Goal: Task Accomplishment & Management: Manage account settings

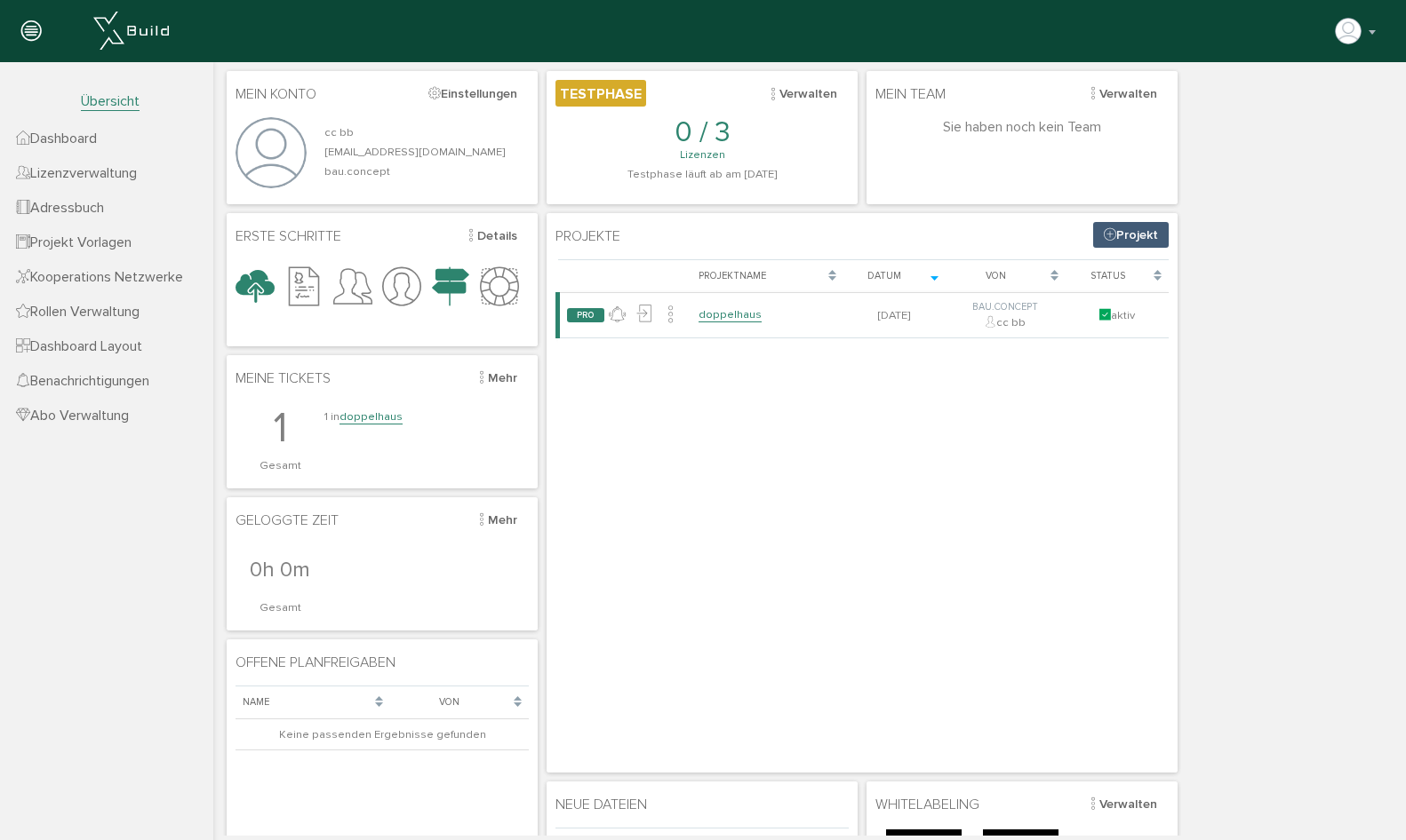
click at [117, 143] on link "Dashboard" at bounding box center [107, 137] width 213 height 35
click at [121, 162] on link "Lizenzverwaltung" at bounding box center [107, 172] width 213 height 35
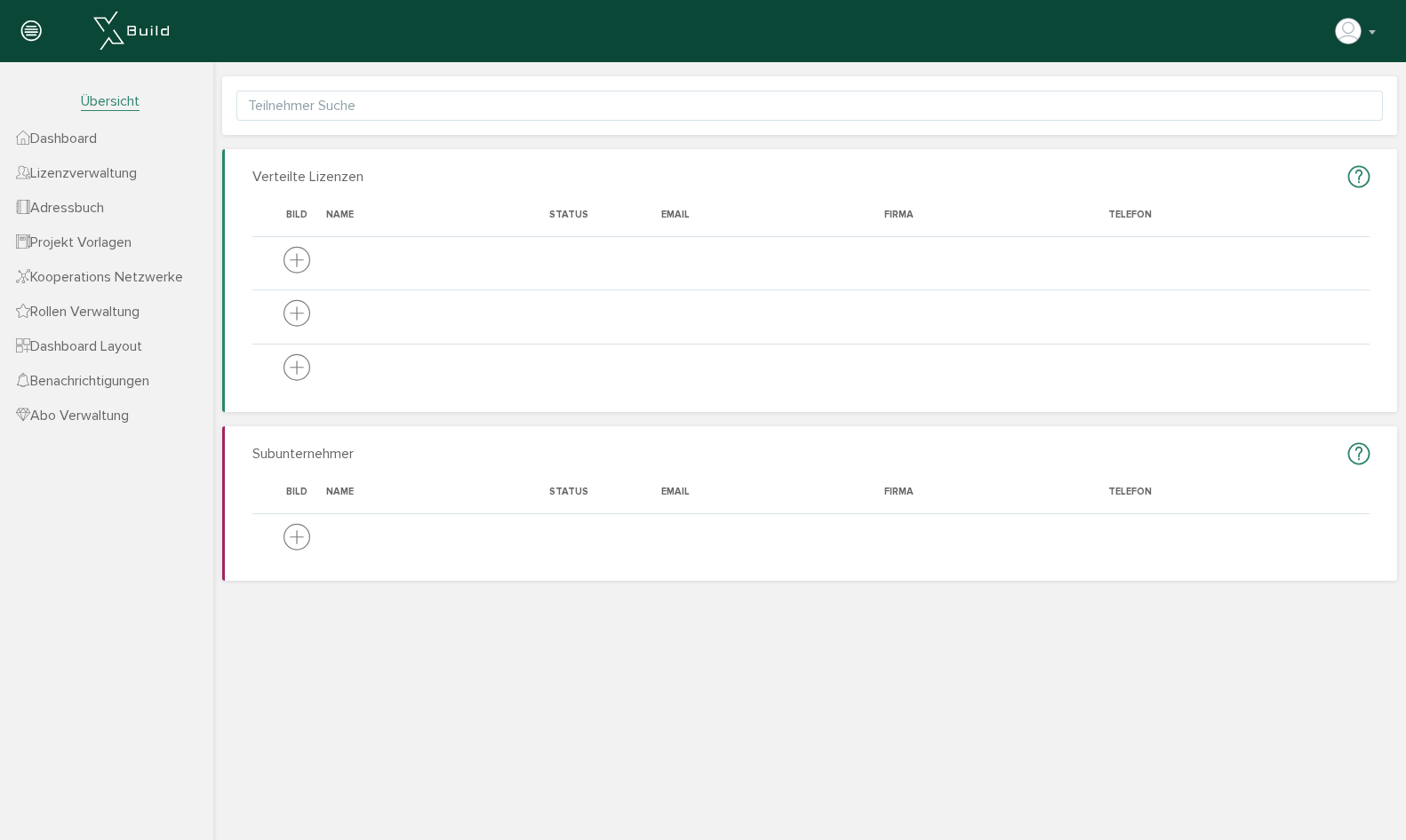
click at [127, 207] on link "Adressbuch" at bounding box center [107, 207] width 213 height 35
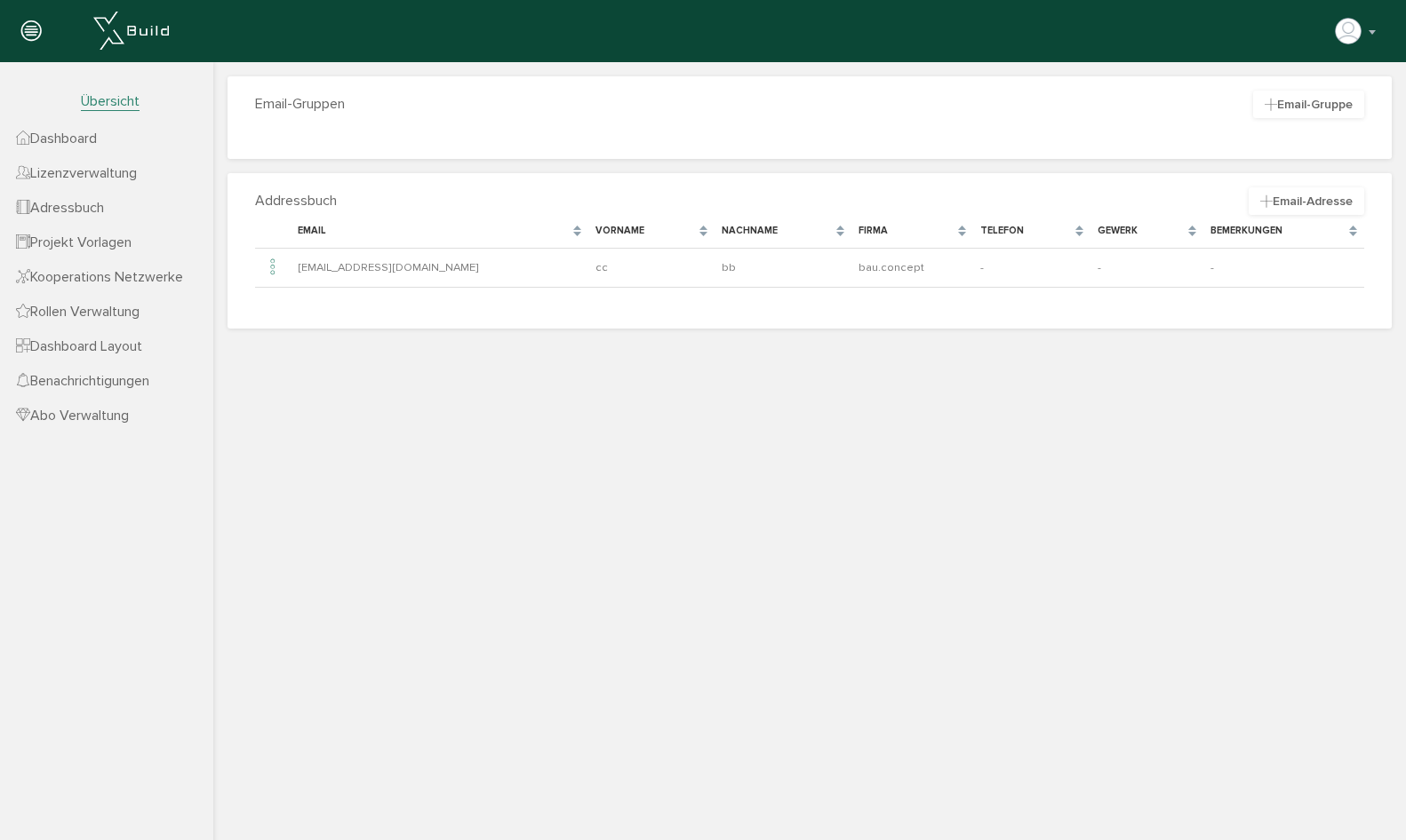
click at [131, 245] on span "Projekt Vorlagen" at bounding box center [74, 243] width 116 height 18
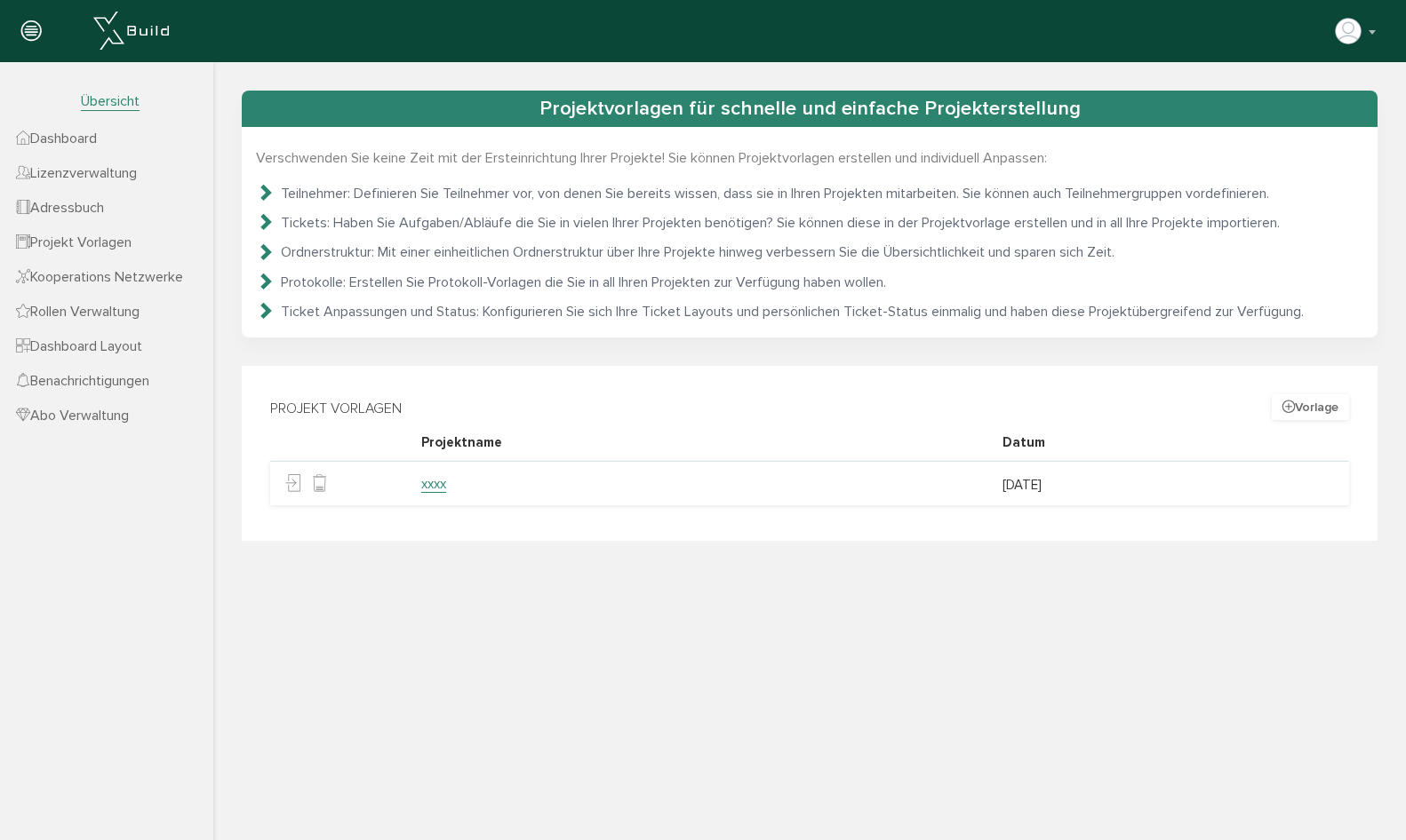
click at [124, 277] on span "Kooperations Netzwerke" at bounding box center [100, 277] width 167 height 18
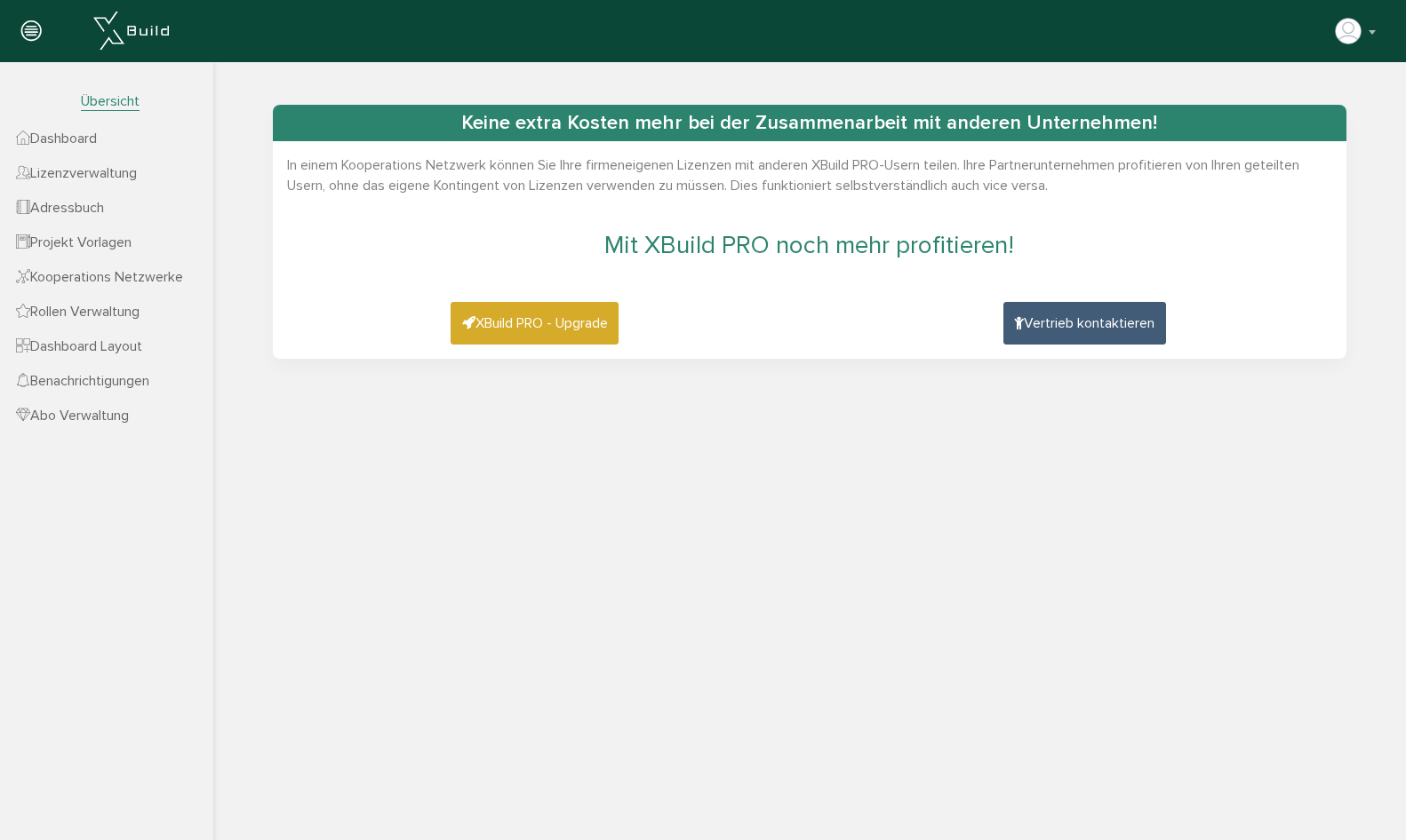
click at [135, 315] on span "Rollen Verwaltung" at bounding box center [78, 312] width 123 height 18
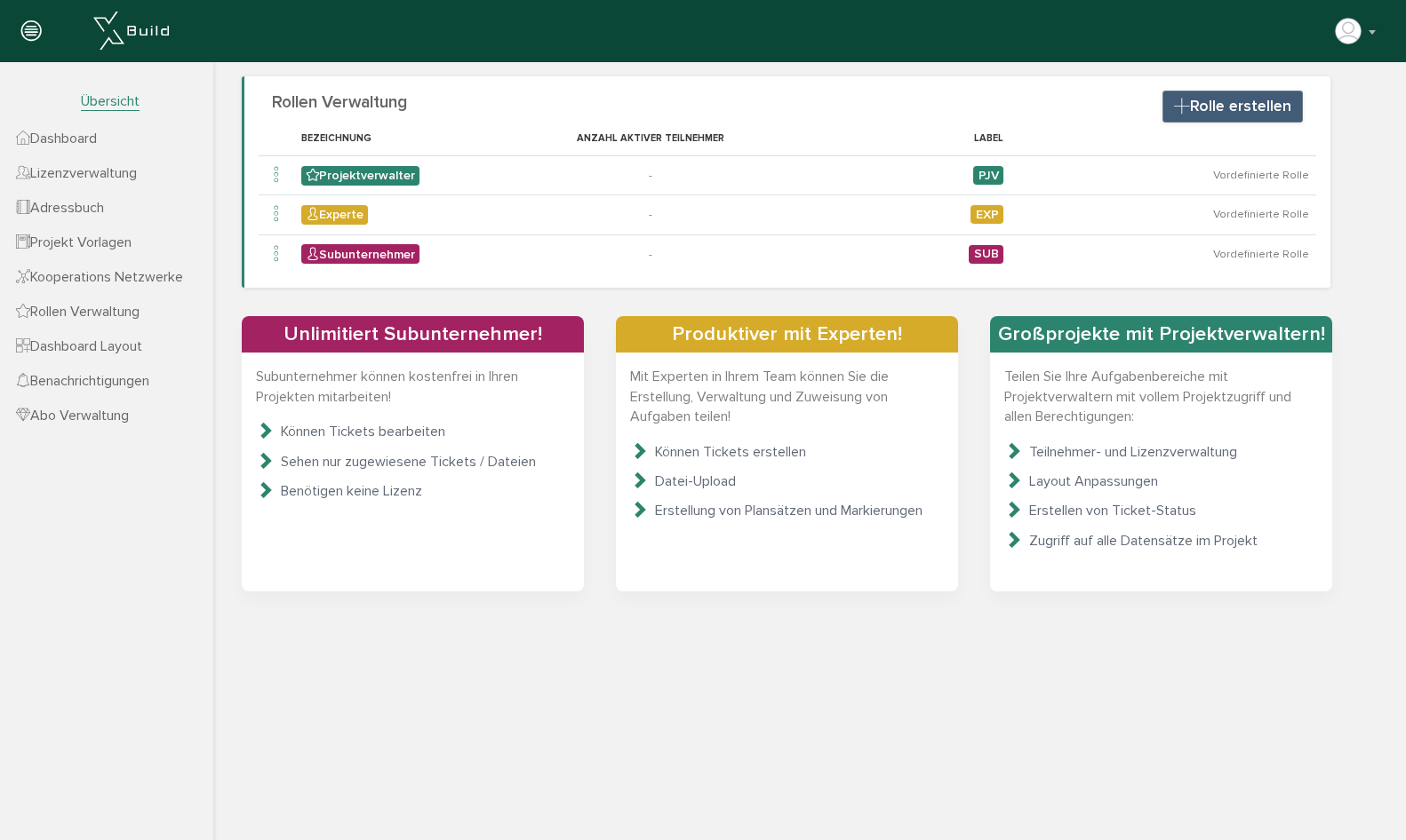
click at [137, 342] on span "Dashboard Layout" at bounding box center [79, 346] width 126 height 18
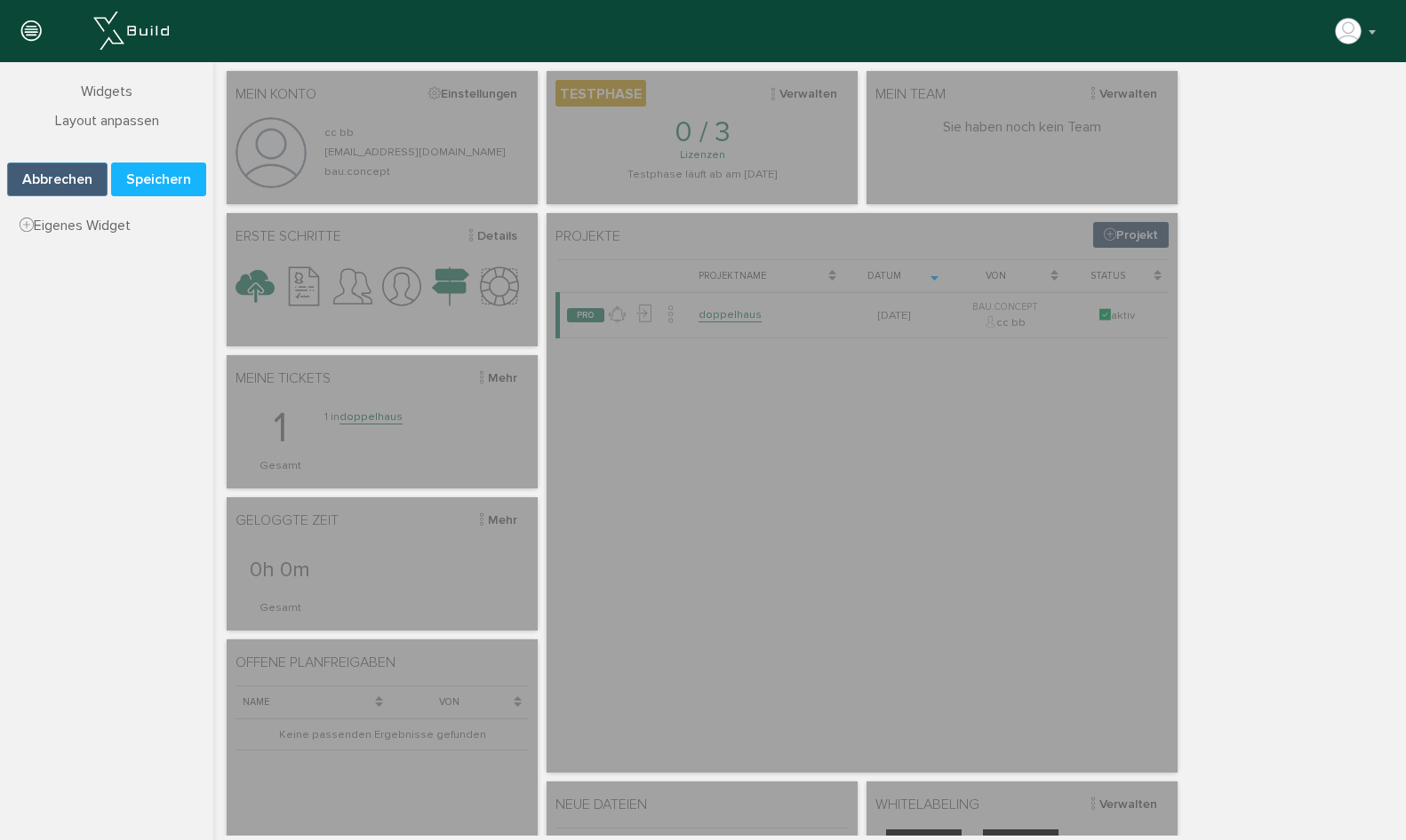
click at [176, 175] on button "Speichern" at bounding box center [158, 179] width 95 height 34
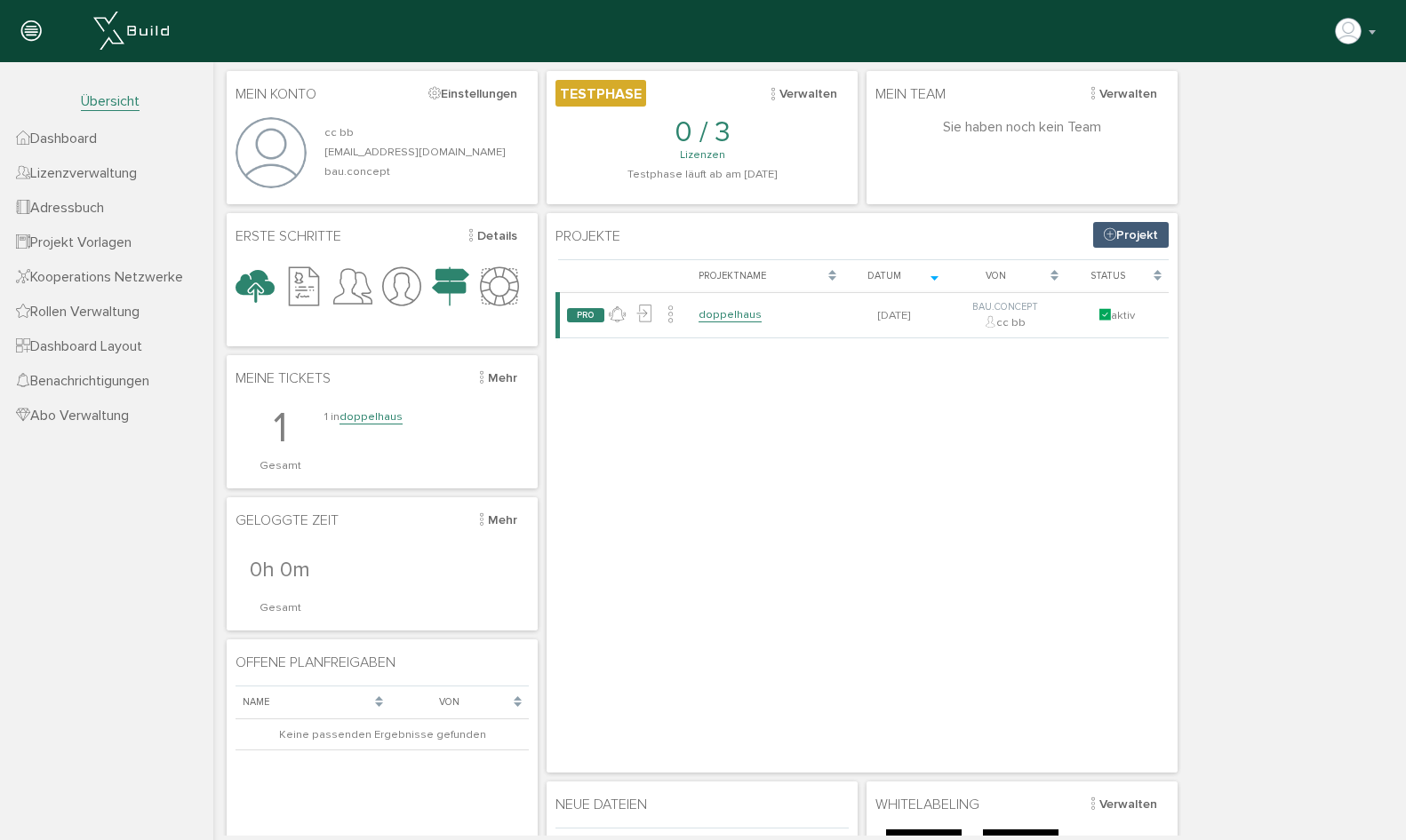
click at [81, 350] on span "Dashboard Layout" at bounding box center [79, 346] width 126 height 18
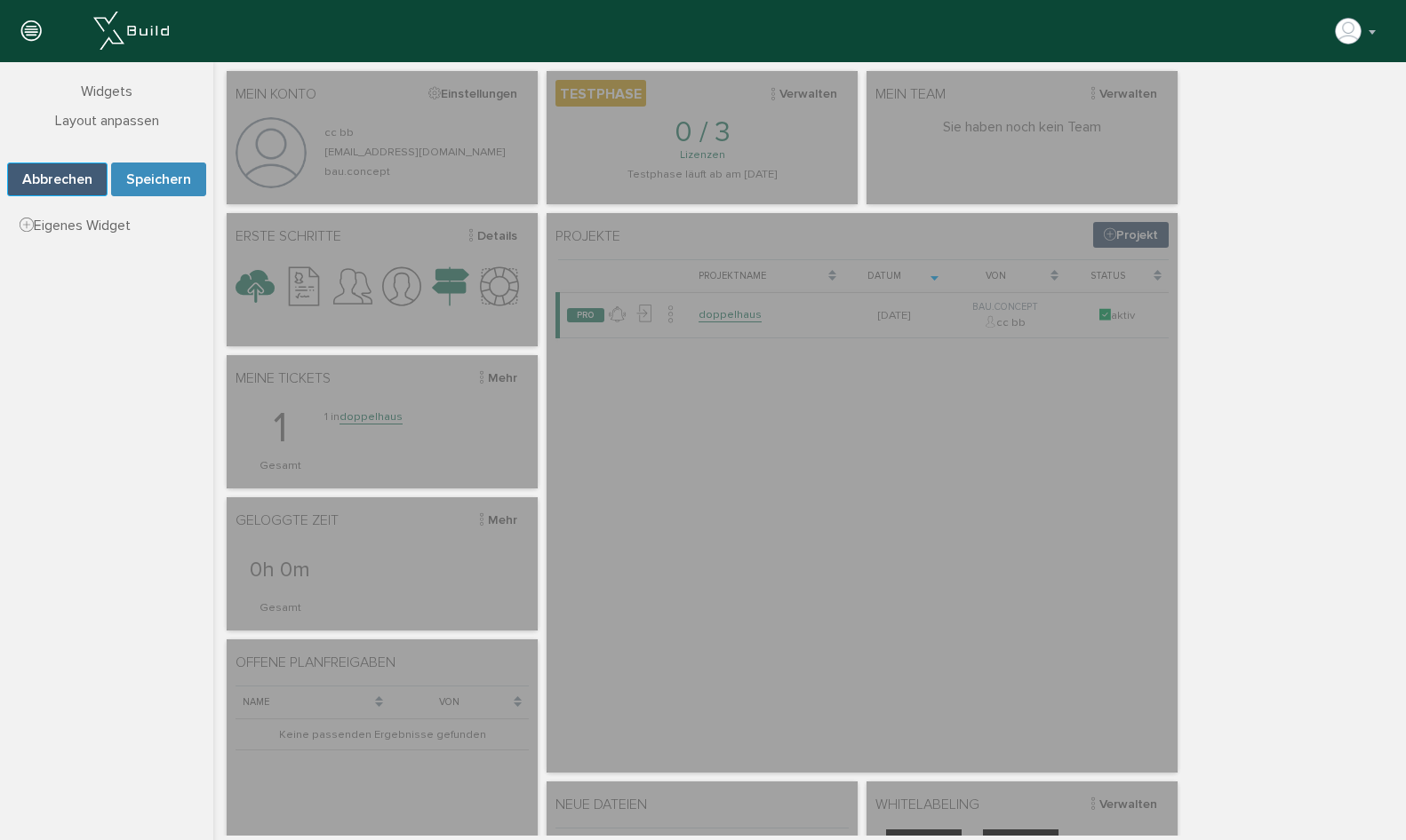
click at [75, 184] on button "Abbrechen" at bounding box center [57, 179] width 101 height 34
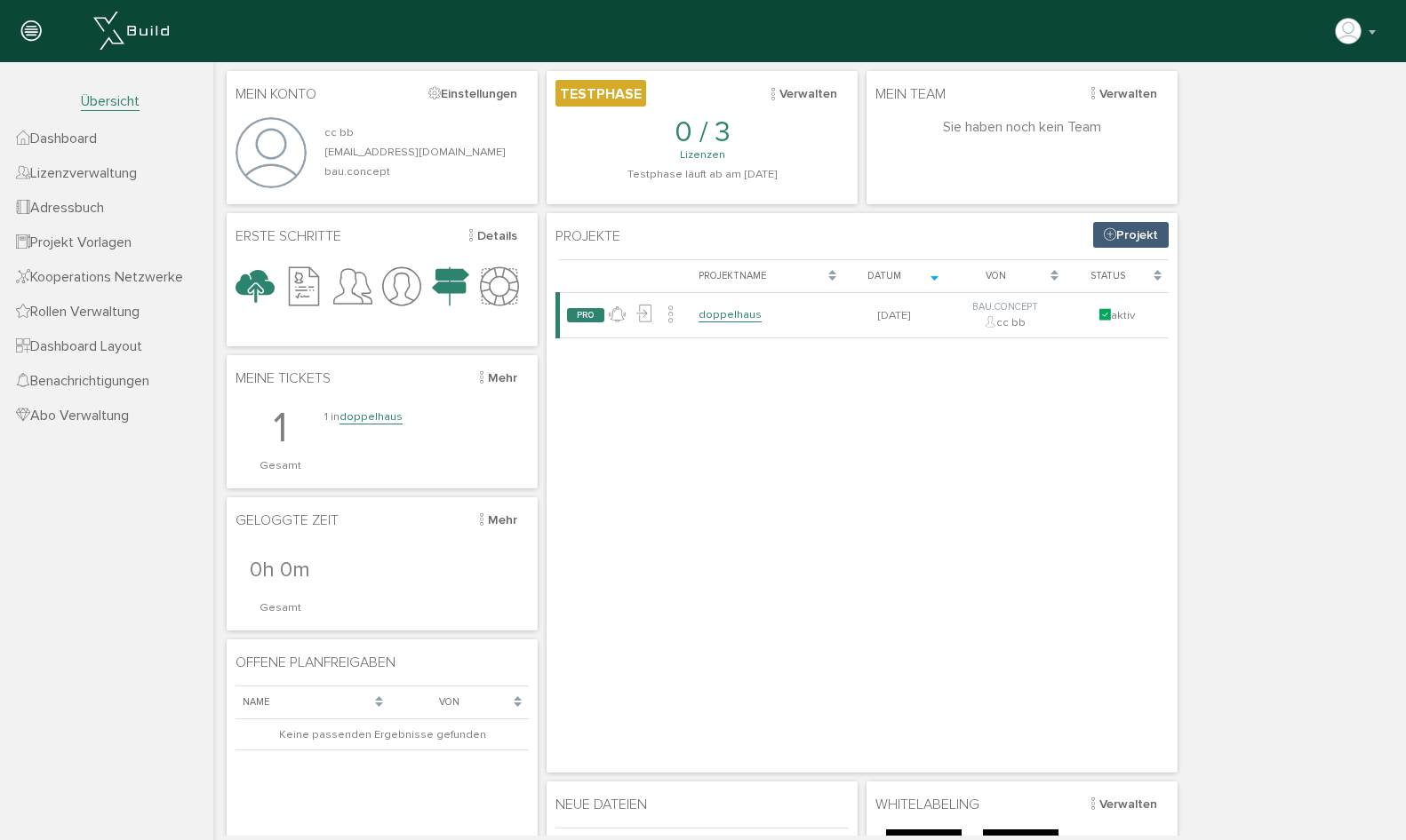
click at [103, 313] on span "Rollen Verwaltung" at bounding box center [78, 312] width 123 height 18
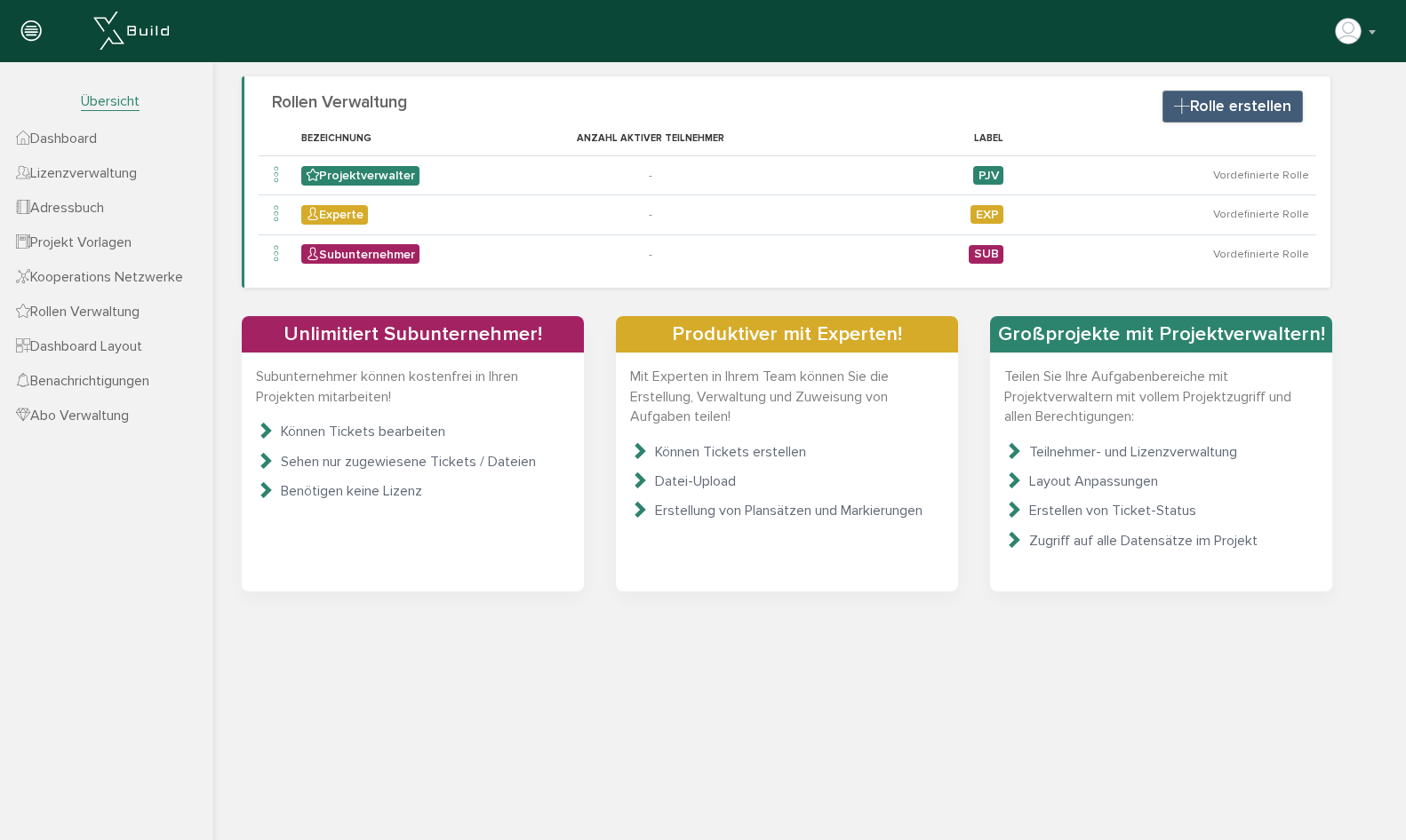
click at [97, 144] on span "Dashboard" at bounding box center [56, 138] width 81 height 18
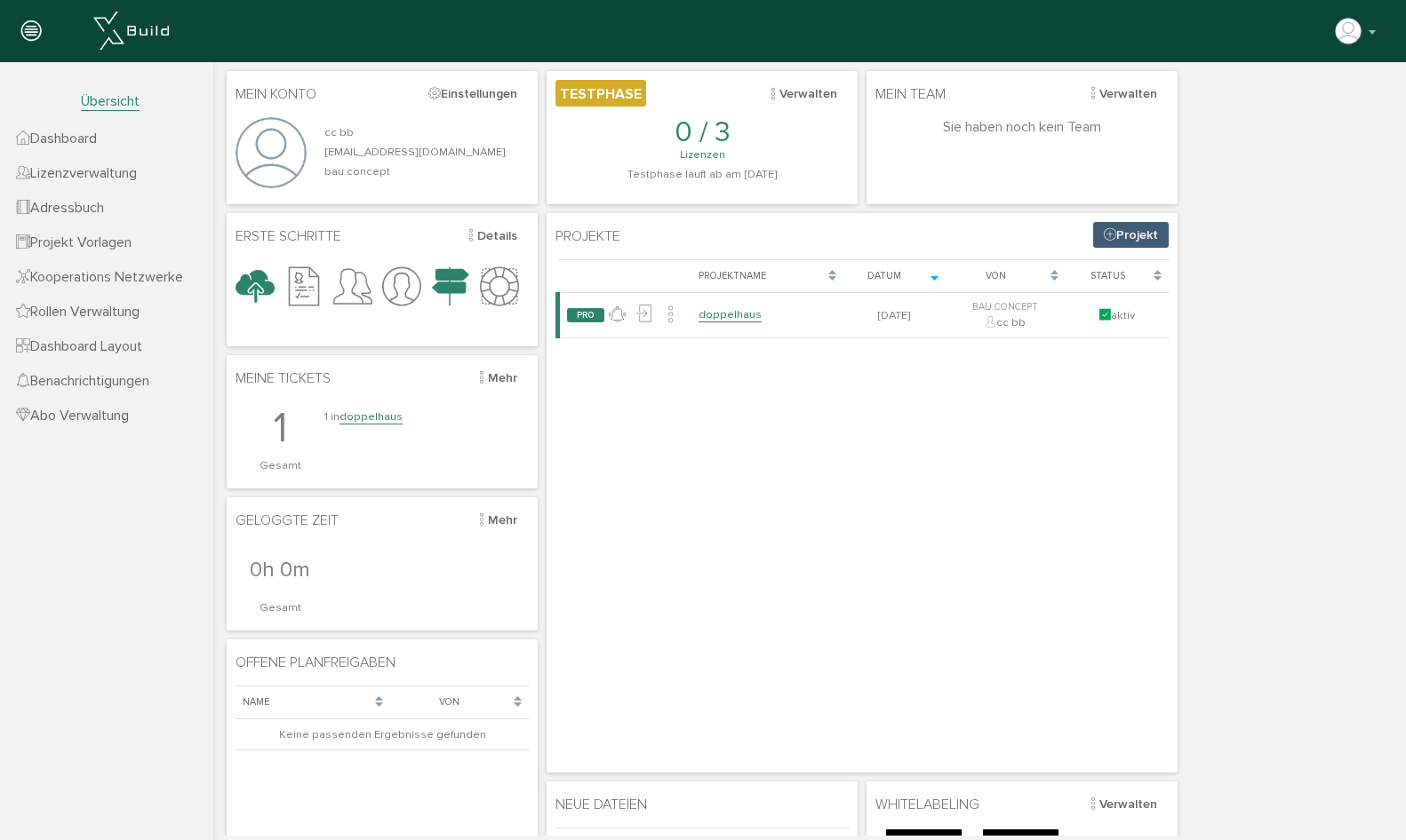
click at [400, 410] on link "doppelhaus" at bounding box center [370, 416] width 63 height 15
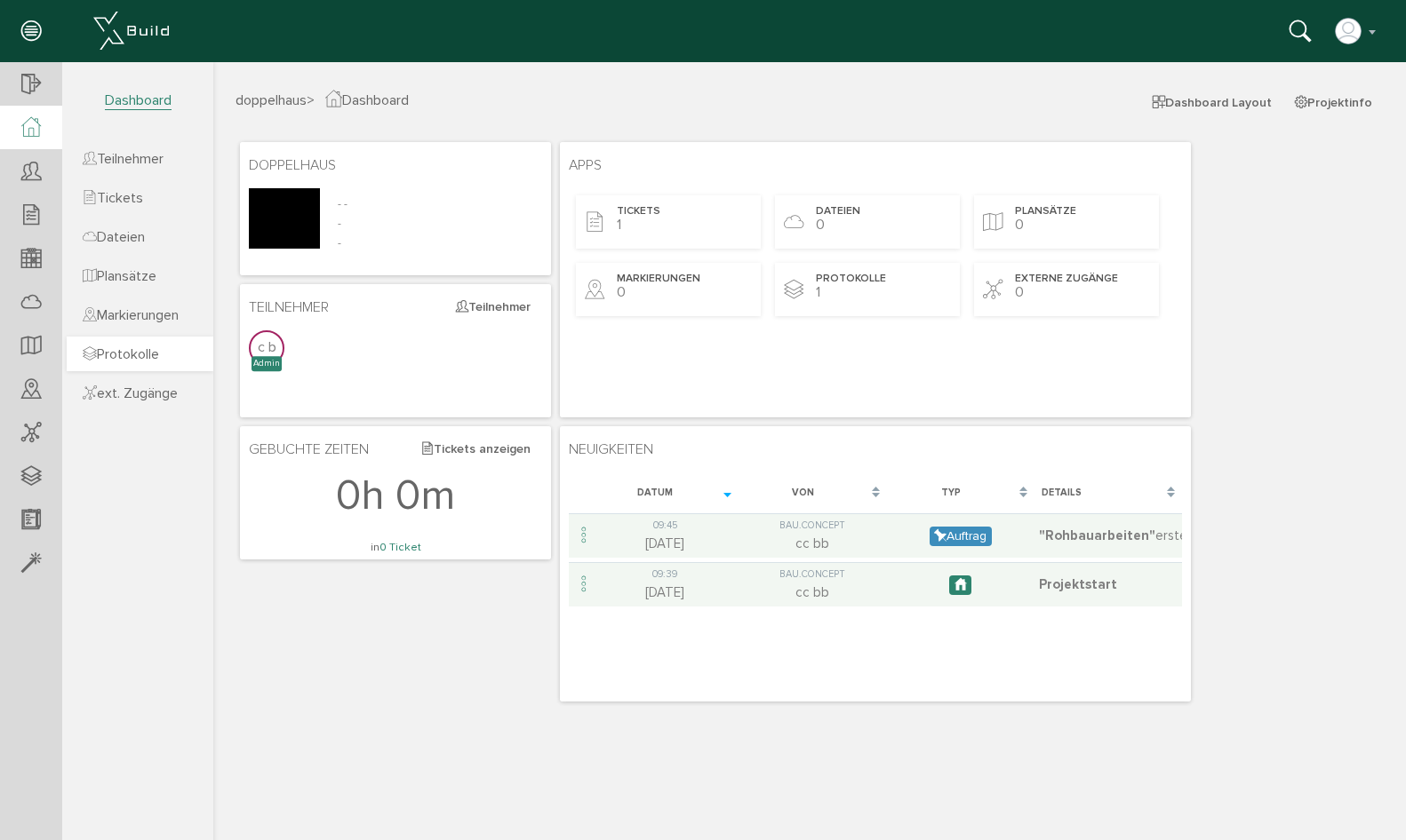
click at [159, 357] on span "Protokolle" at bounding box center [120, 354] width 77 height 18
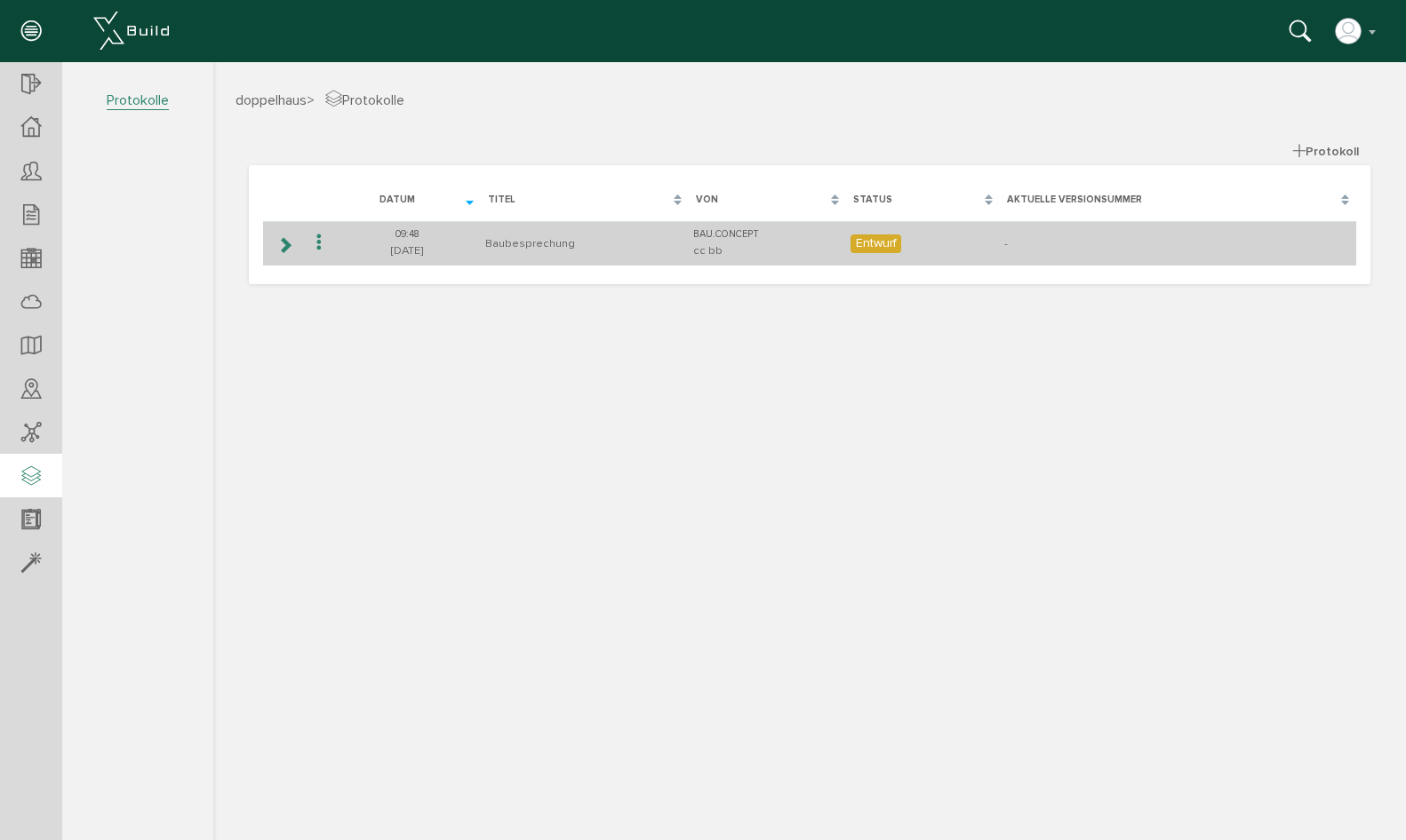
click at [529, 251] on td "Baubesprechung" at bounding box center [585, 243] width 208 height 45
click at [898, 243] on div "Entwurf" at bounding box center [875, 244] width 51 height 19
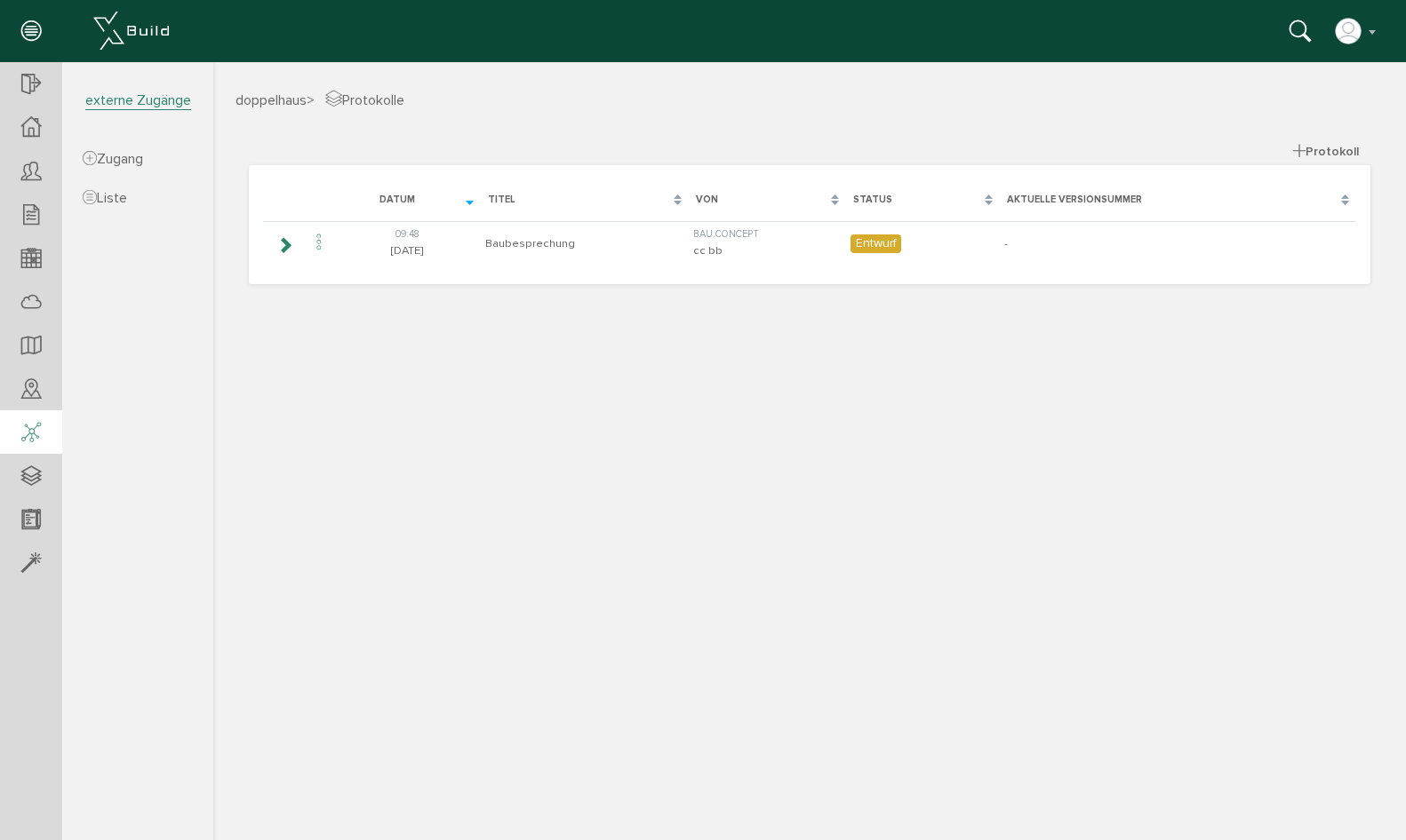
click at [37, 426] on icon at bounding box center [31, 433] width 20 height 25
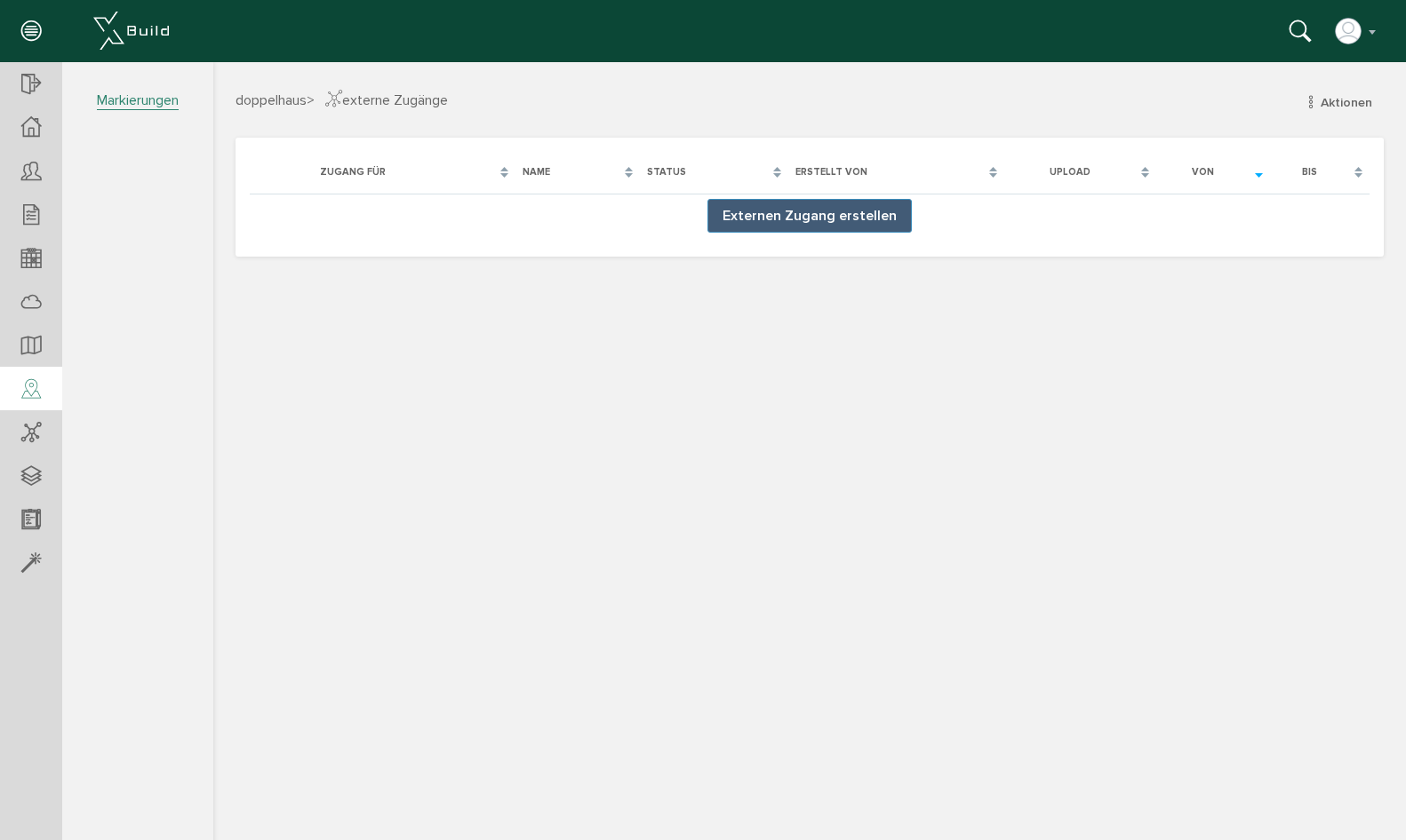
click at [37, 386] on icon at bounding box center [31, 389] width 20 height 25
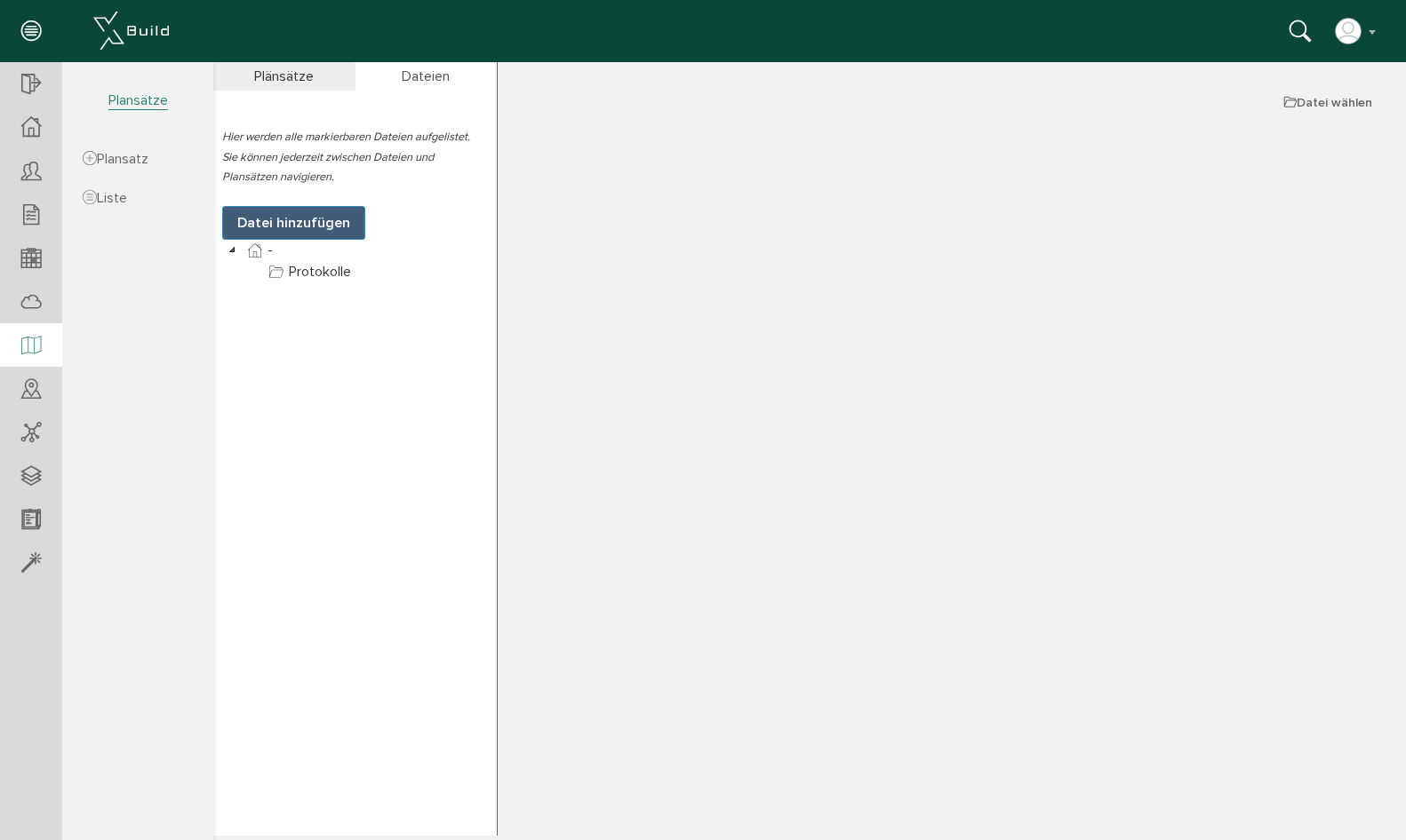
click at [23, 348] on icon at bounding box center [31, 345] width 20 height 25
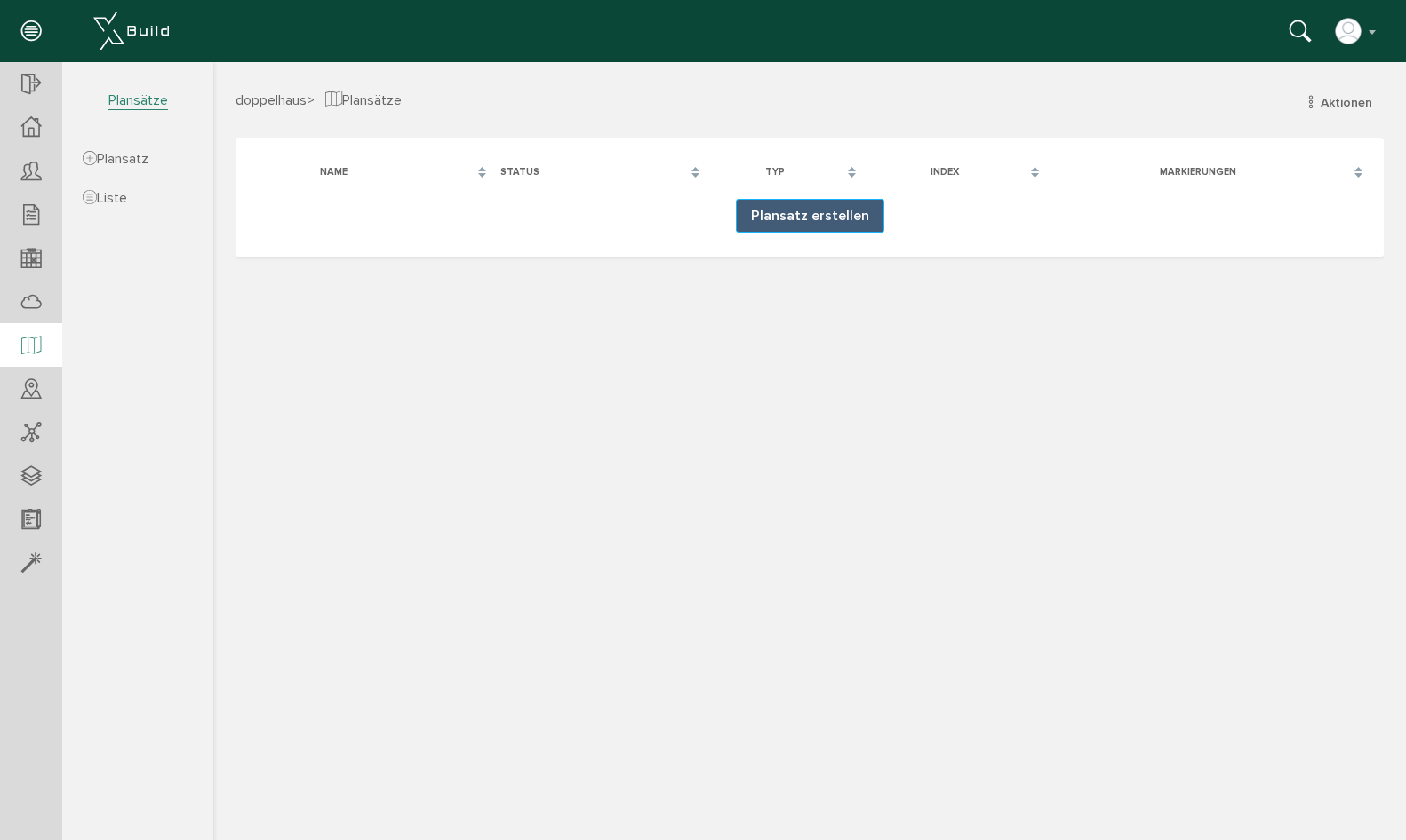
click at [763, 212] on button "Plansatz erstellen" at bounding box center [810, 216] width 148 height 34
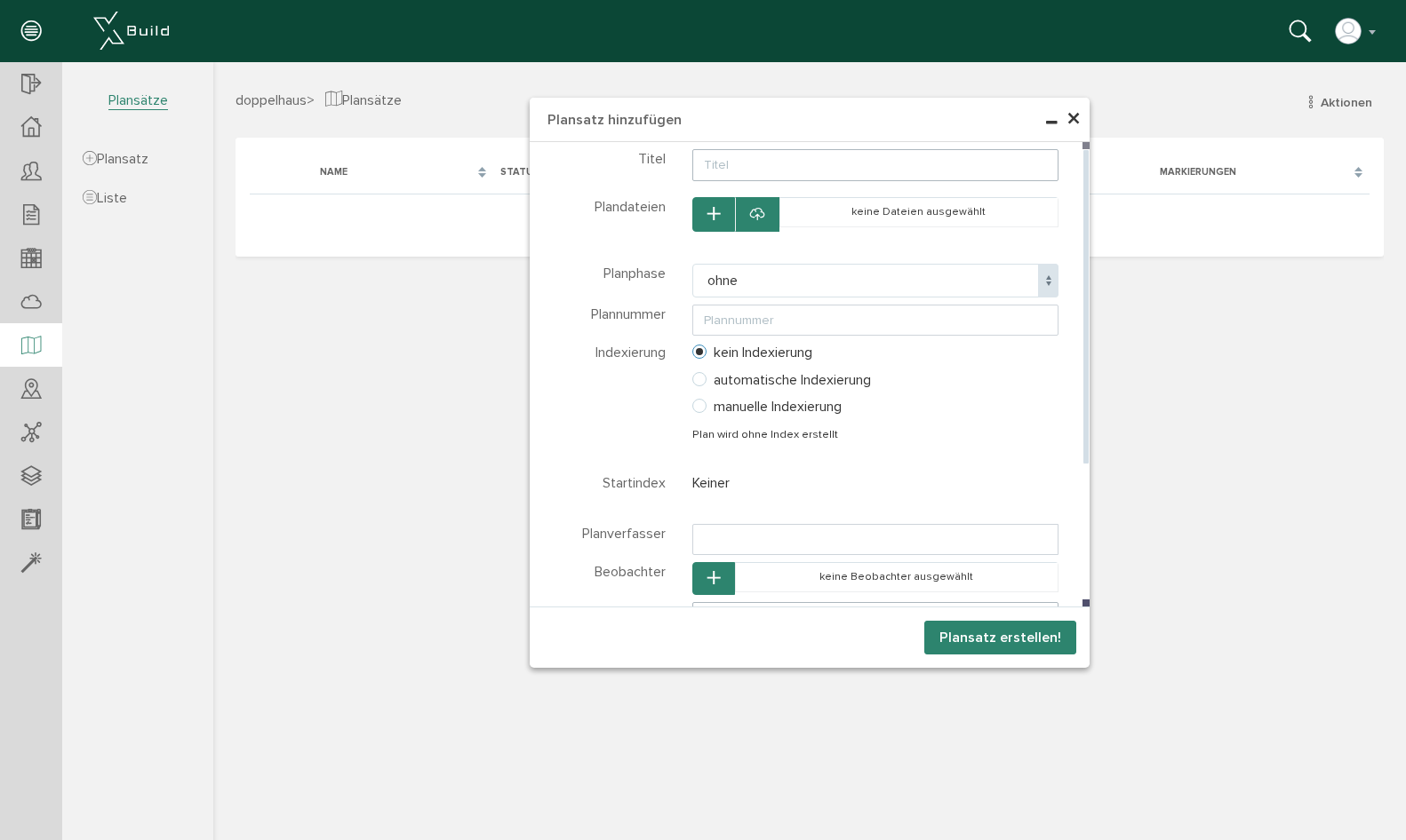
click at [717, 216] on icon "button" at bounding box center [713, 214] width 12 height 15
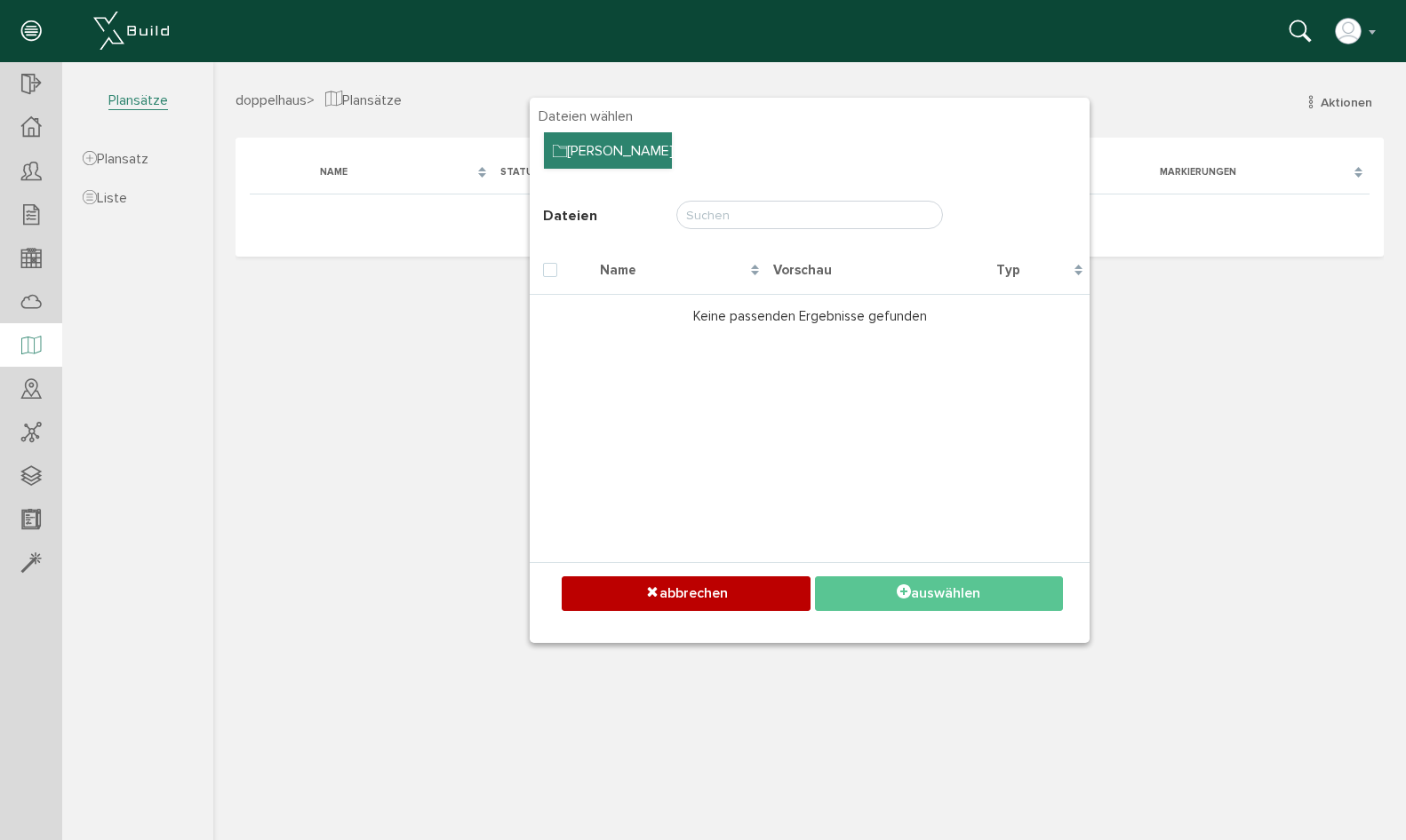
click at [600, 136] on div "Ordner Baum" at bounding box center [607, 150] width 127 height 37
click at [625, 144] on div "Ordner Baum" at bounding box center [607, 150] width 127 height 37
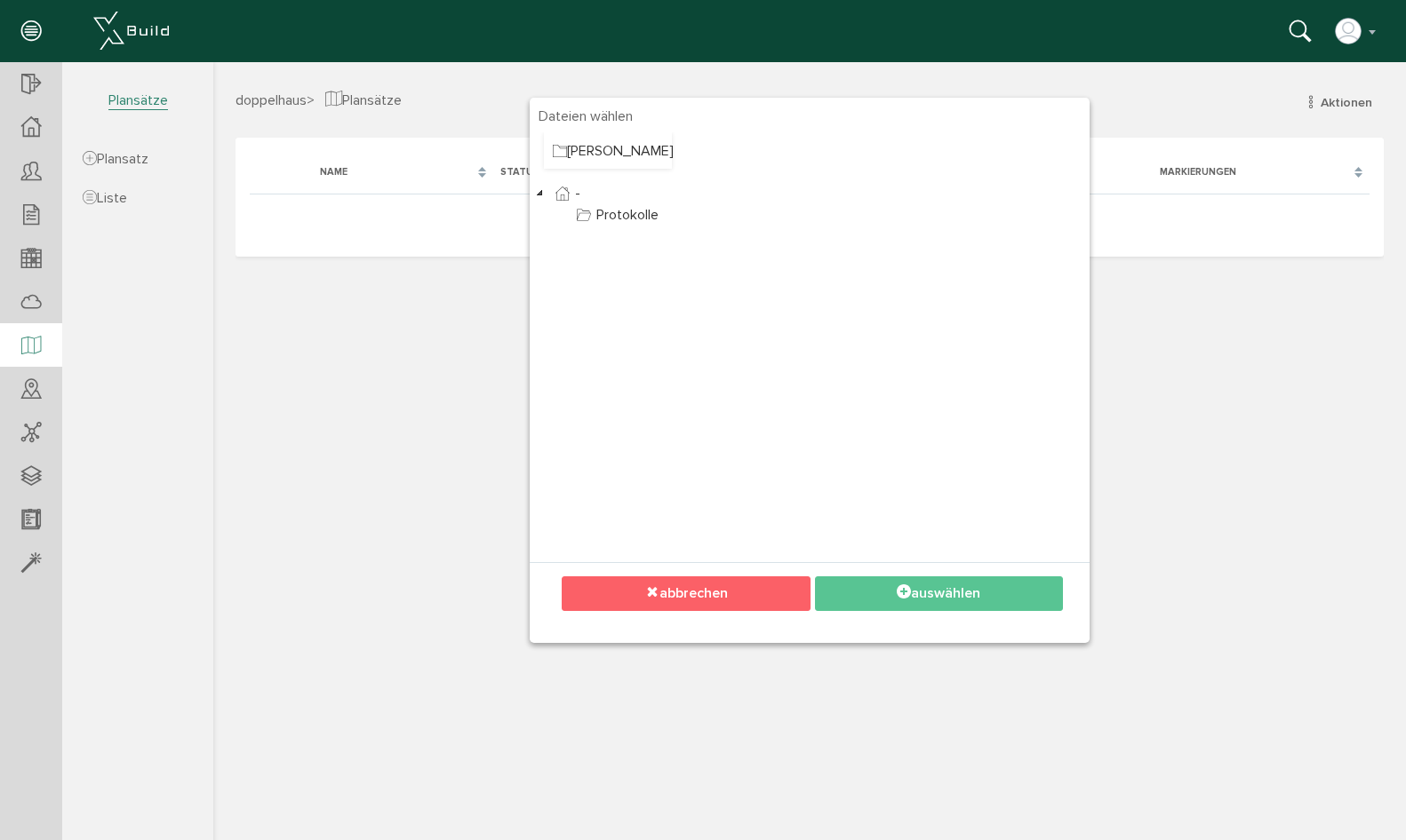
click at [729, 596] on button "abbrechen" at bounding box center [685, 593] width 248 height 35
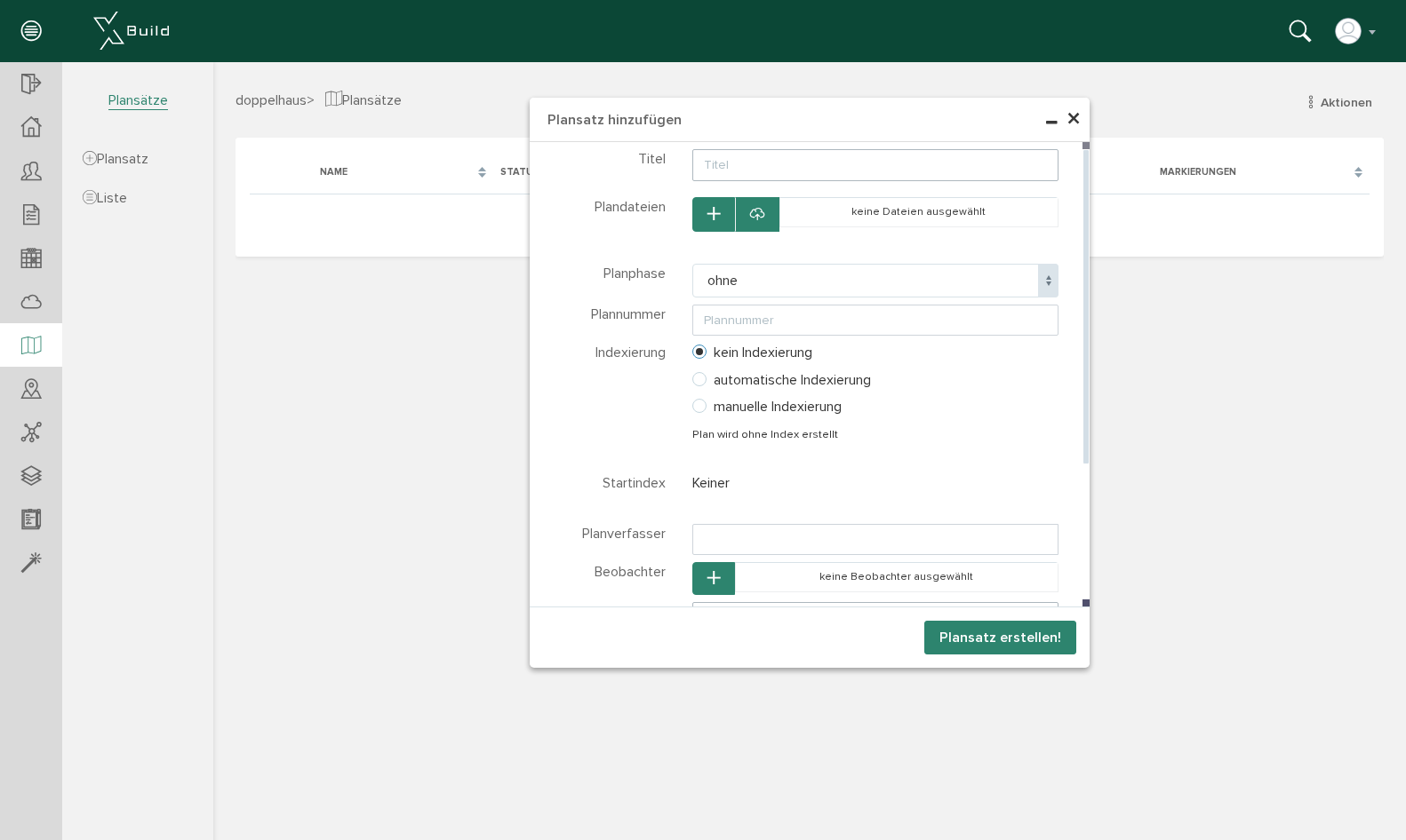
click at [771, 218] on div at bounding box center [757, 214] width 45 height 35
click at [762, 218] on icon at bounding box center [757, 215] width 14 height 18
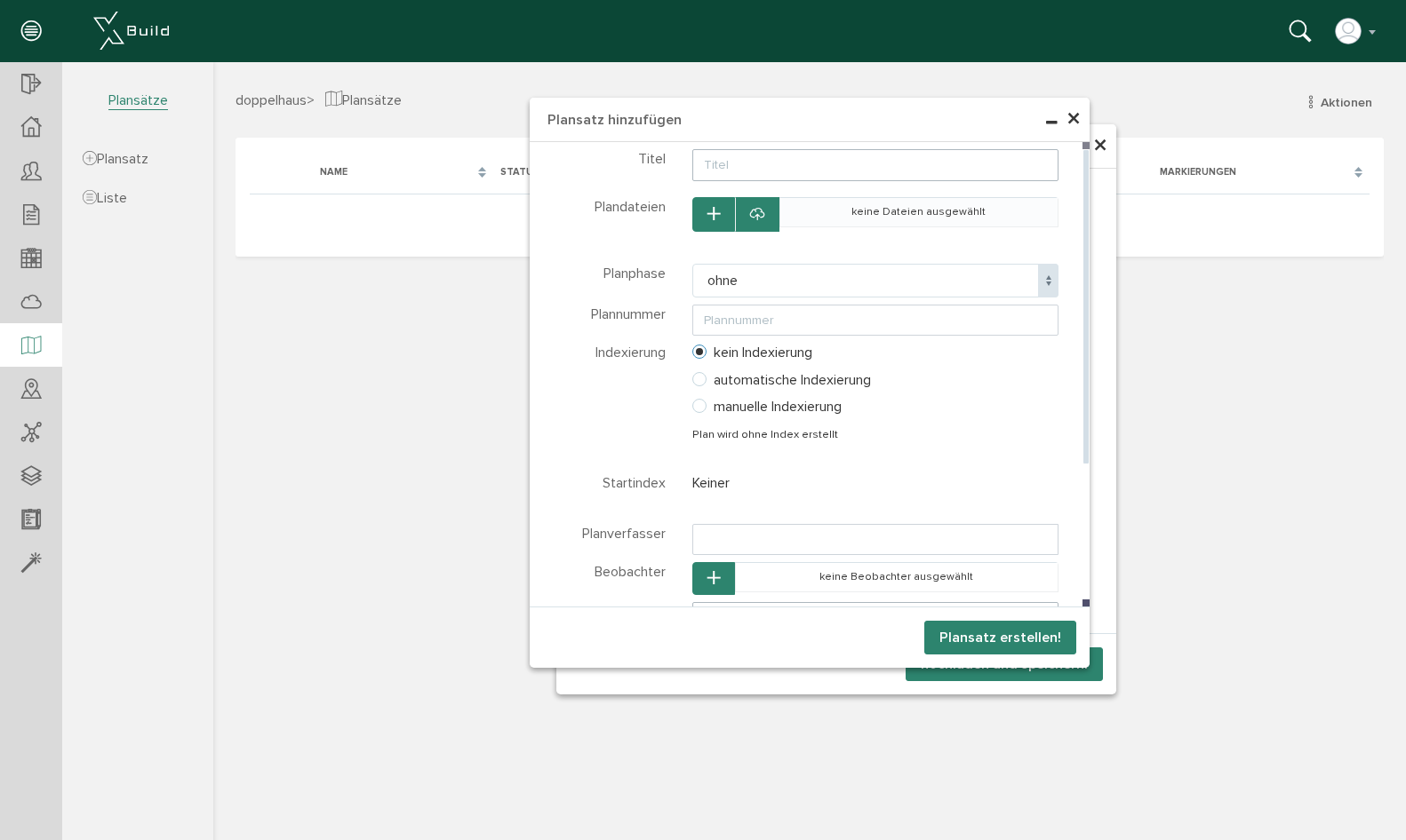
click at [820, 218] on td "keine Dateien ausgewählt" at bounding box center [918, 211] width 279 height 29
click at [722, 211] on button "button" at bounding box center [713, 214] width 43 height 35
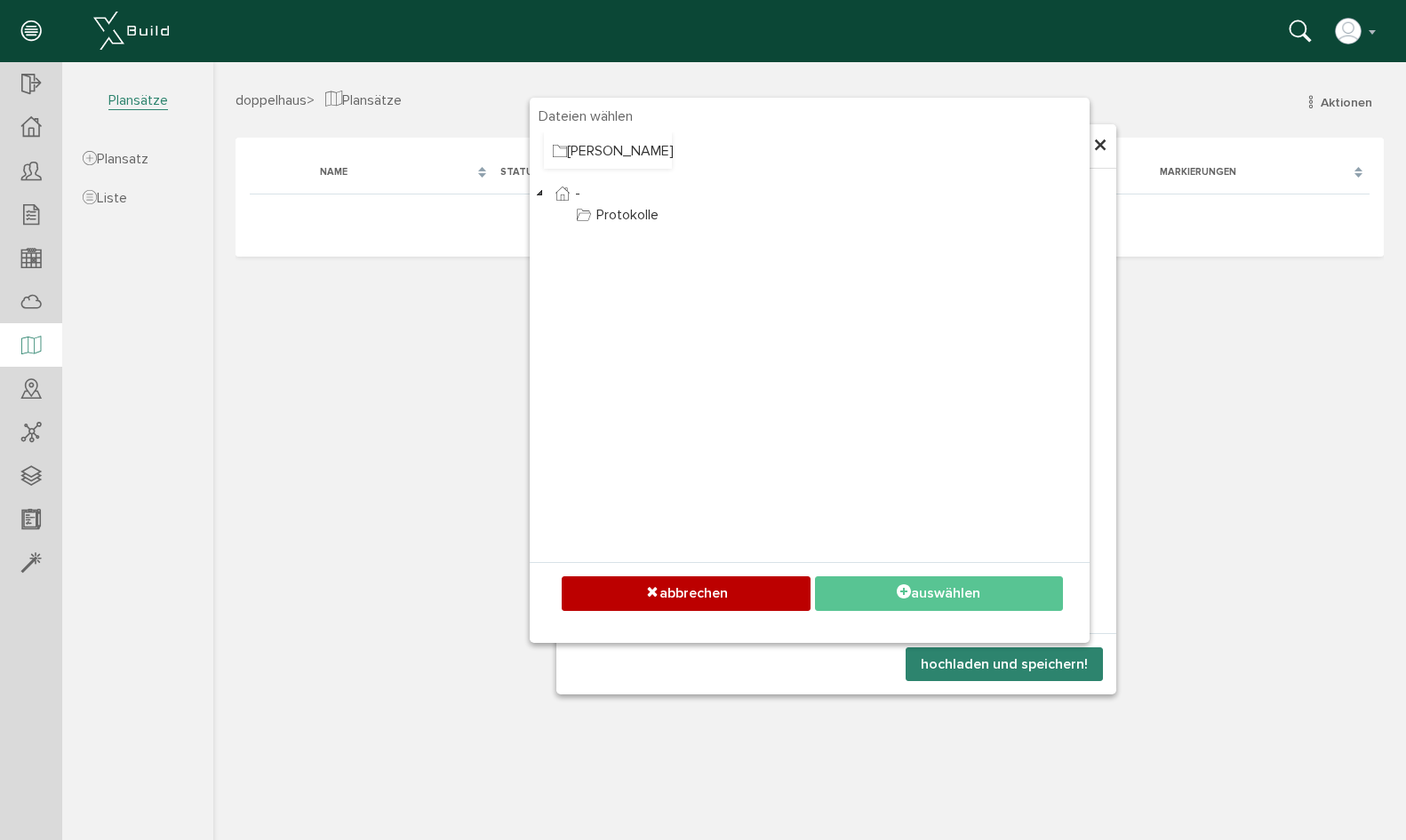
drag, startPoint x: 752, startPoint y: 597, endPoint x: 777, endPoint y: 537, distance: 65.0
click at [752, 597] on button "abbrechen" at bounding box center [685, 593] width 248 height 35
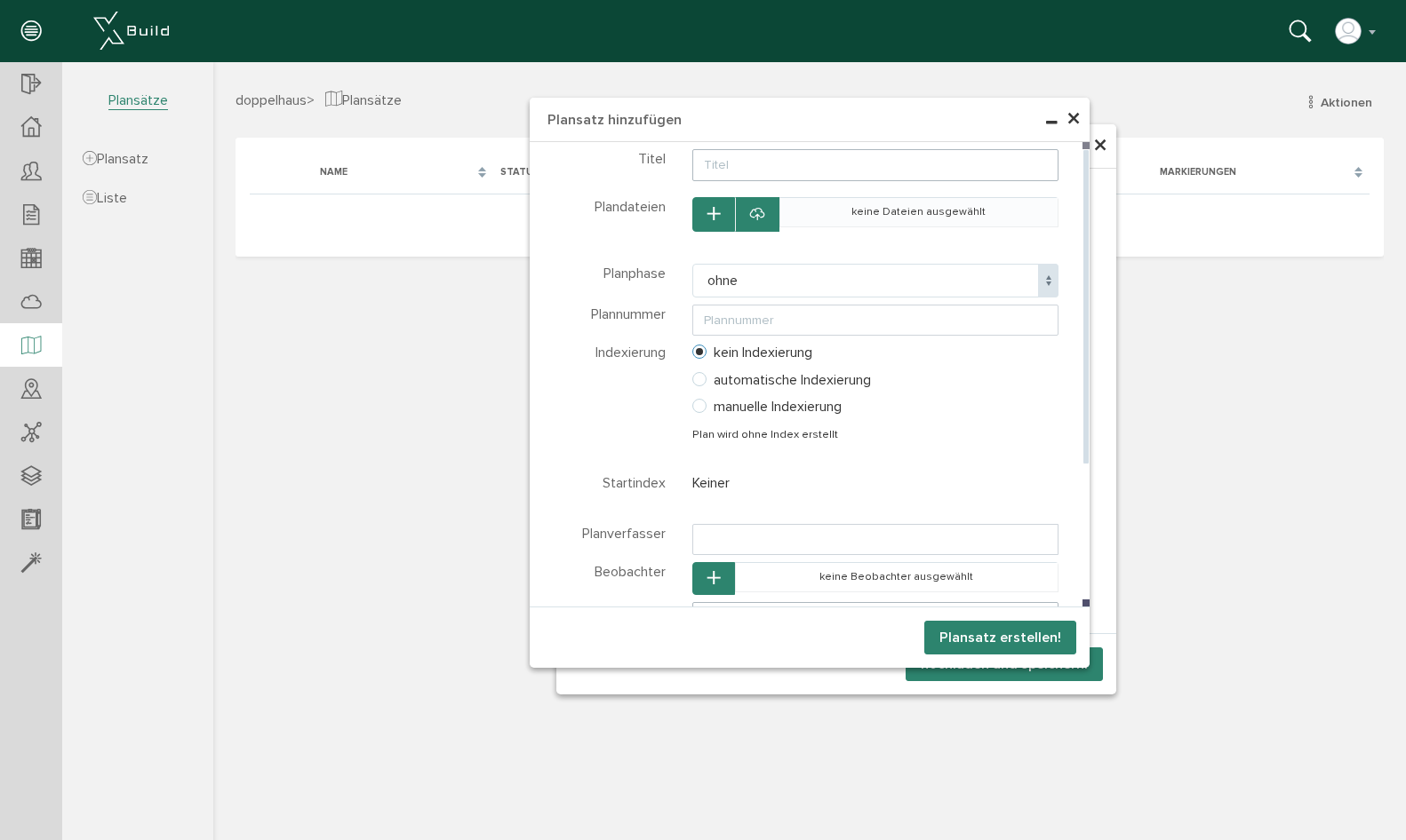
click at [936, 215] on td "keine Dateien ausgewählt" at bounding box center [918, 211] width 279 height 29
click at [770, 212] on div at bounding box center [757, 214] width 45 height 35
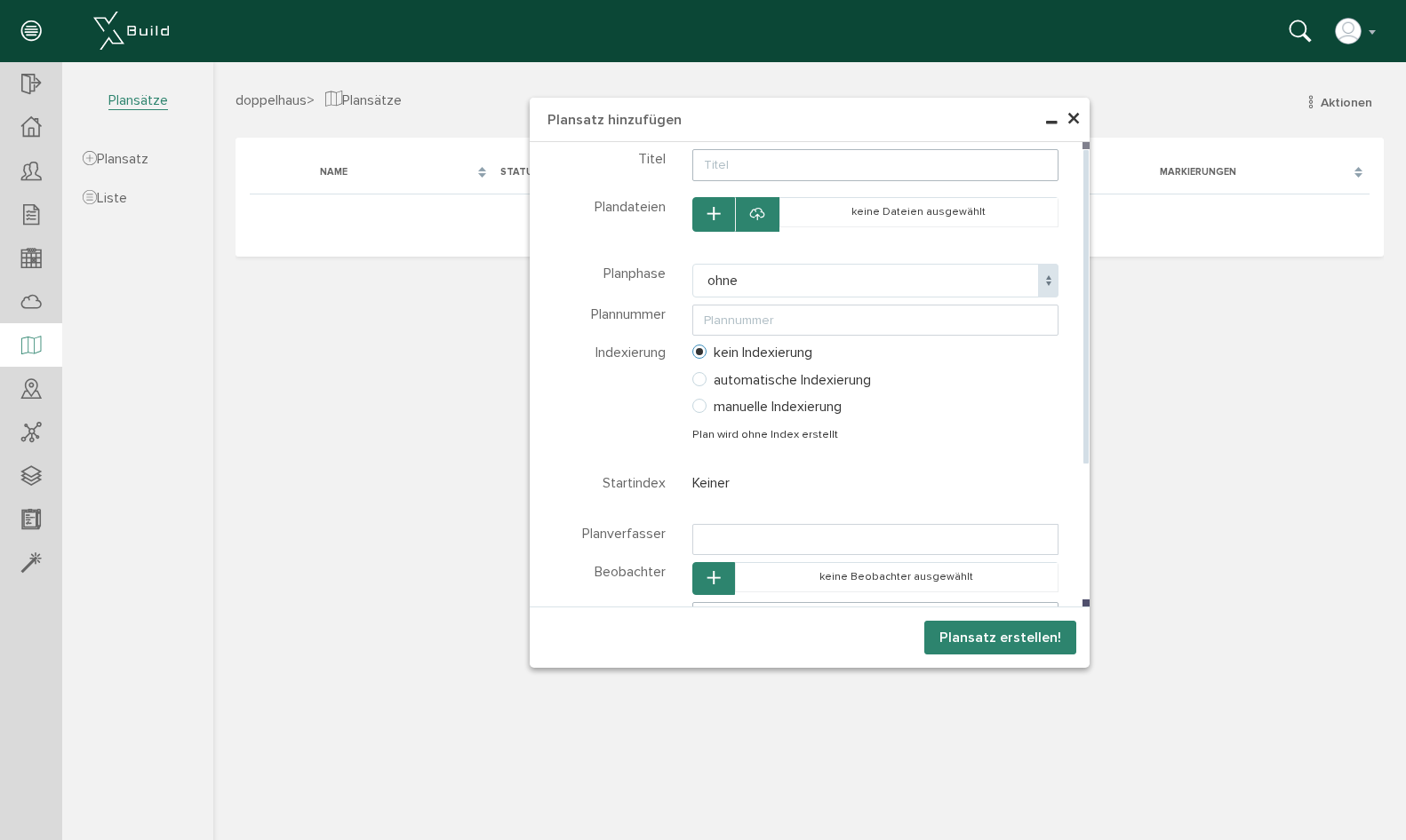
click at [762, 212] on icon at bounding box center [757, 215] width 14 height 18
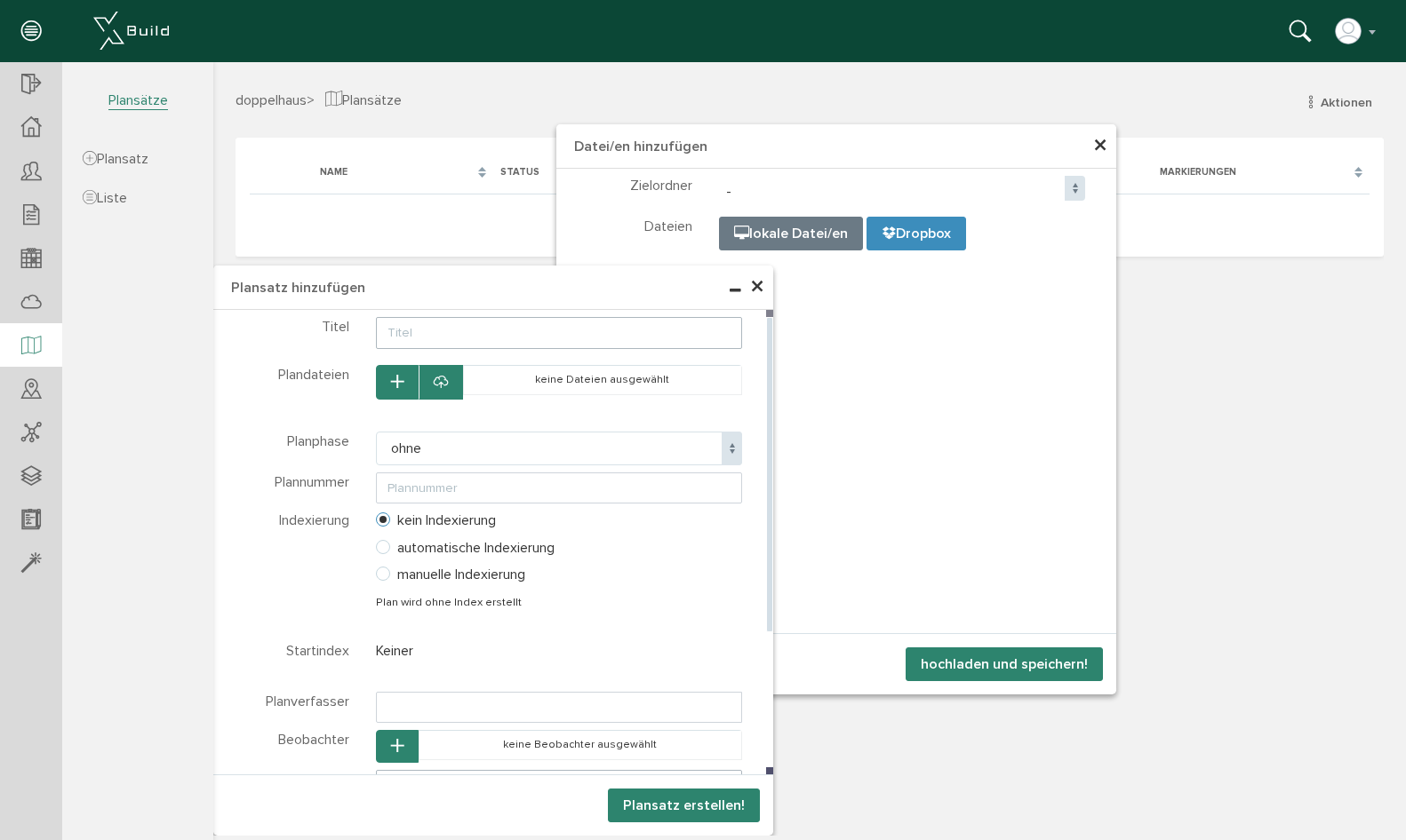
drag, startPoint x: 853, startPoint y: 142, endPoint x: 533, endPoint y: 325, distance: 368.6
click at [528, 330] on div "× Plansatz hinzufügen Teilnehmer wählen Teilnehmer Dateien wählen Ordner Baum -…" at bounding box center [493, 550] width 560 height 570
click at [829, 241] on div "× Plansatz hinzufügen Teilnehmer wählen Teilnehmer Dateien wählen Ordner Baum -…" at bounding box center [809, 448] width 1192 height 773
click at [827, 301] on div "× Plansatz hinzufügen Teilnehmer wählen Teilnehmer Dateien wählen Ordner Baum -…" at bounding box center [809, 448] width 1192 height 773
click at [821, 241] on div "× Plansatz hinzufügen Teilnehmer wählen Teilnehmer Dateien wählen Ordner Baum -…" at bounding box center [809, 448] width 1192 height 773
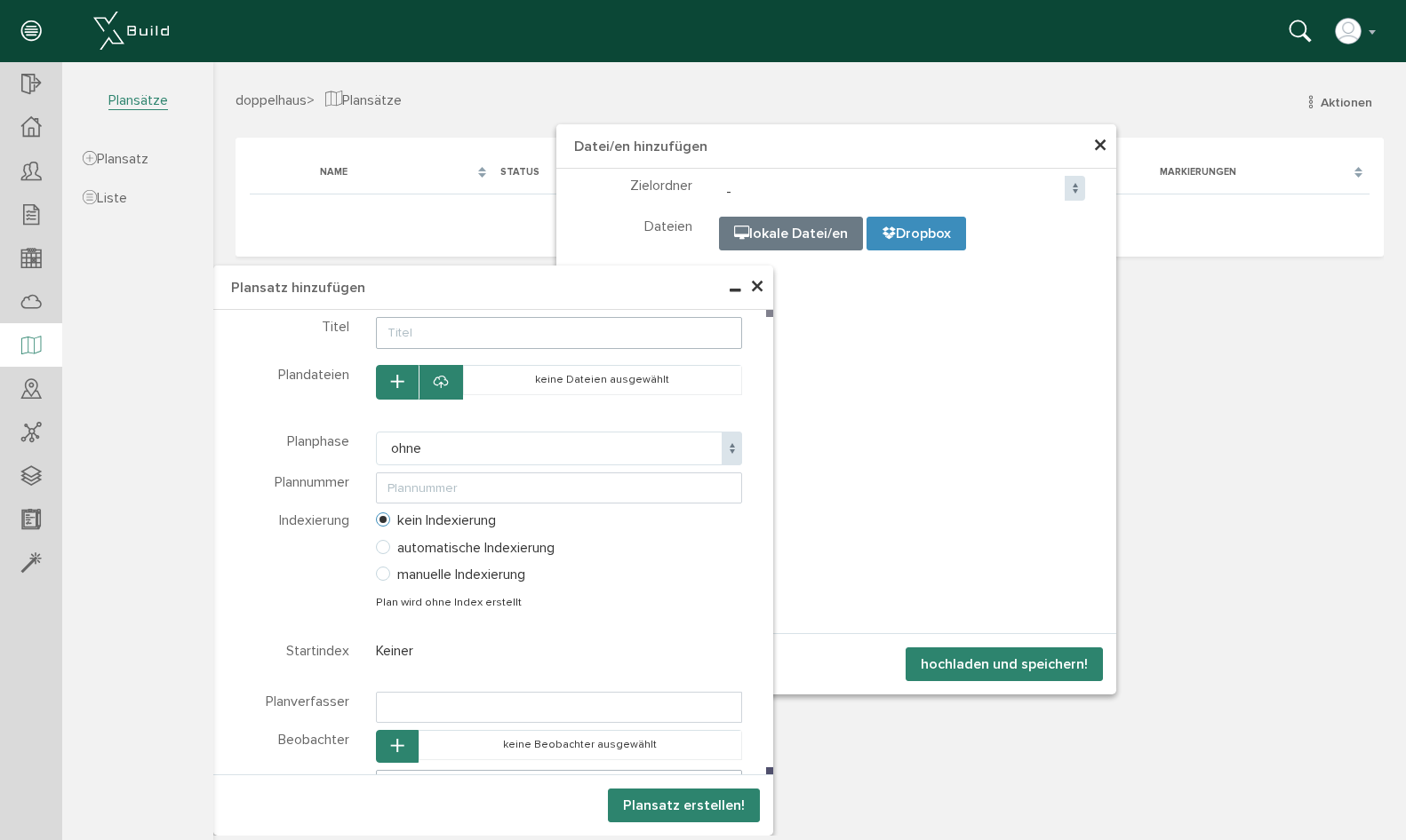
click at [950, 235] on div "× Plansatz hinzufügen Teilnehmer wählen Teilnehmer Dateien wählen Ordner Baum -…" at bounding box center [809, 448] width 1192 height 773
click at [955, 636] on div "× Plansatz hinzufügen Teilnehmer wählen Teilnehmer Dateien wählen Ordner Baum -…" at bounding box center [809, 448] width 1192 height 773
click at [947, 668] on div "× Plansatz hinzufügen Teilnehmer wählen Teilnehmer Dateien wählen Ordner Baum -…" at bounding box center [809, 448] width 1192 height 773
click at [757, 283] on span "×" at bounding box center [757, 287] width 14 height 35
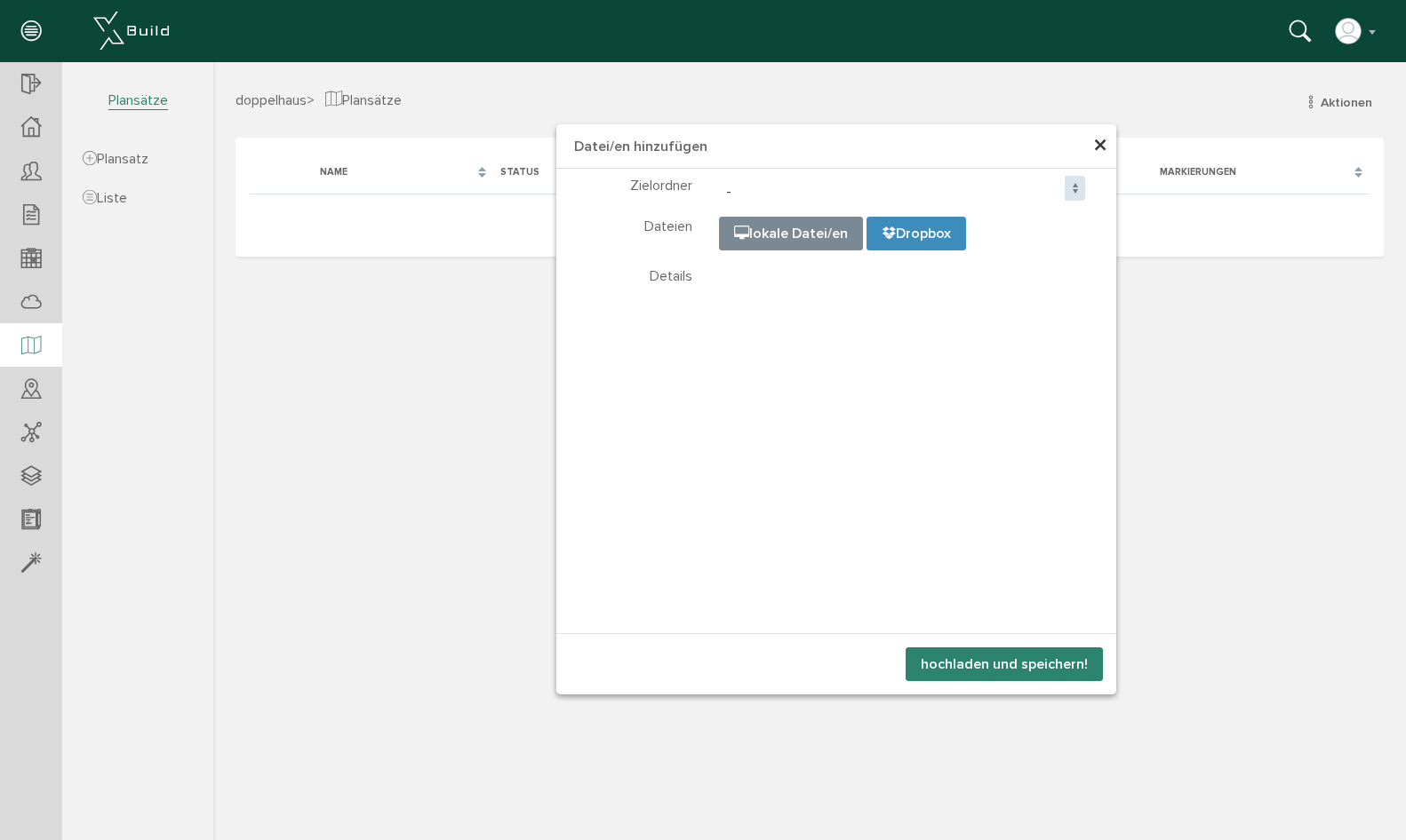
click at [788, 231] on input "file" at bounding box center [1164, 307] width 888 height 177
type input "C:\fakepath\Verbraucherbauvertrag.doc"
click at [1008, 672] on button "hochladen und speichern!" at bounding box center [1004, 664] width 197 height 34
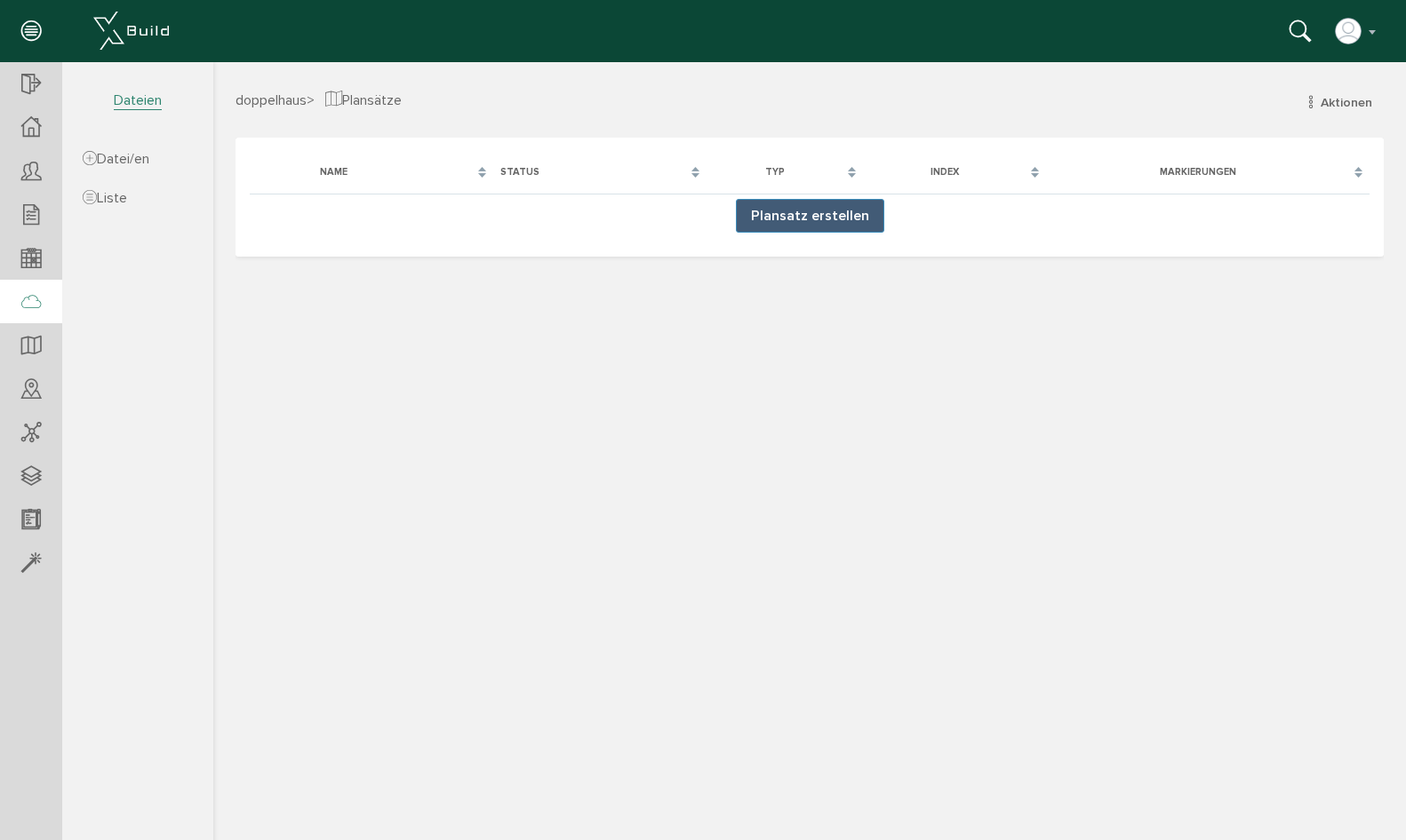
click at [29, 299] on icon at bounding box center [31, 303] width 20 height 25
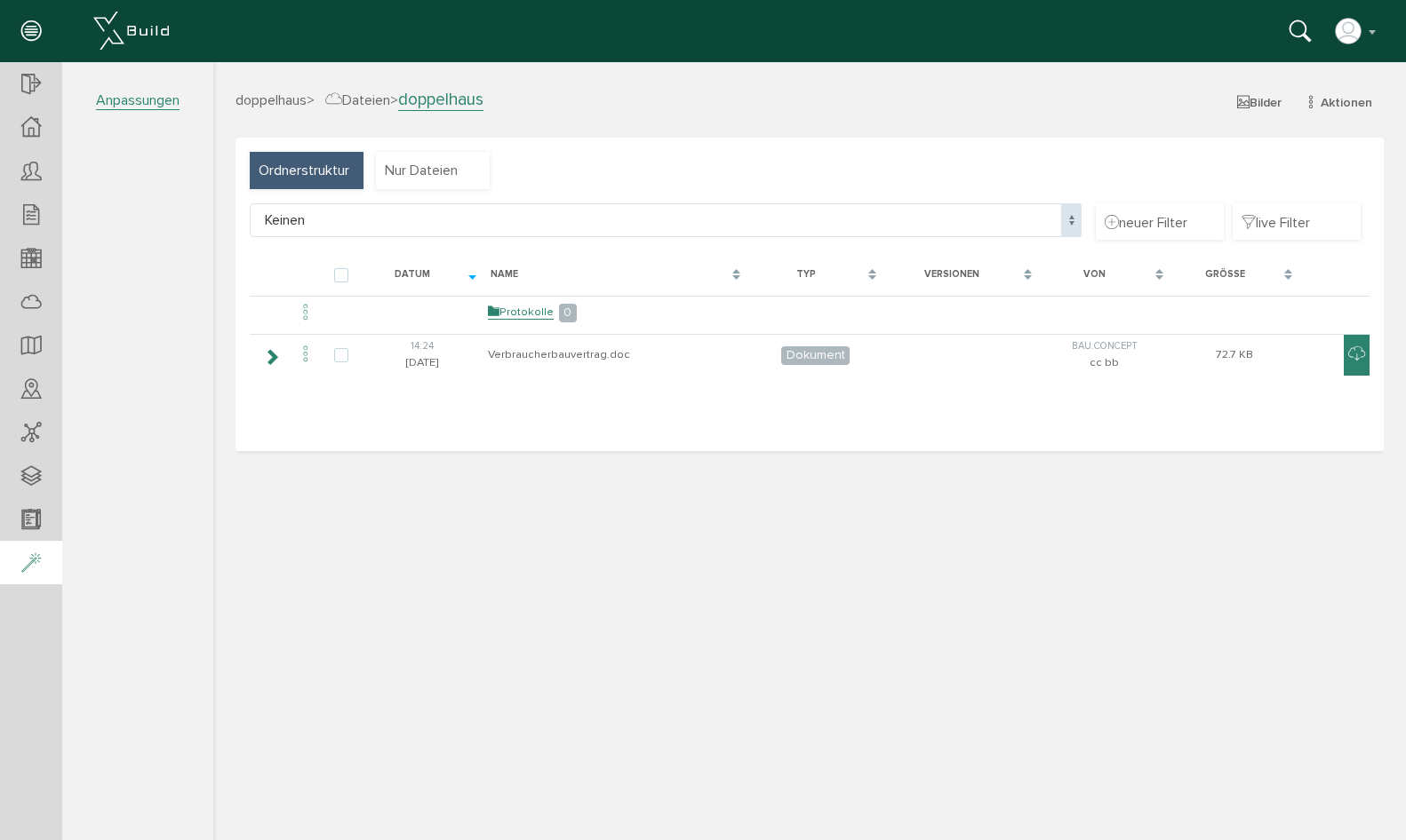
click at [22, 560] on icon at bounding box center [31, 563] width 20 height 25
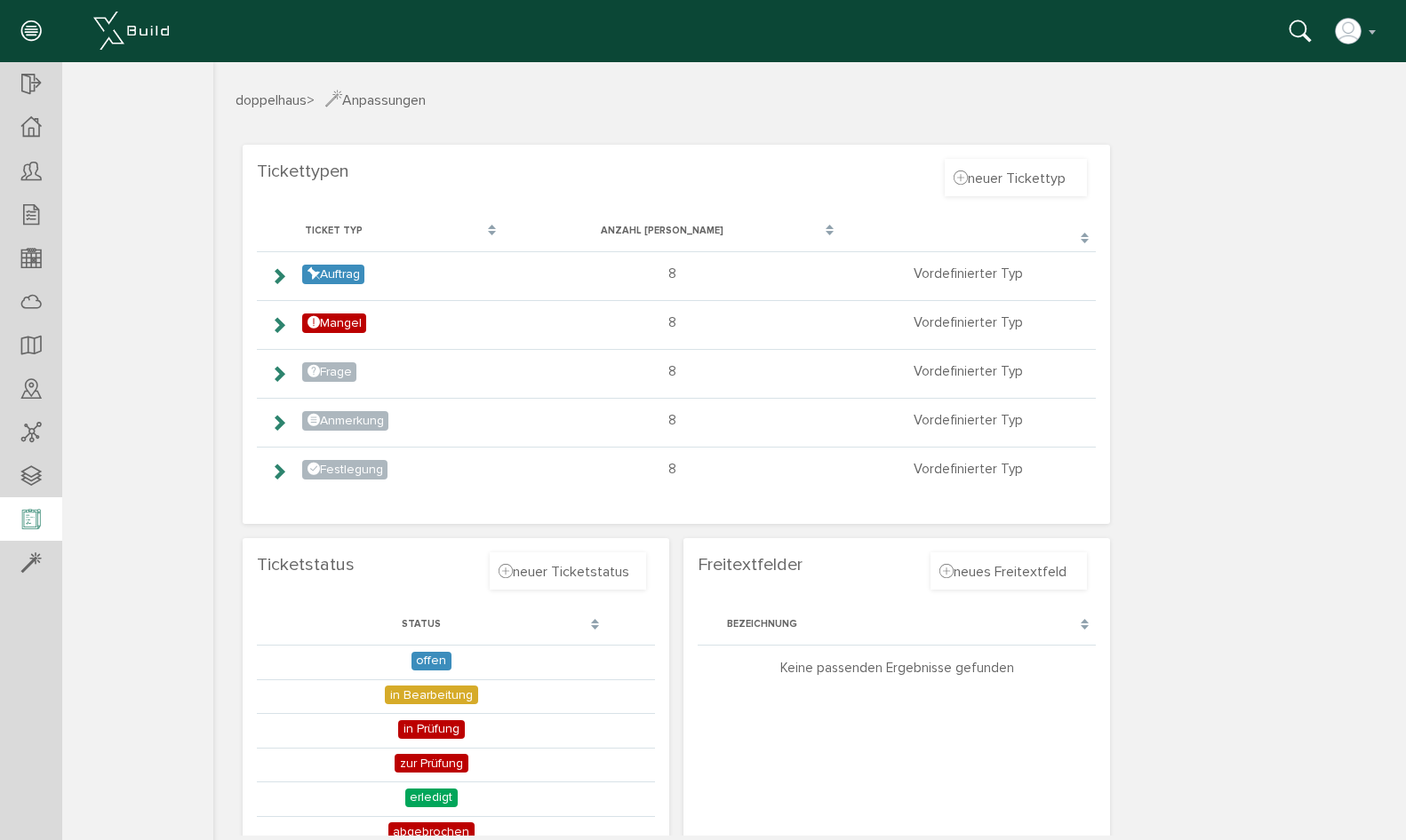
click at [30, 514] on icon at bounding box center [31, 520] width 20 height 25
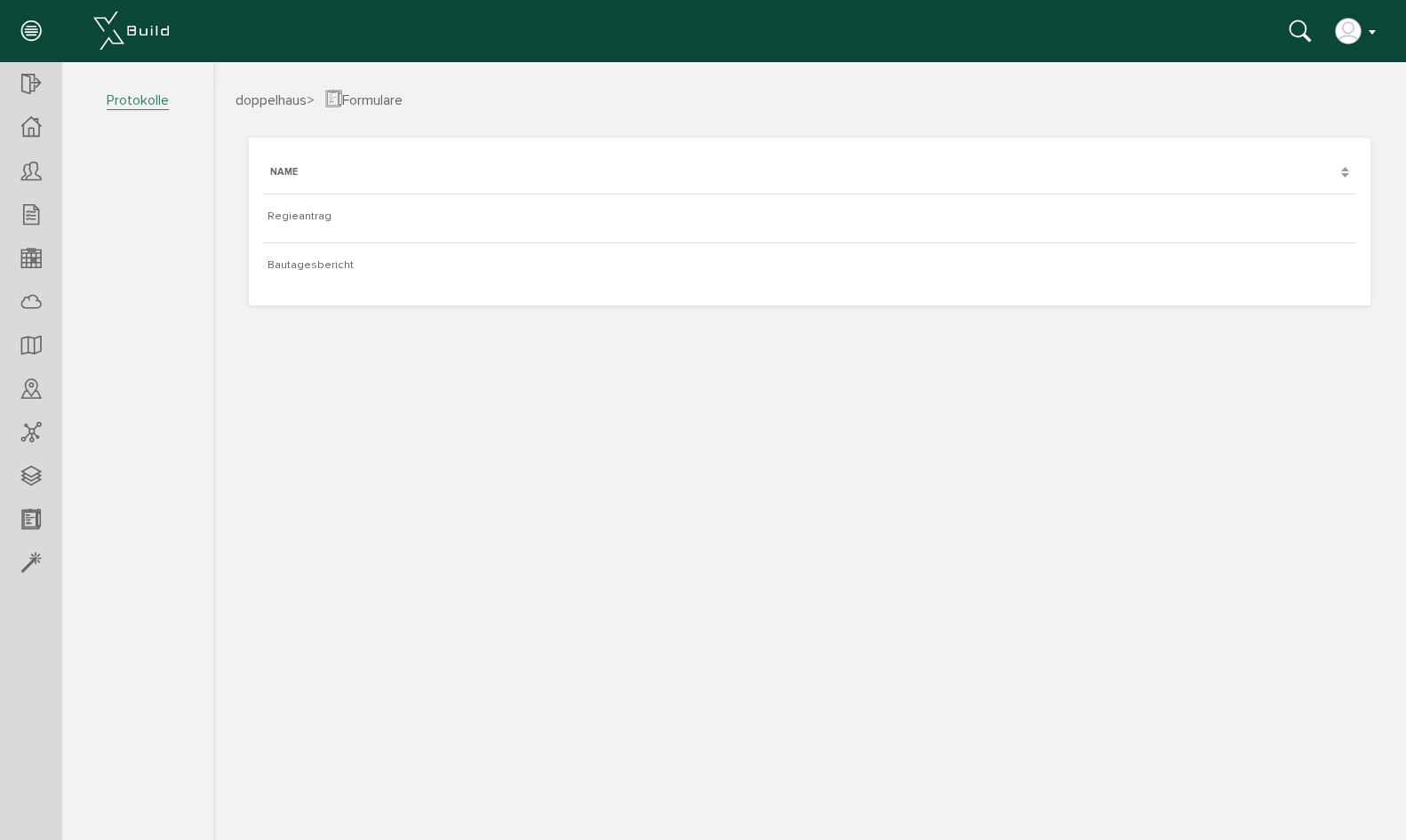
click at [1344, 33] on img "button" at bounding box center [1347, 31] width 29 height 29
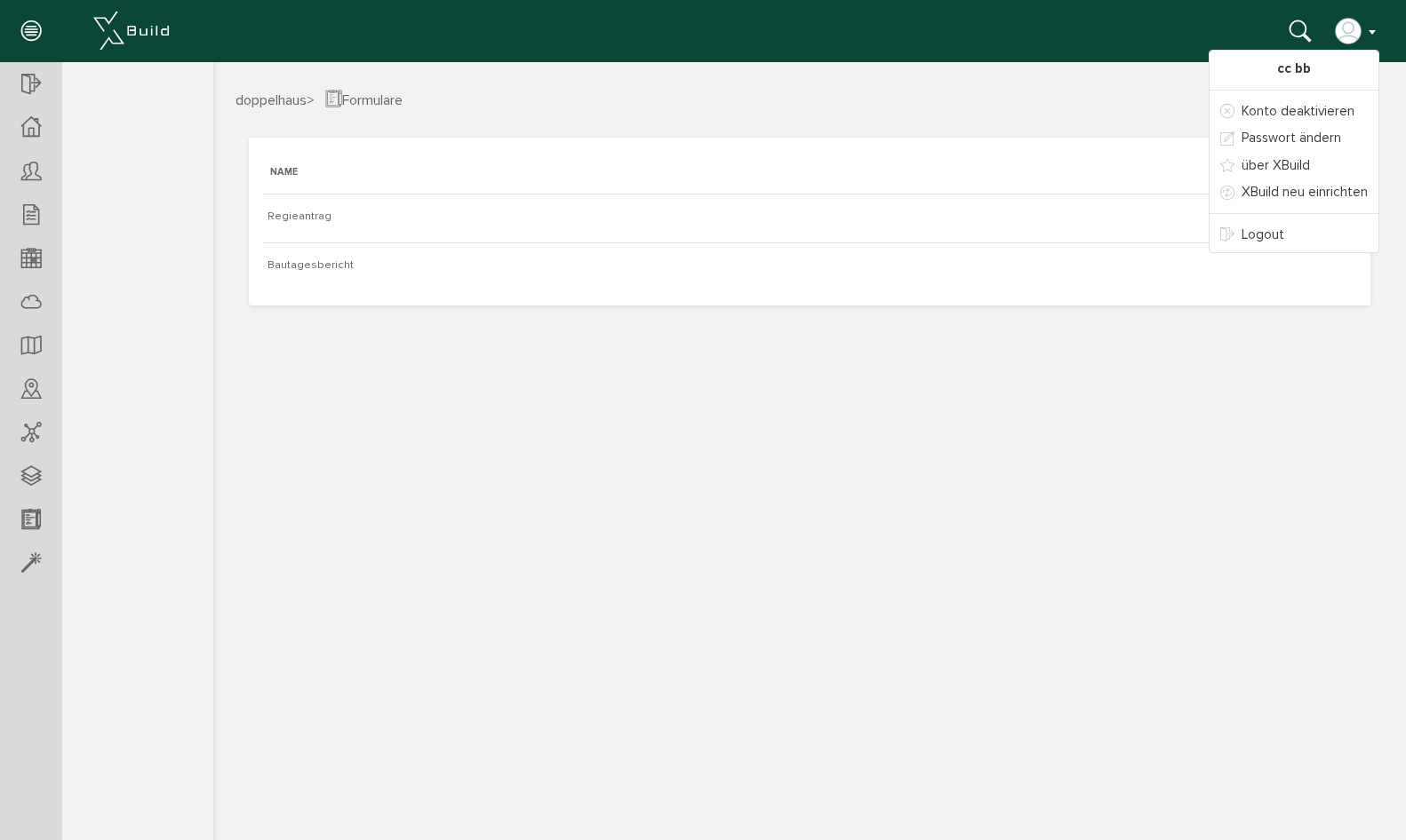
click at [38, 35] on icon at bounding box center [31, 32] width 20 height 25
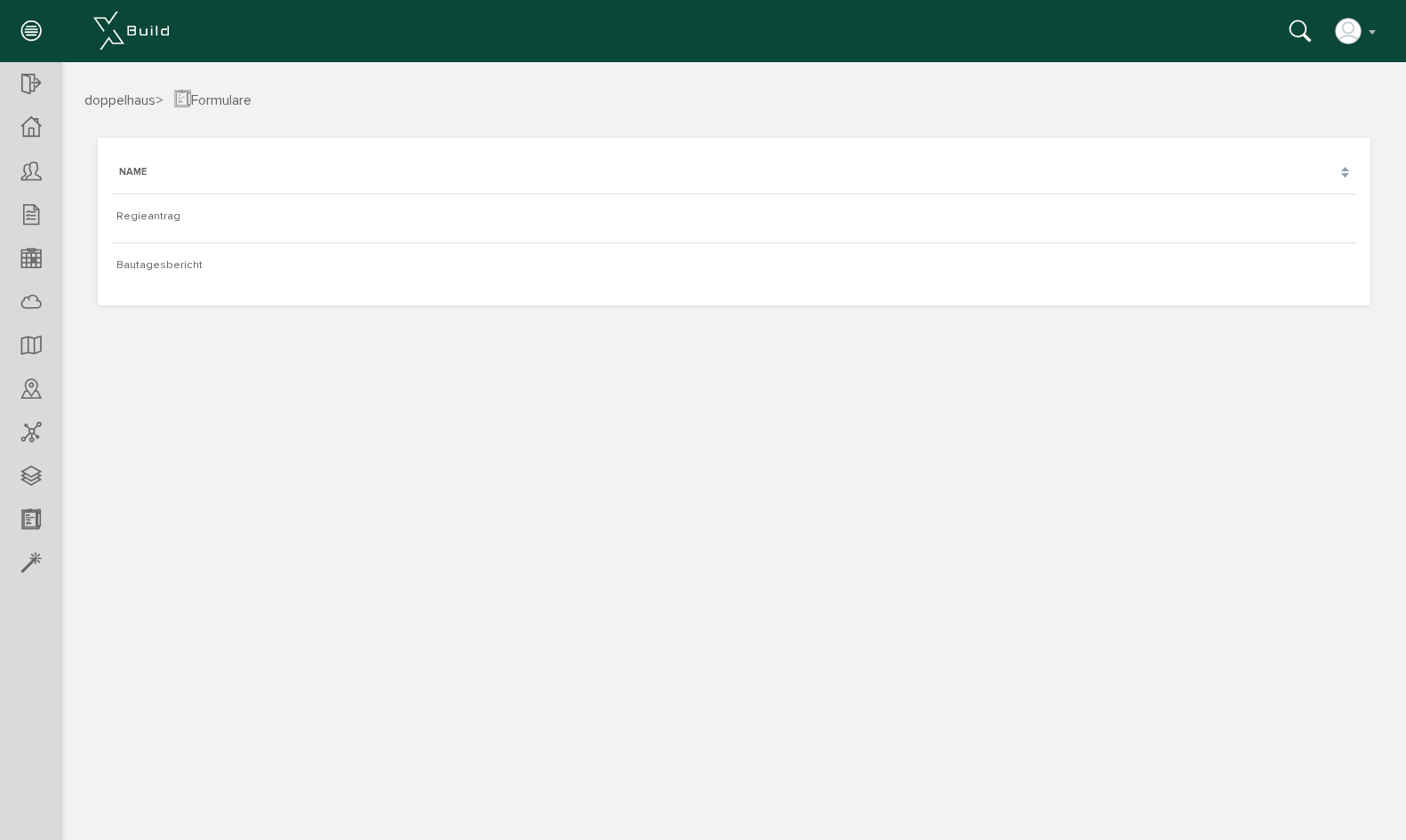
click at [35, 27] on icon at bounding box center [31, 32] width 20 height 25
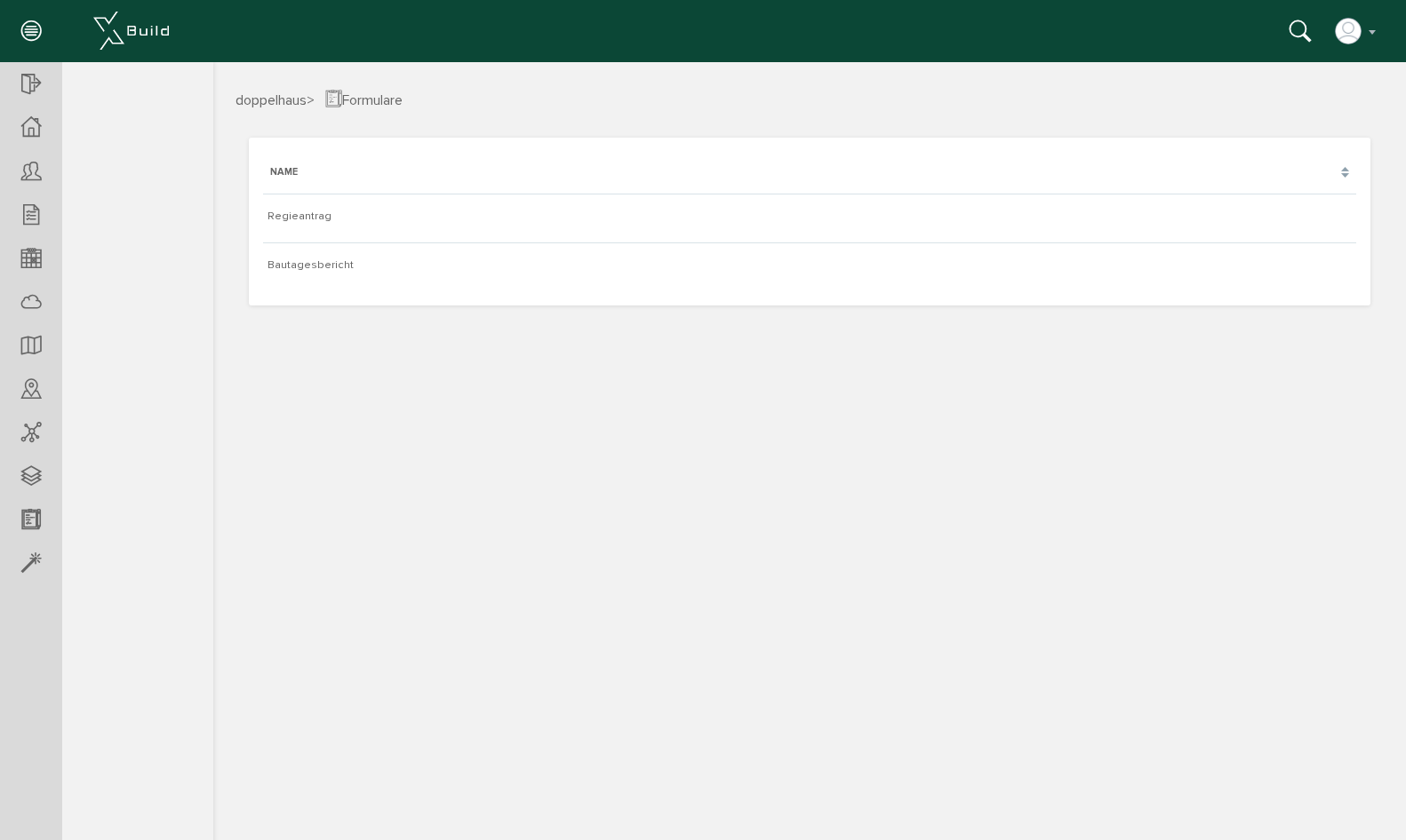
click at [35, 27] on icon at bounding box center [31, 32] width 20 height 25
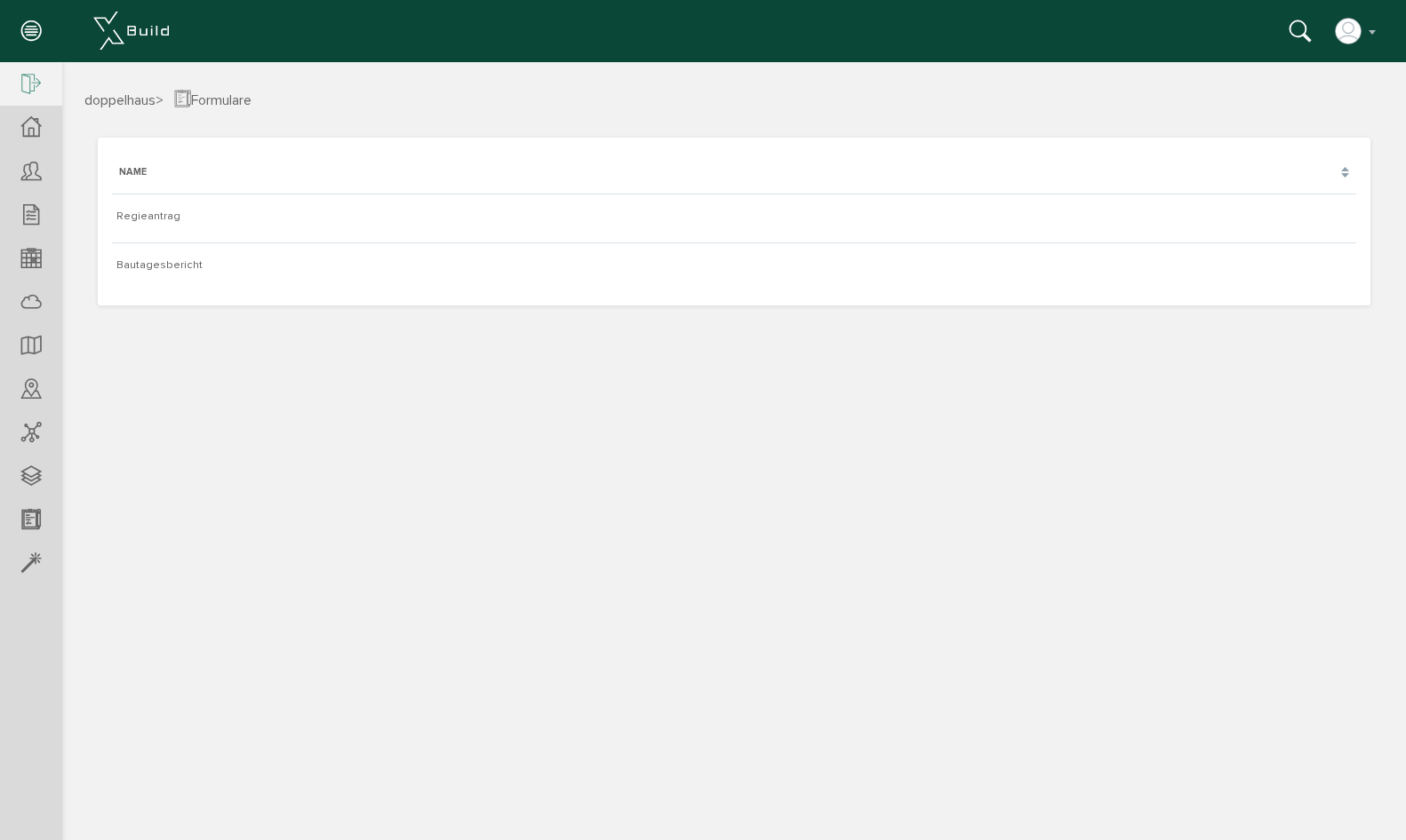
click at [40, 69] on div at bounding box center [31, 85] width 62 height 46
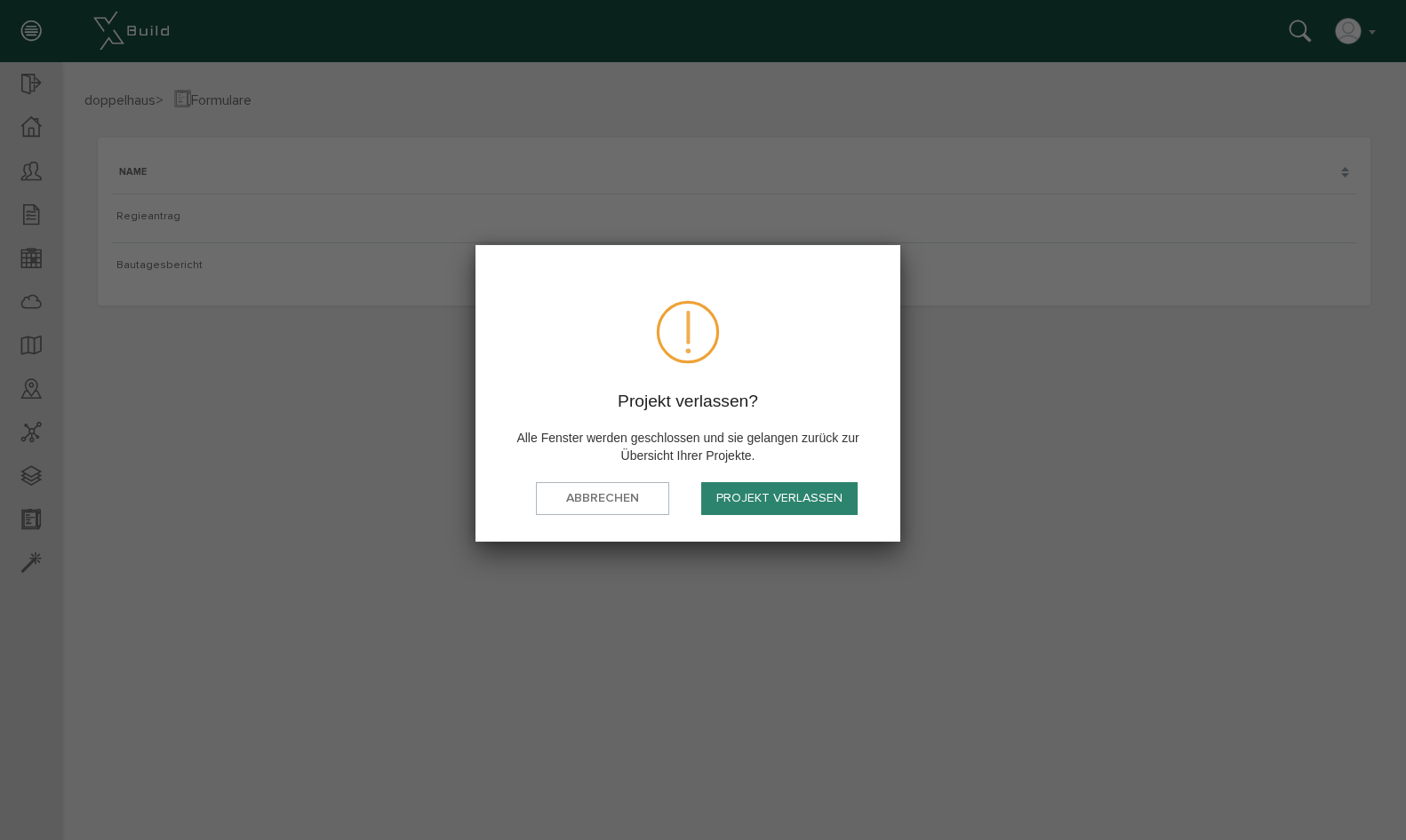
click at [742, 499] on button "Projekt verlassen" at bounding box center [779, 498] width 156 height 33
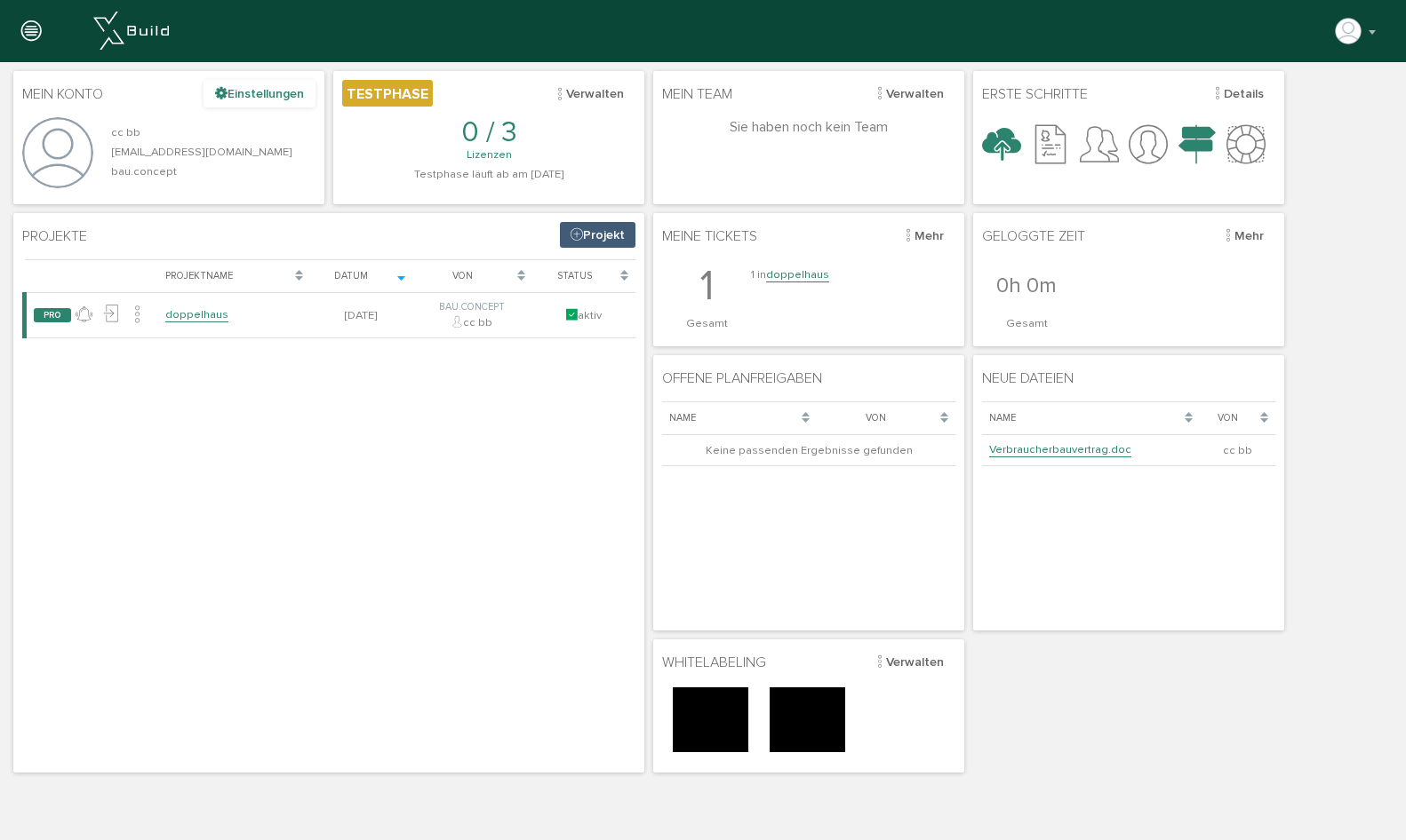
click at [275, 98] on button "Einstellungen" at bounding box center [259, 94] width 112 height 28
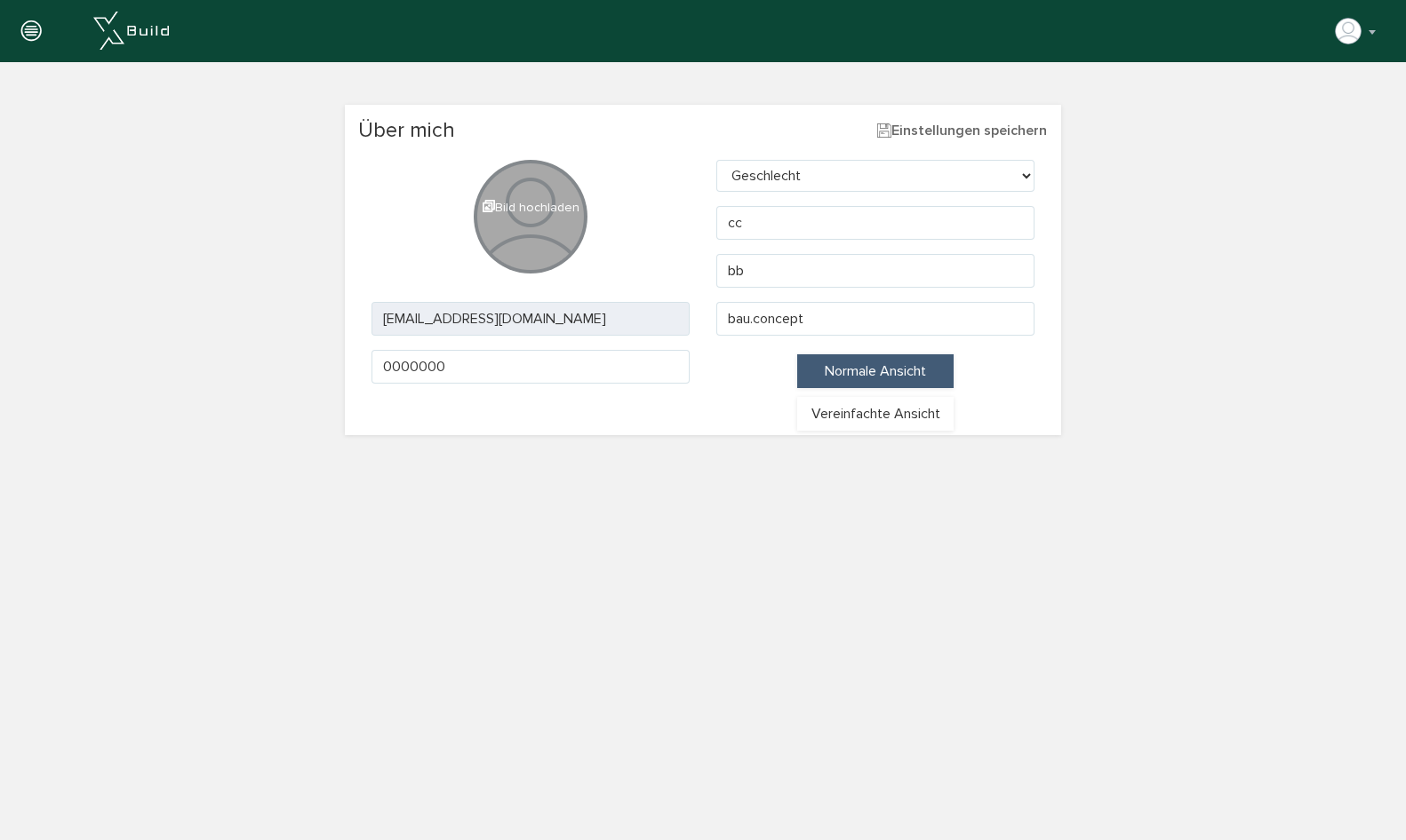
click at [834, 408] on p "Vereinfachte Ansicht" at bounding box center [874, 414] width 142 height 20
click at [835, 367] on p "Normale Ansicht" at bounding box center [874, 371] width 142 height 20
click at [828, 404] on p "Vereinfachte Ansicht" at bounding box center [874, 414] width 142 height 20
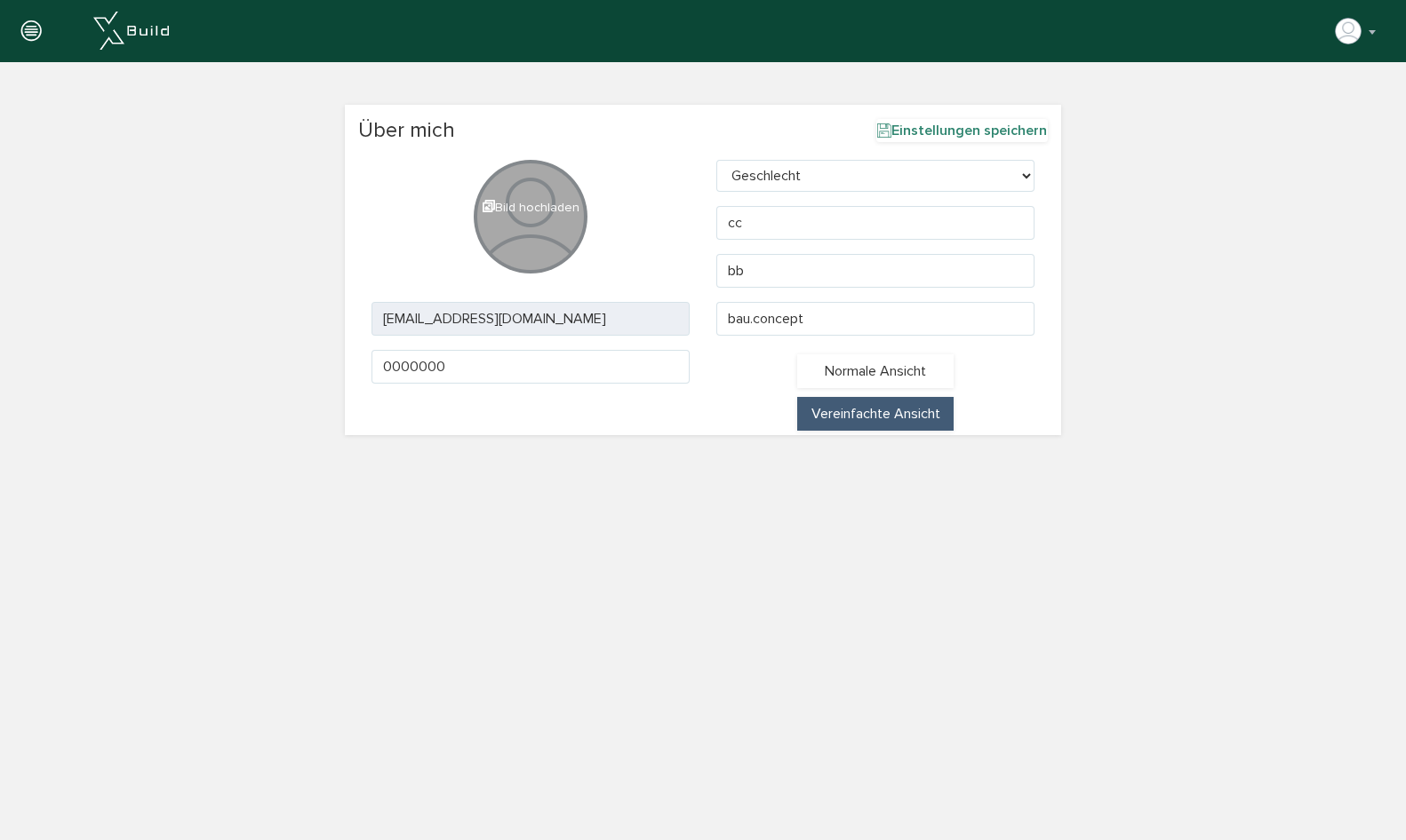
click at [958, 141] on button "Einstellungen speichern" at bounding box center [962, 130] width 171 height 23
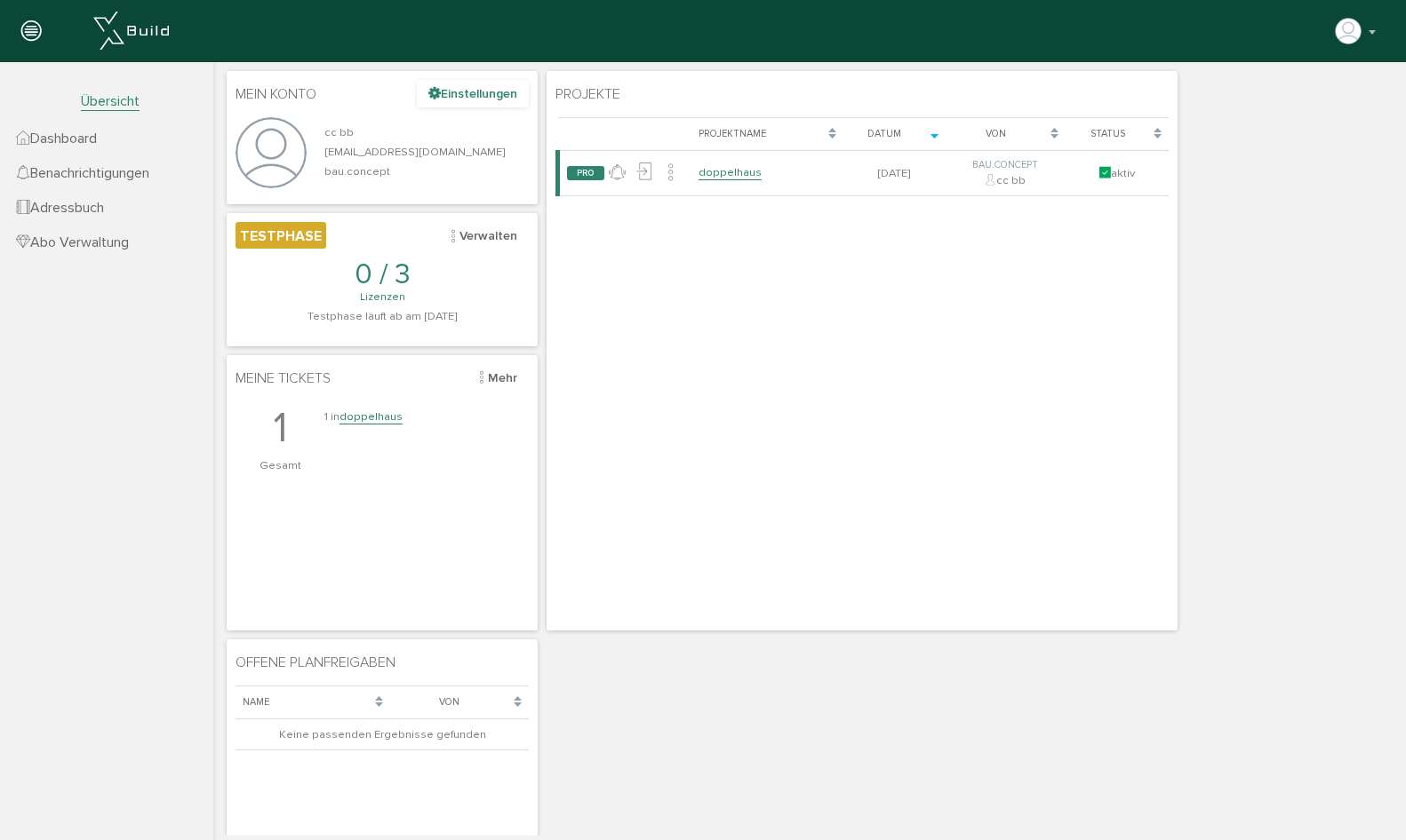
click at [484, 91] on button "Einstellungen" at bounding box center [472, 94] width 112 height 28
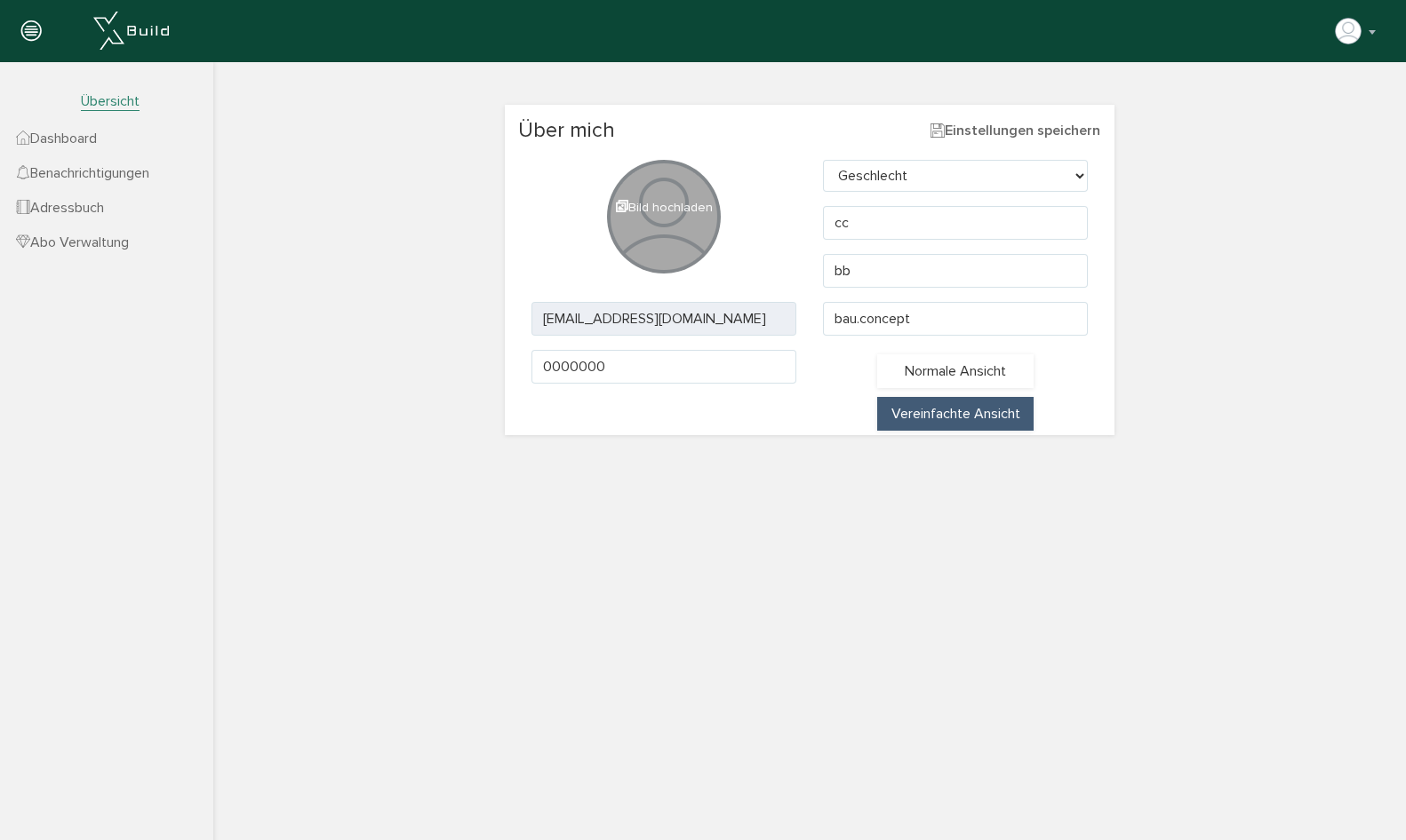
click at [962, 365] on p "Normale Ansicht" at bounding box center [955, 371] width 142 height 20
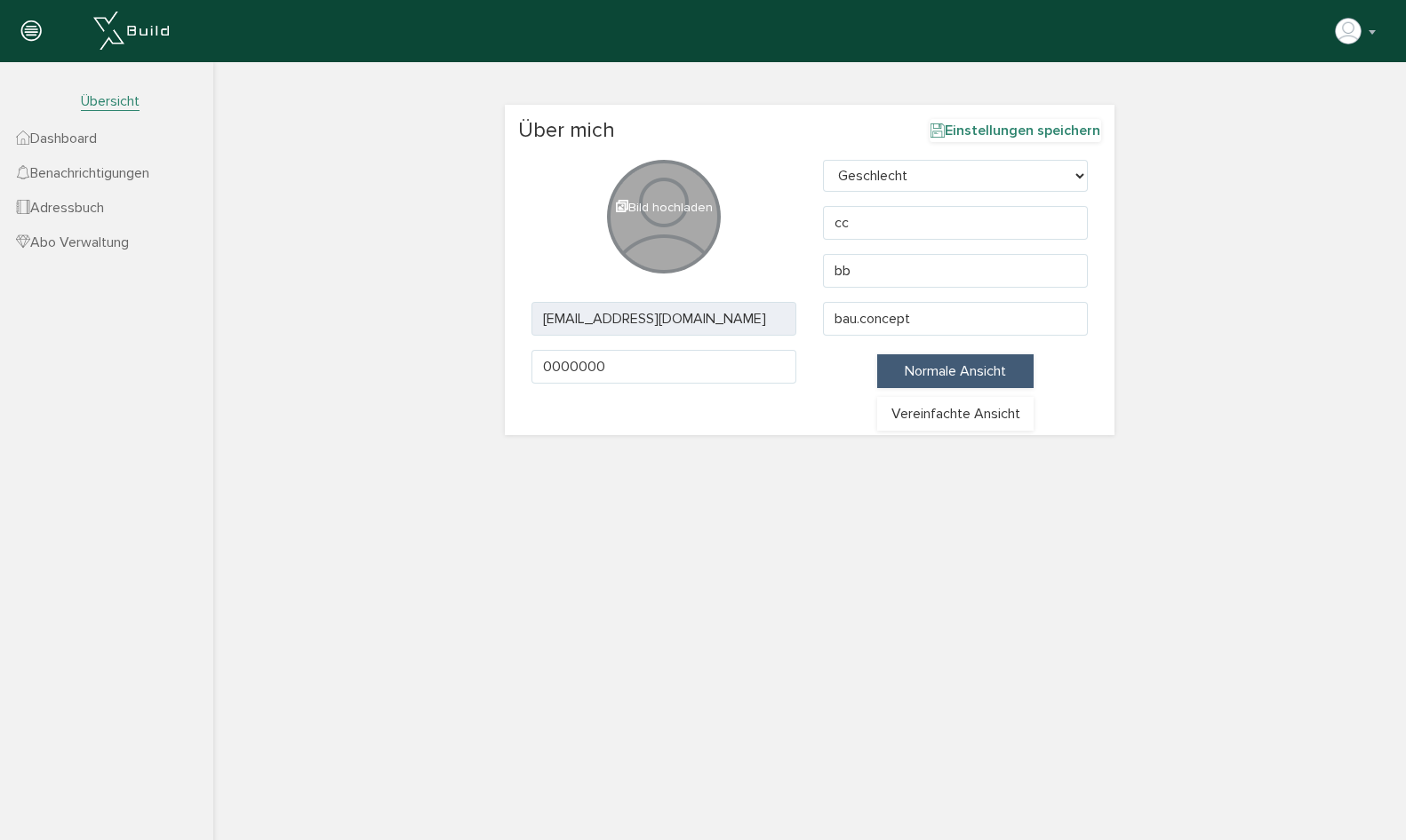
click at [1025, 127] on button "Einstellungen speichern" at bounding box center [1015, 130] width 171 height 23
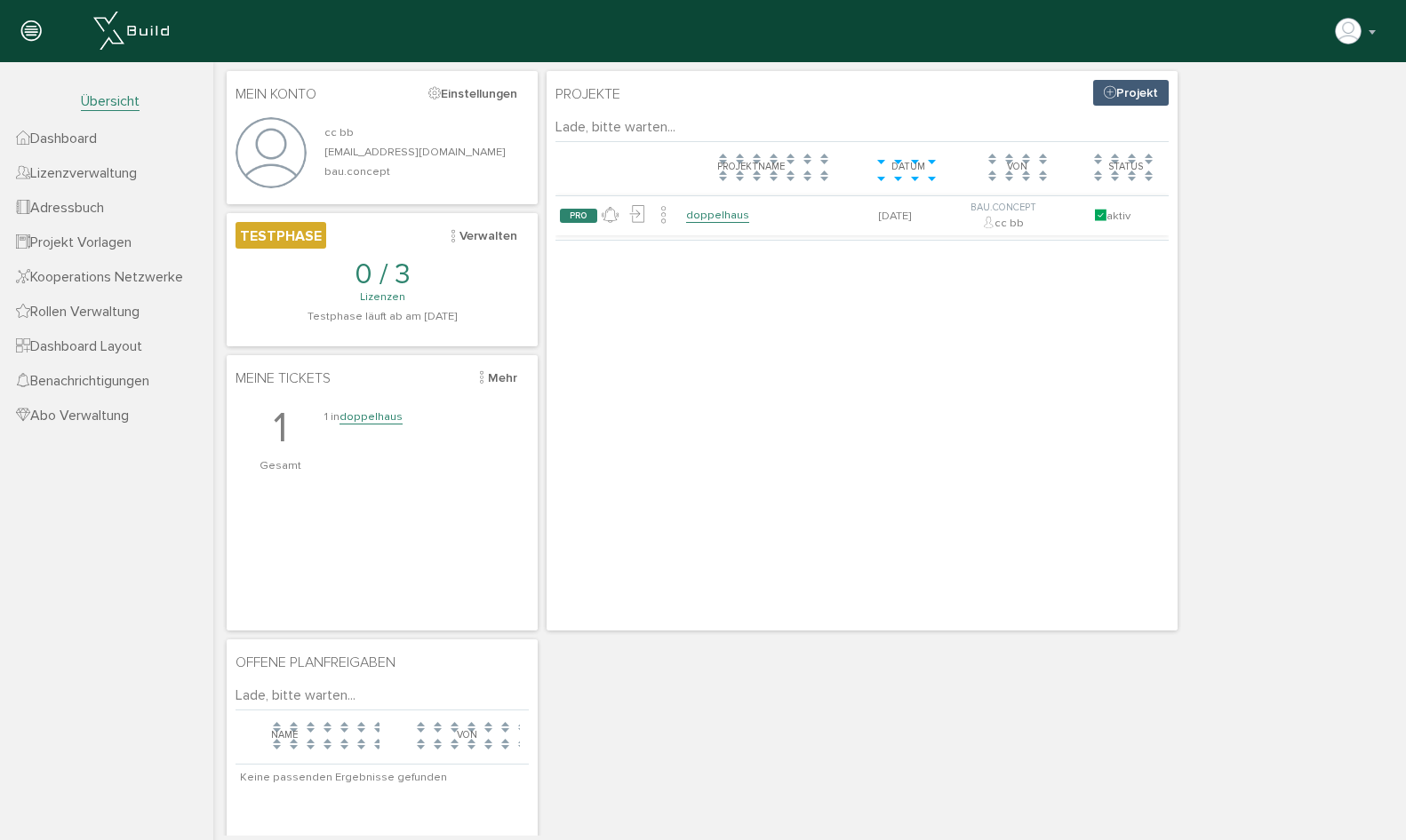
click at [32, 36] on icon at bounding box center [31, 32] width 20 height 25
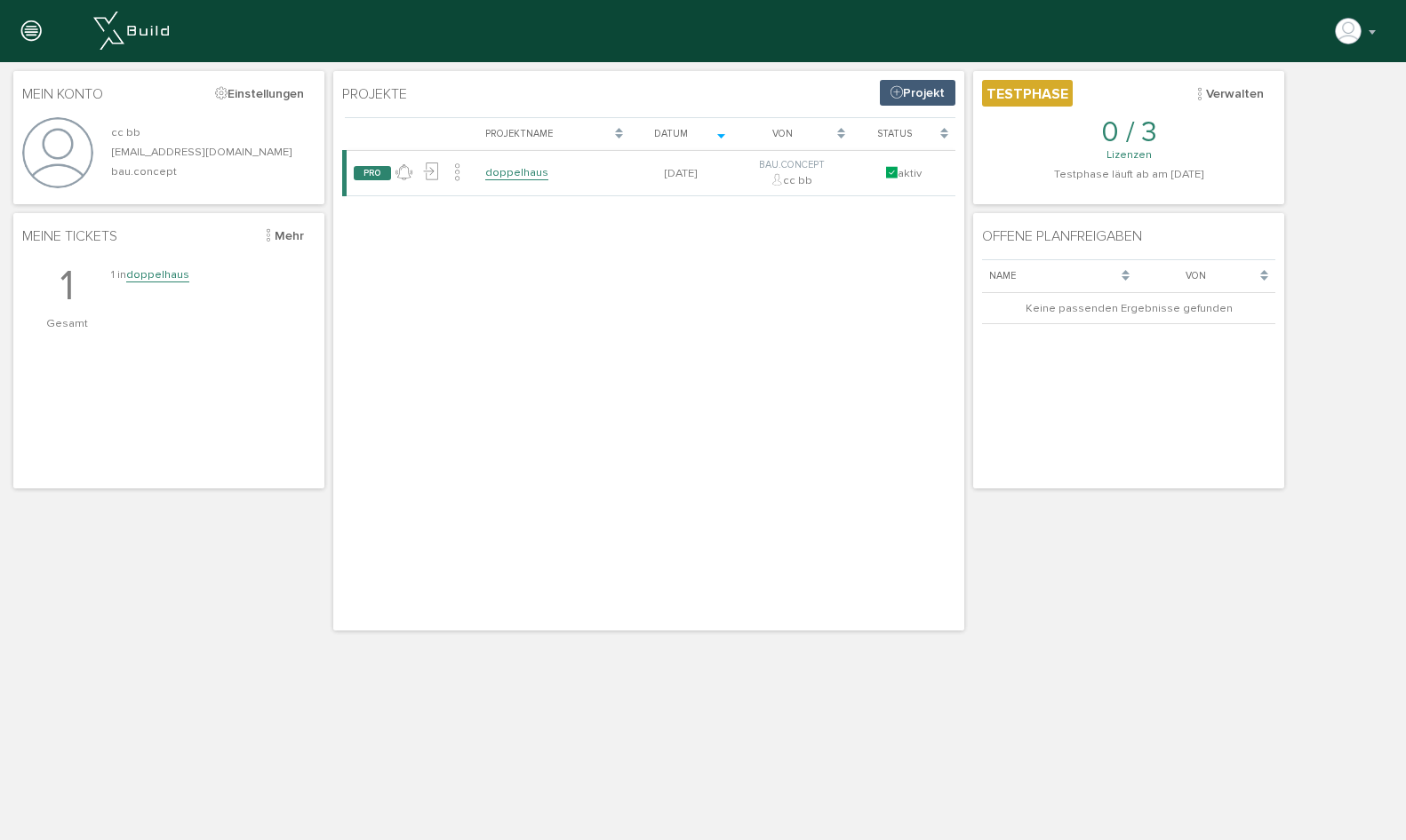
click at [32, 36] on icon at bounding box center [31, 32] width 20 height 25
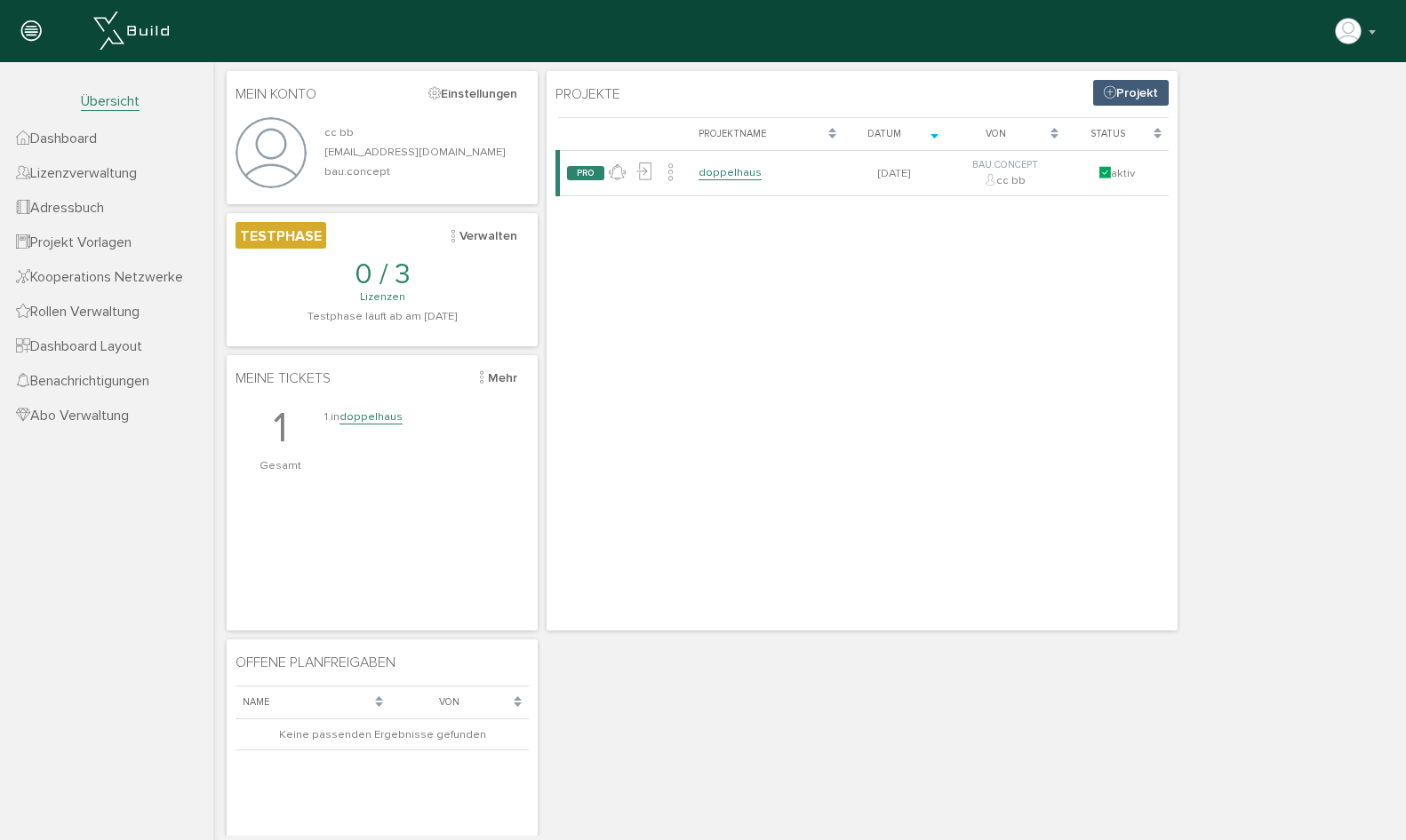
click at [95, 418] on span "Abo Verwaltung" at bounding box center [72, 416] width 113 height 18
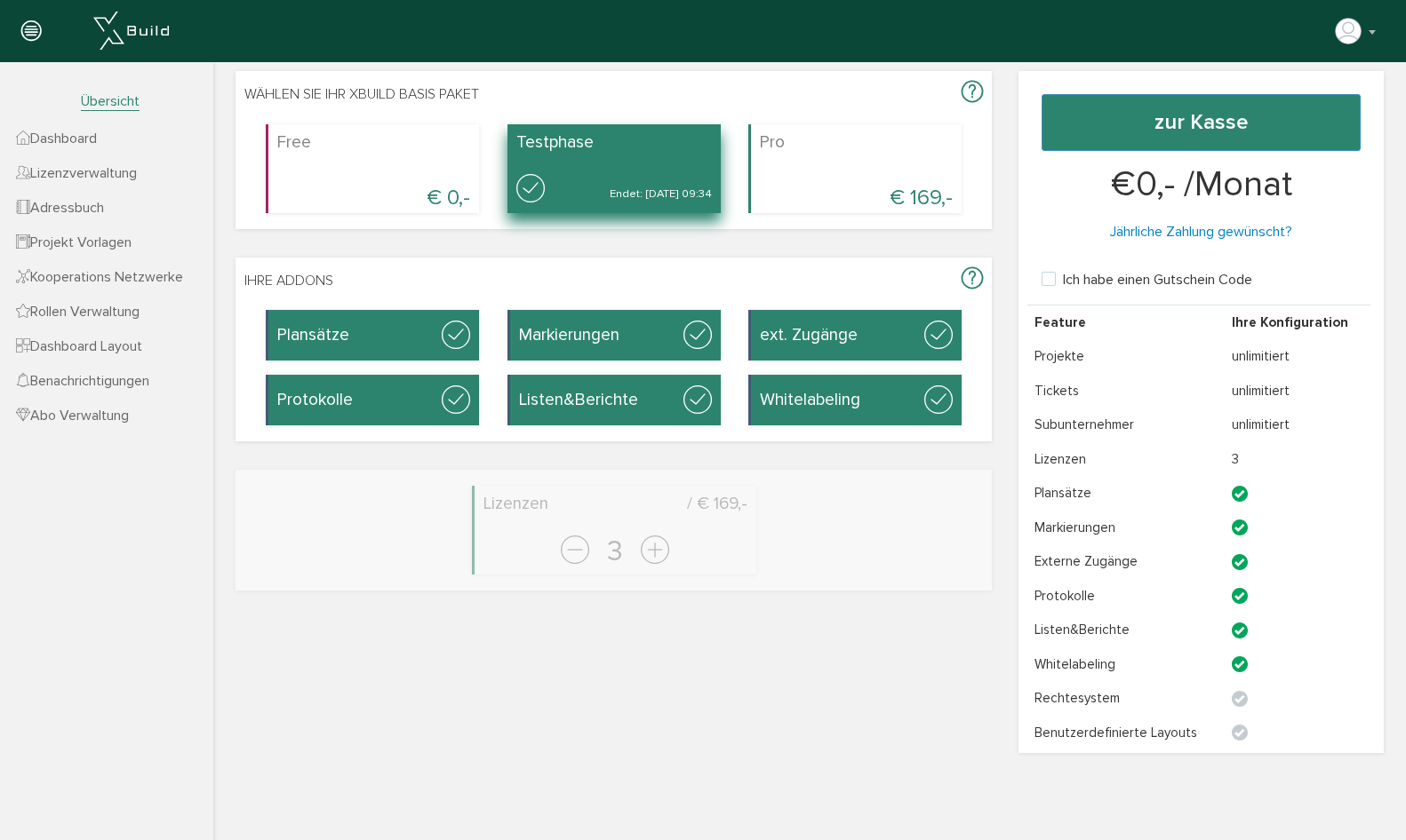
click at [1183, 231] on p "Jährliche Zahlung gewünscht?" at bounding box center [1201, 232] width 319 height 20
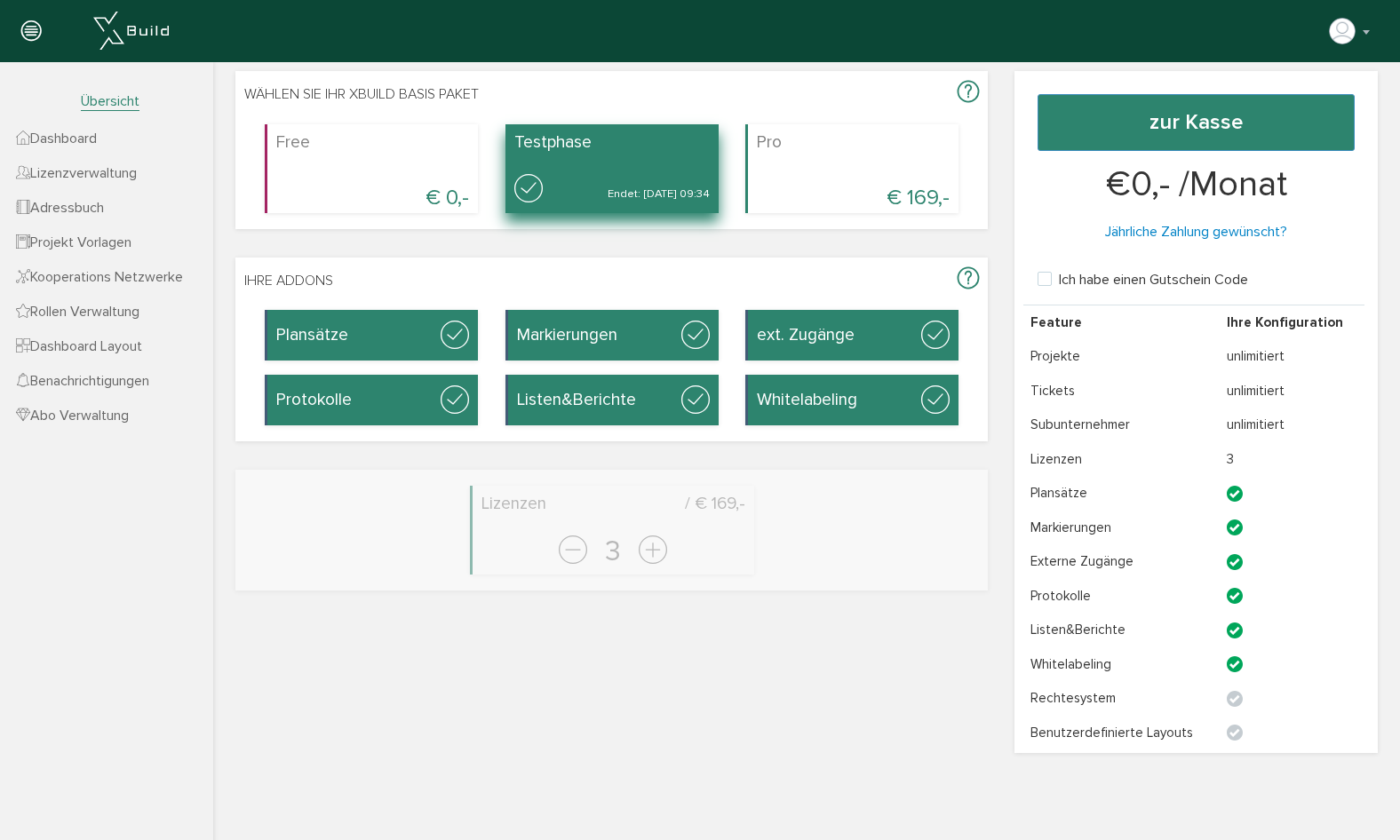
click at [117, 416] on span "Abo Verwaltung" at bounding box center [72, 416] width 113 height 18
click at [88, 143] on span "Dashboard" at bounding box center [56, 138] width 81 height 18
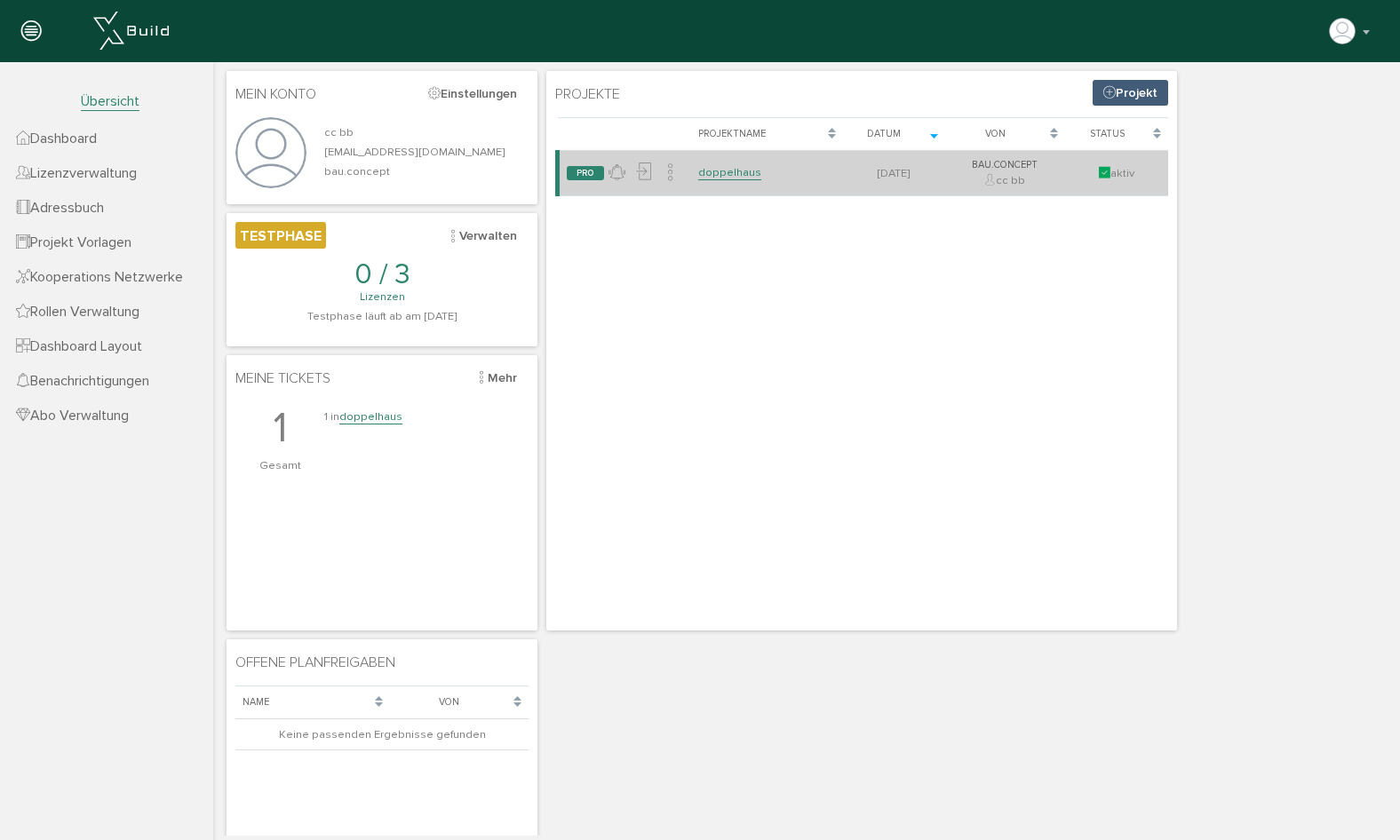
click at [739, 166] on link "doppelhaus" at bounding box center [729, 172] width 63 height 15
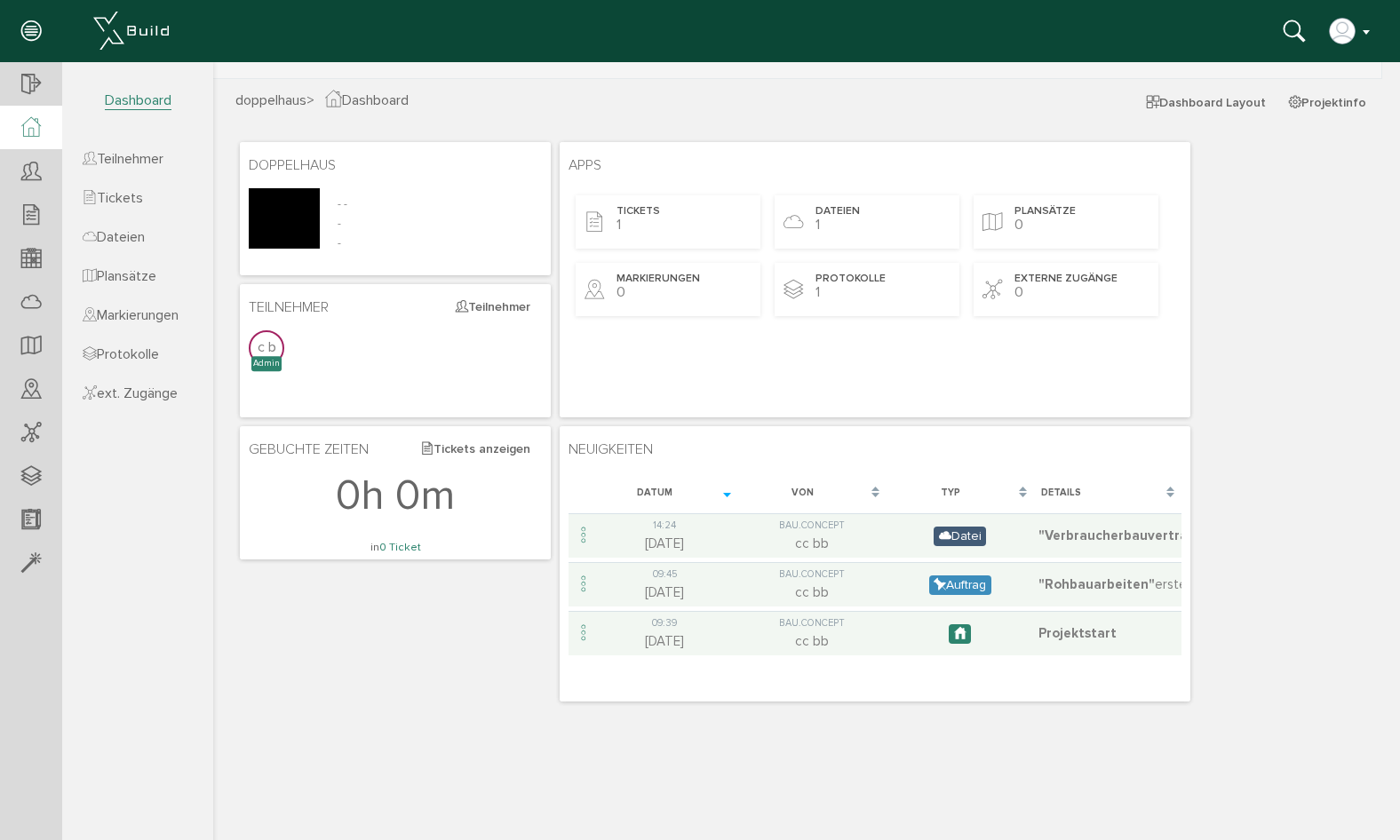
click at [1350, 35] on img "button" at bounding box center [1342, 31] width 29 height 29
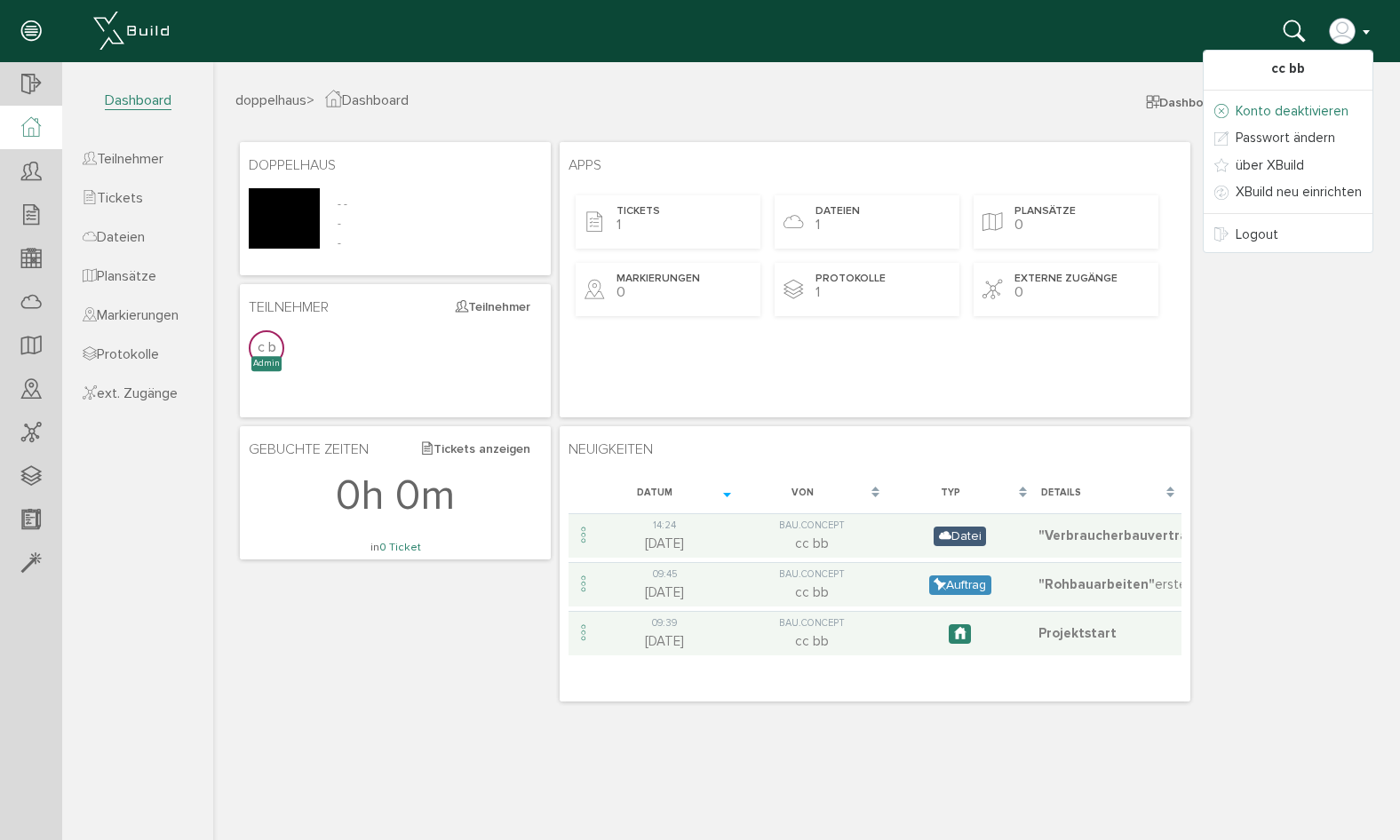
click at [1336, 108] on link "Konto deaktivieren" at bounding box center [1288, 111] width 169 height 28
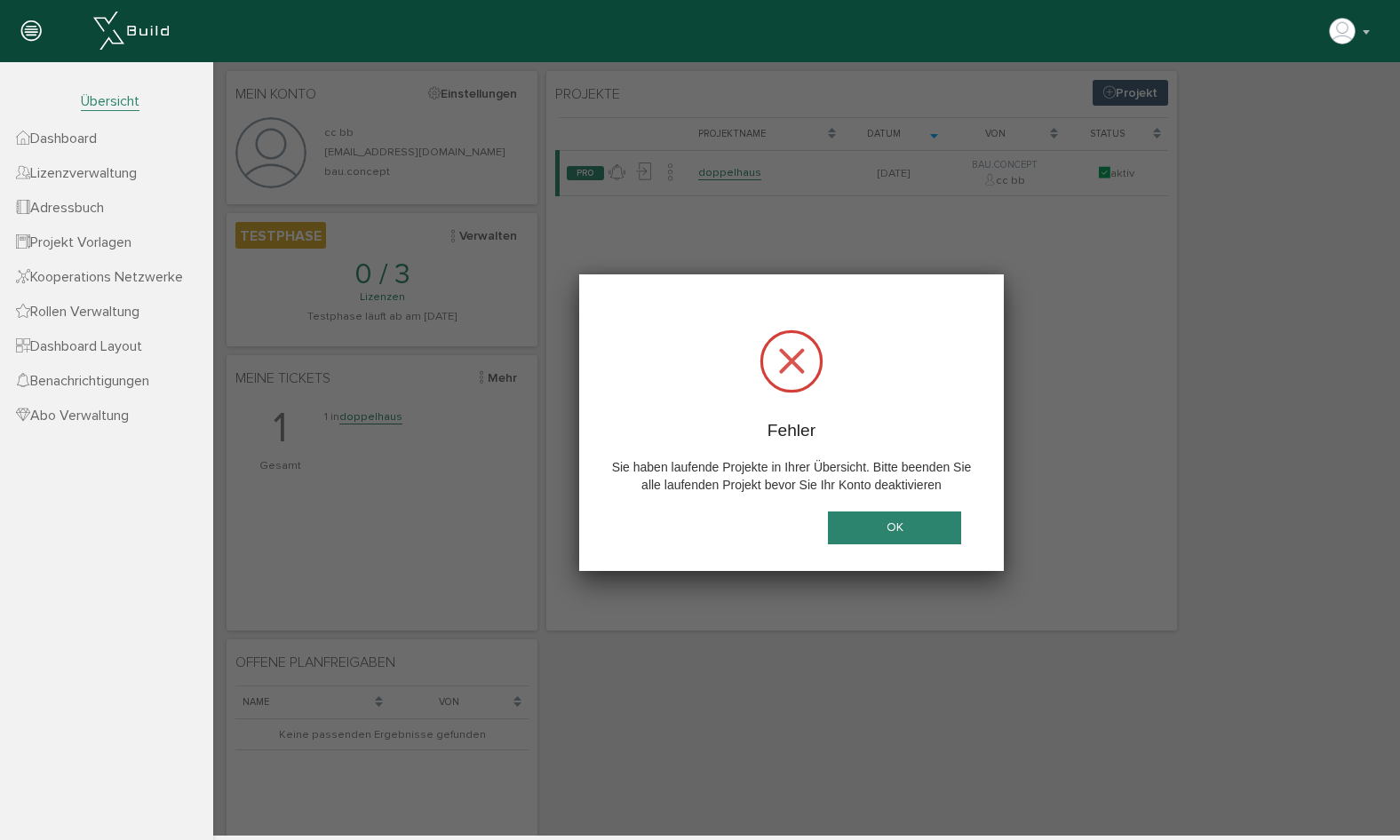
click at [894, 529] on button "OK" at bounding box center [895, 527] width 133 height 33
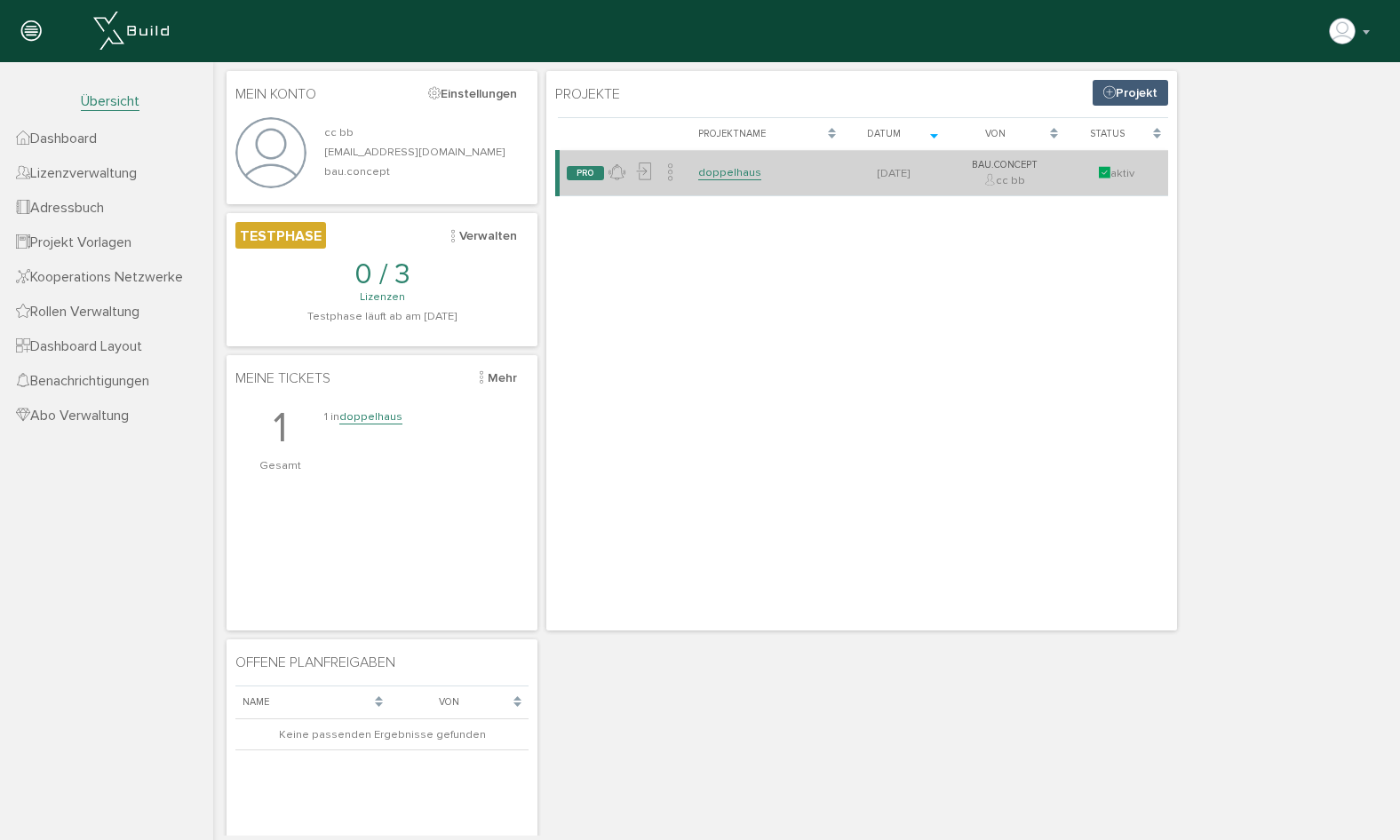
click at [1099, 171] on icon at bounding box center [1105, 173] width 12 height 14
click at [1123, 170] on div "aktiv" at bounding box center [1116, 173] width 89 height 16
click at [704, 165] on link "doppelhaus" at bounding box center [729, 172] width 63 height 15
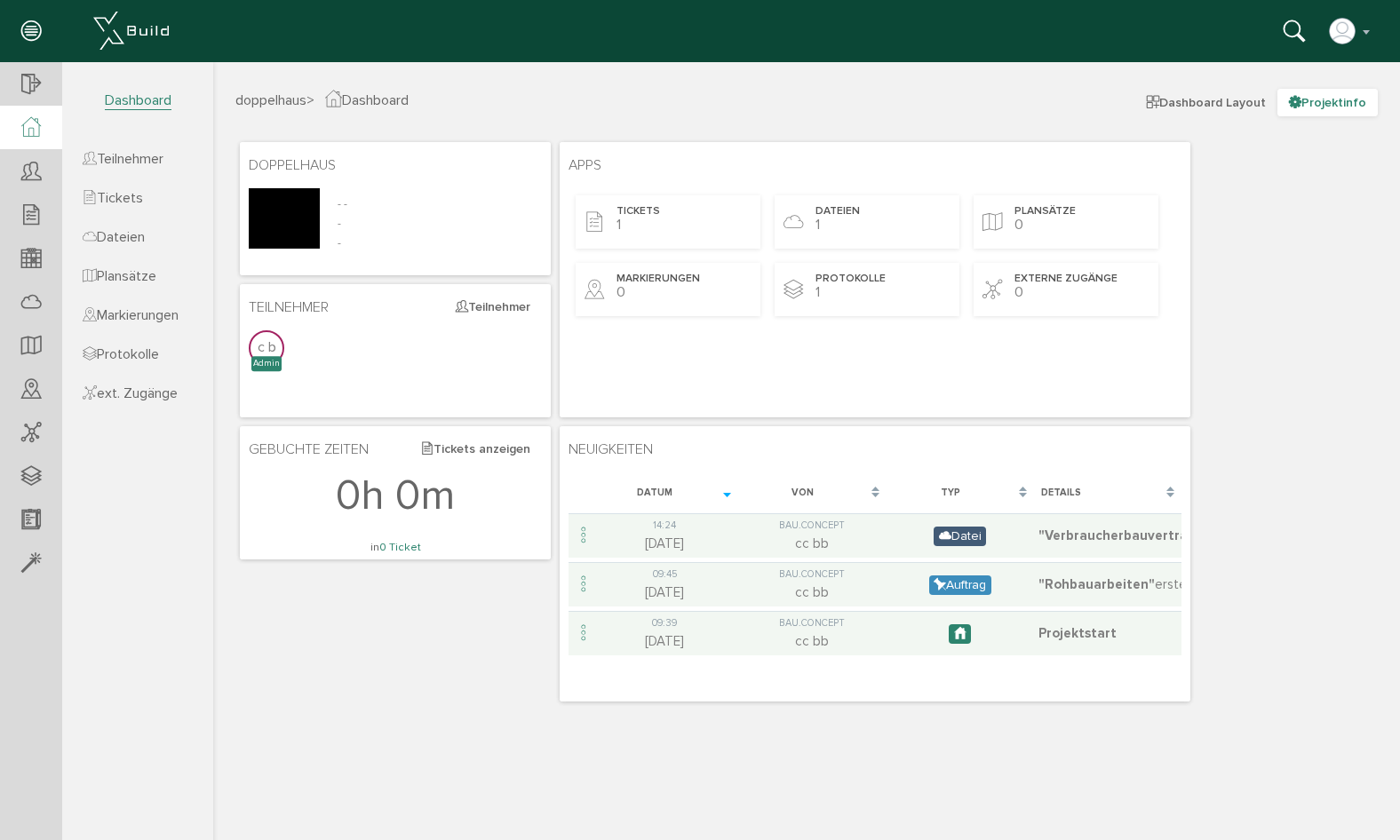
click at [1325, 103] on button "Projektinfo" at bounding box center [1327, 103] width 101 height 28
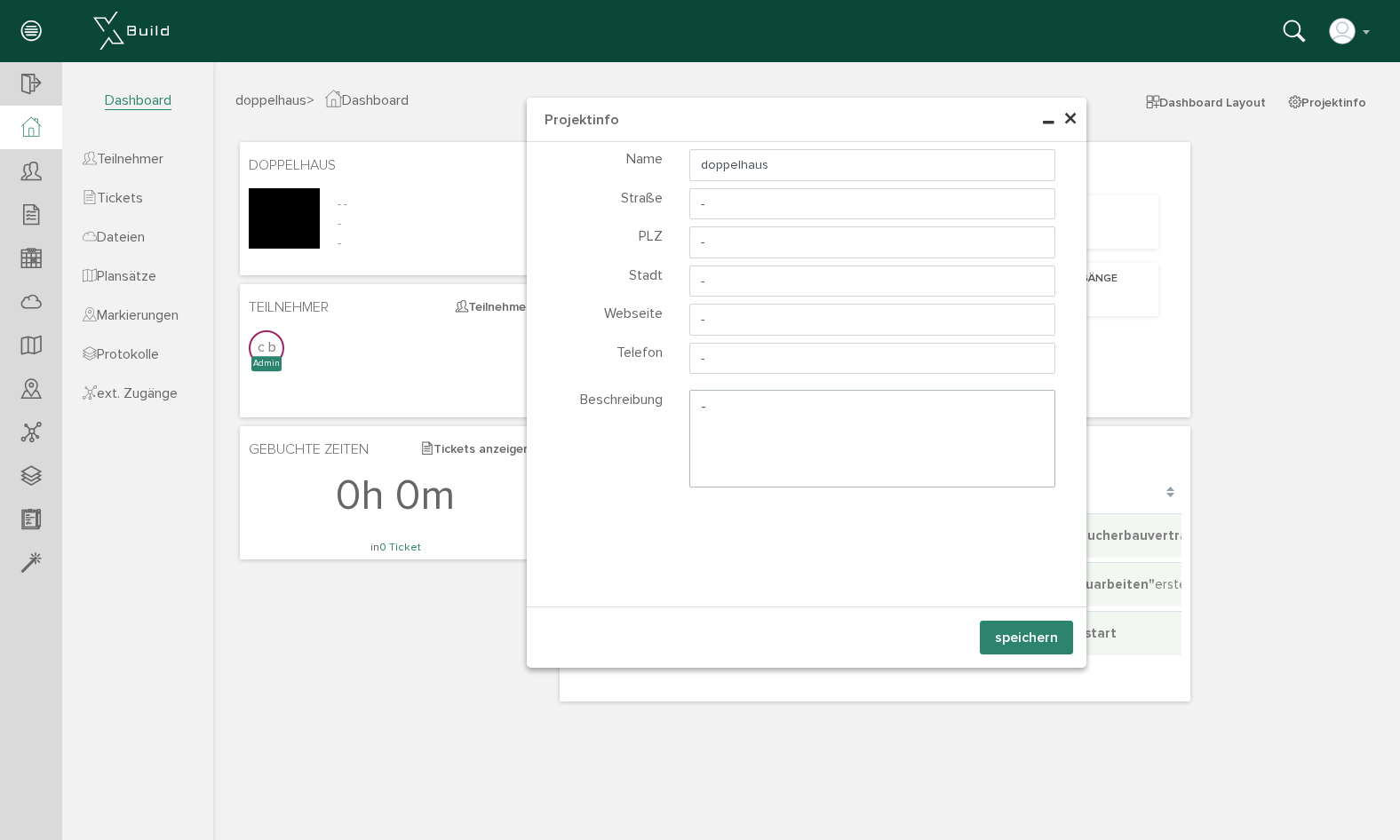
click at [1033, 636] on button "speichern" at bounding box center [1027, 638] width 94 height 34
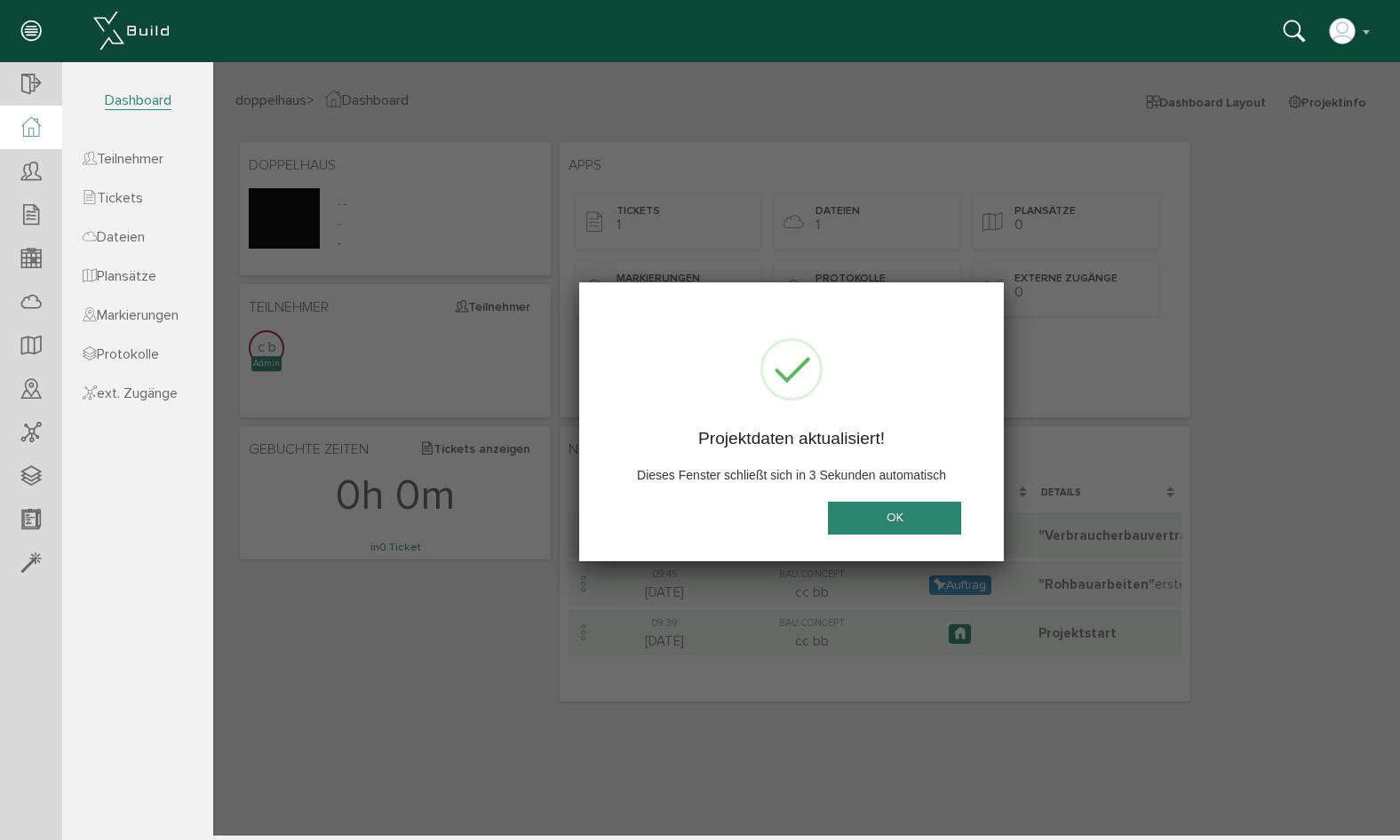
click at [866, 515] on button "OK" at bounding box center [895, 518] width 133 height 33
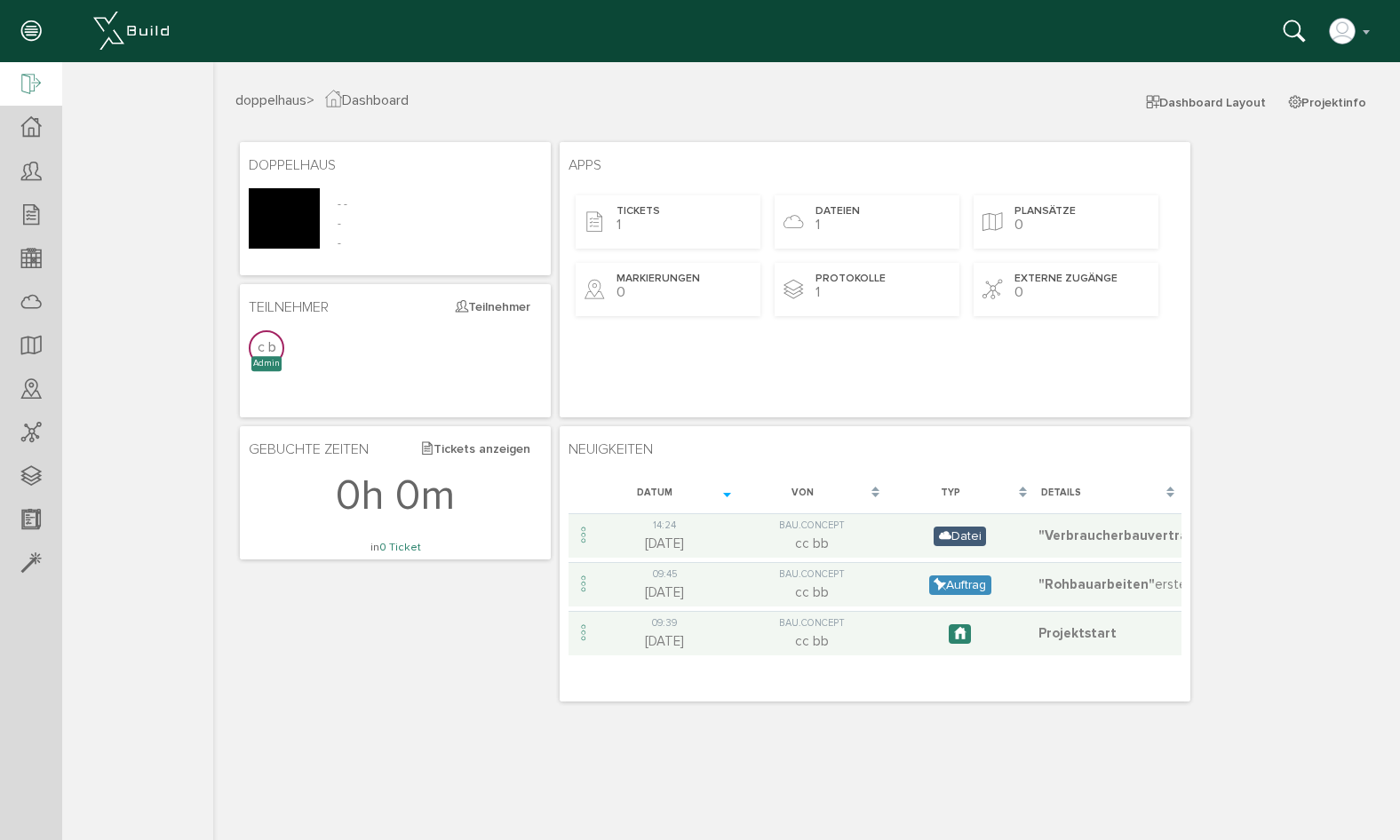
click at [42, 91] on div at bounding box center [31, 85] width 62 height 46
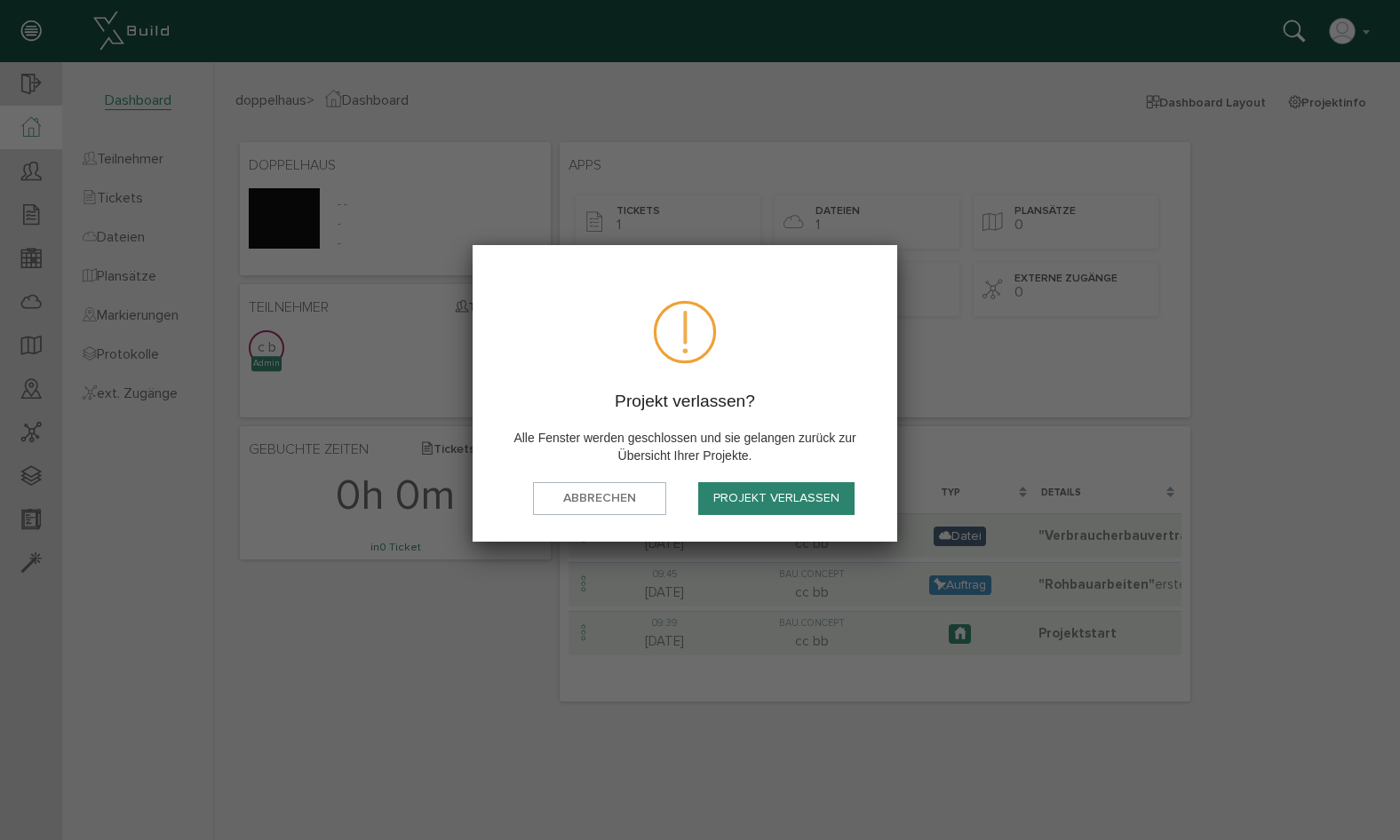
click at [808, 499] on button "Projekt verlassen" at bounding box center [776, 498] width 156 height 33
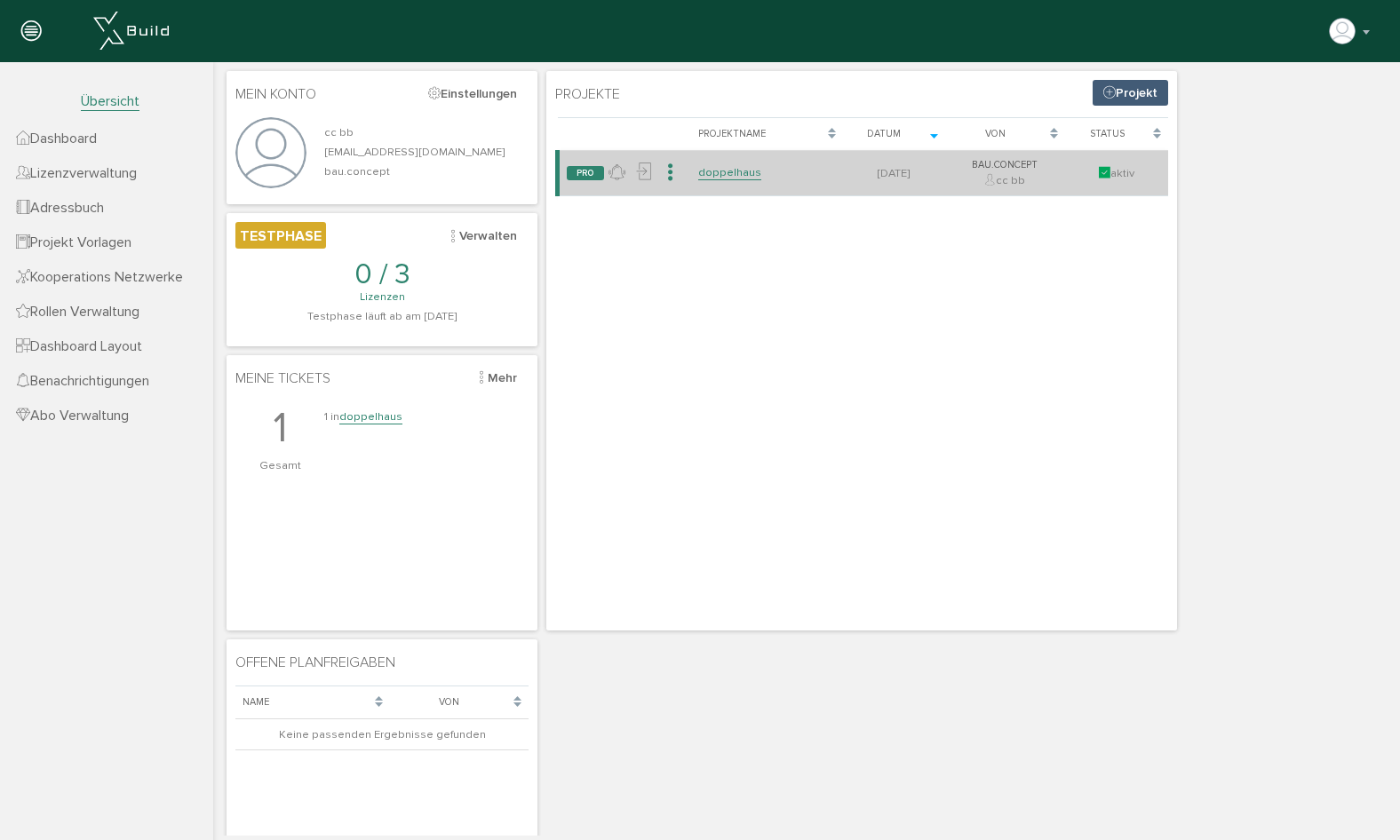
click at [663, 170] on icon at bounding box center [670, 173] width 17 height 26
click at [690, 201] on link "Projekt beenden" at bounding box center [773, 210] width 230 height 28
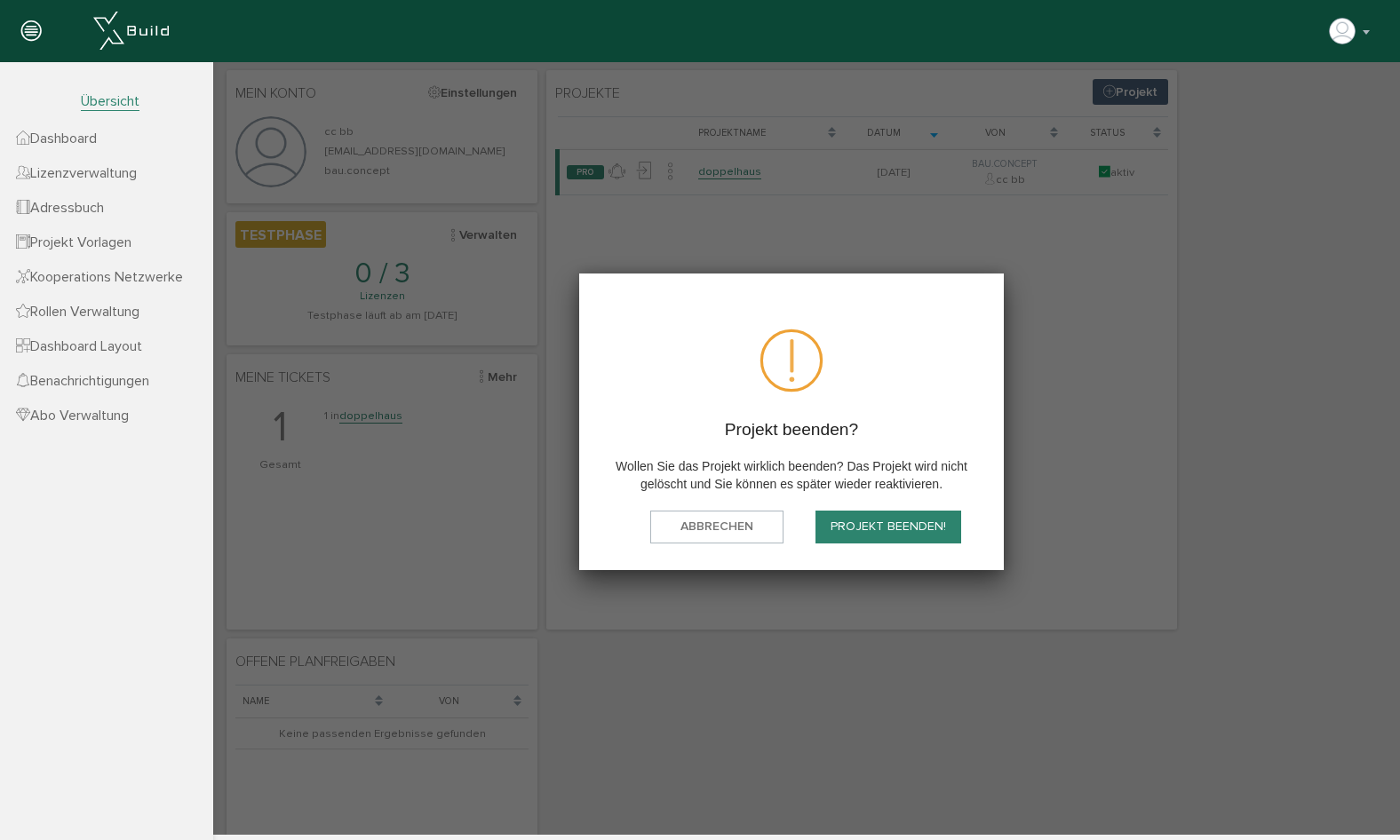
click at [923, 526] on button "Projekt beenden!" at bounding box center [888, 526] width 145 height 33
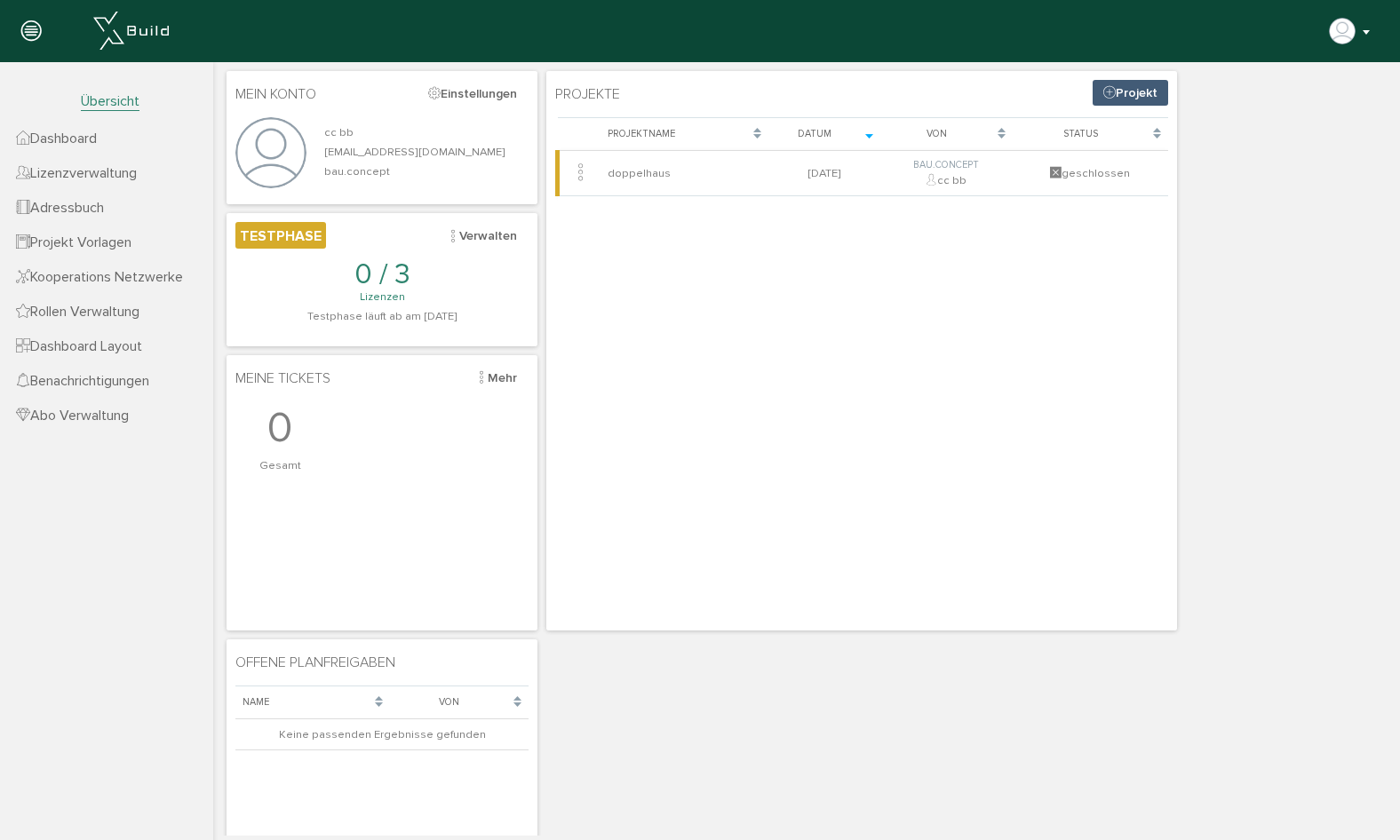
click at [1352, 25] on img "button" at bounding box center [1342, 31] width 29 height 29
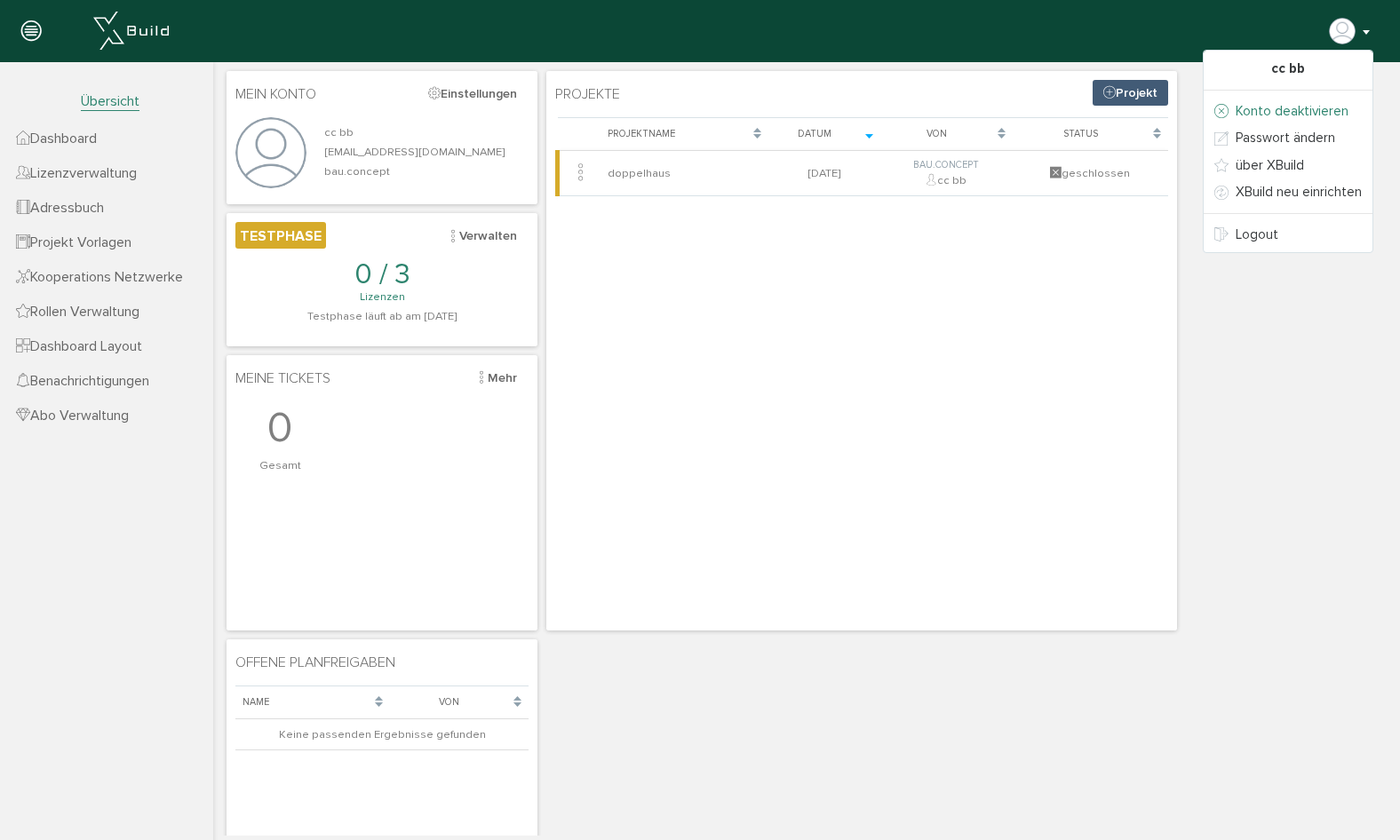
click at [1310, 106] on link "Konto deaktivieren" at bounding box center [1288, 111] width 169 height 28
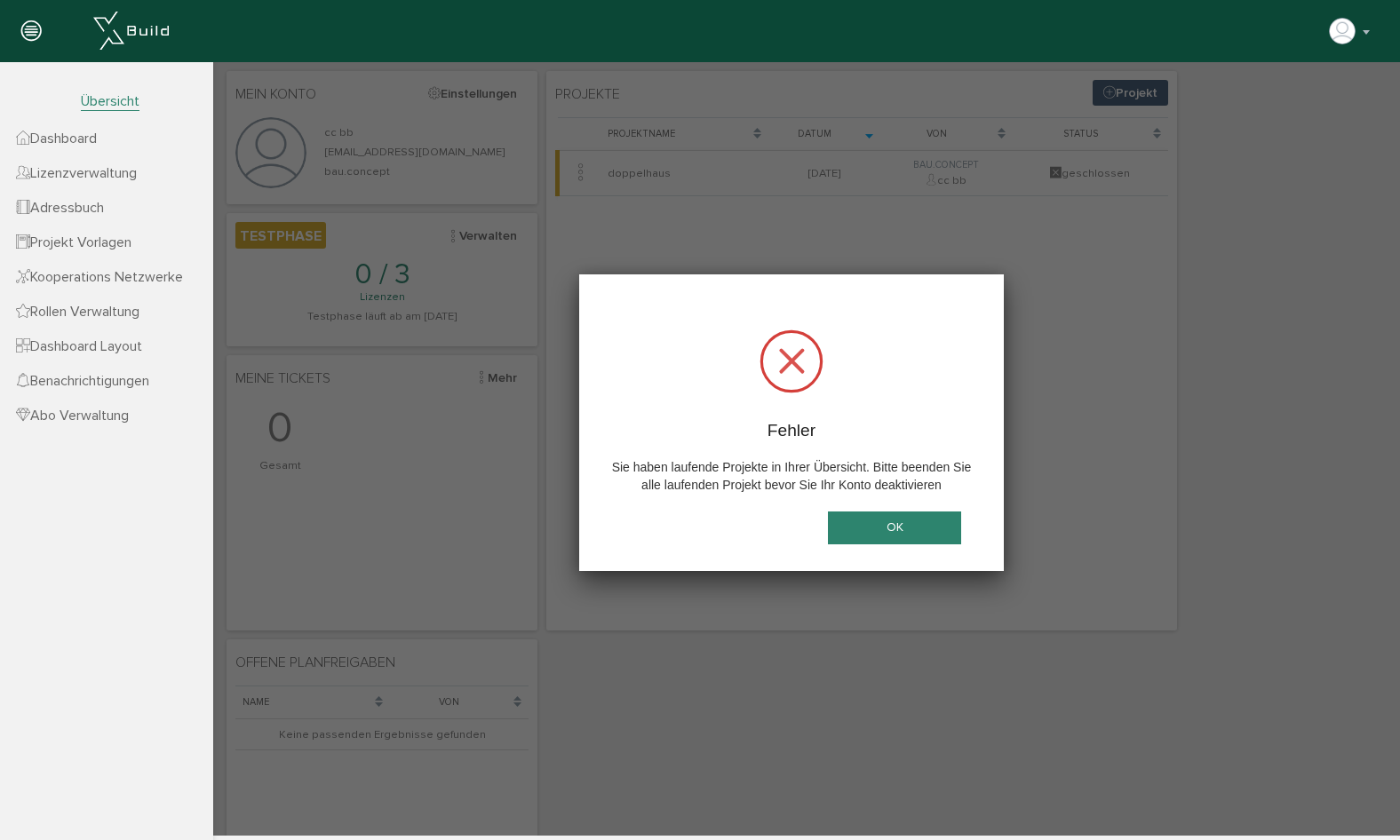
click at [914, 531] on button "OK" at bounding box center [895, 527] width 133 height 33
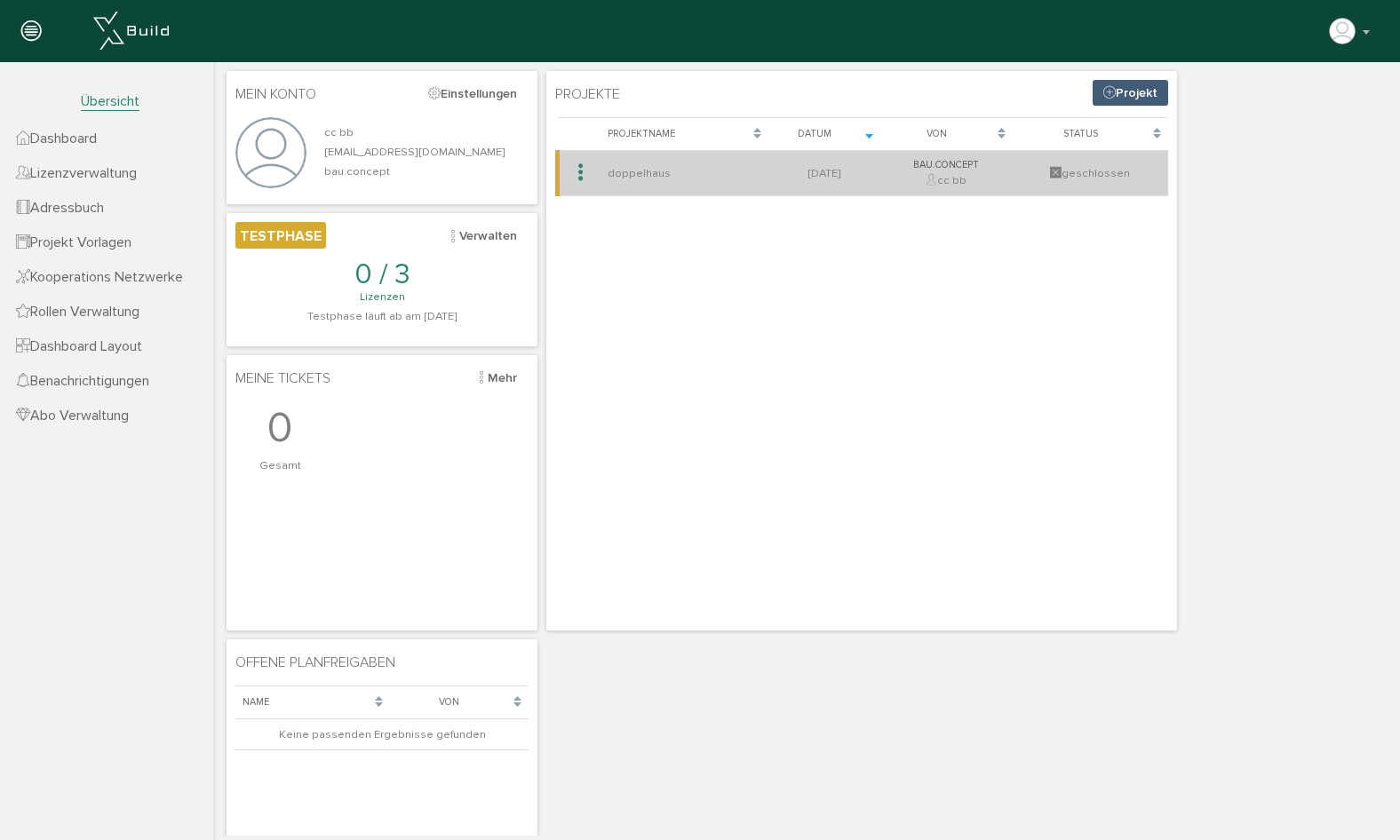
click at [582, 173] on icon at bounding box center [581, 173] width 17 height 26
click at [610, 216] on link "Projekt löschen" at bounding box center [637, 210] width 140 height 28
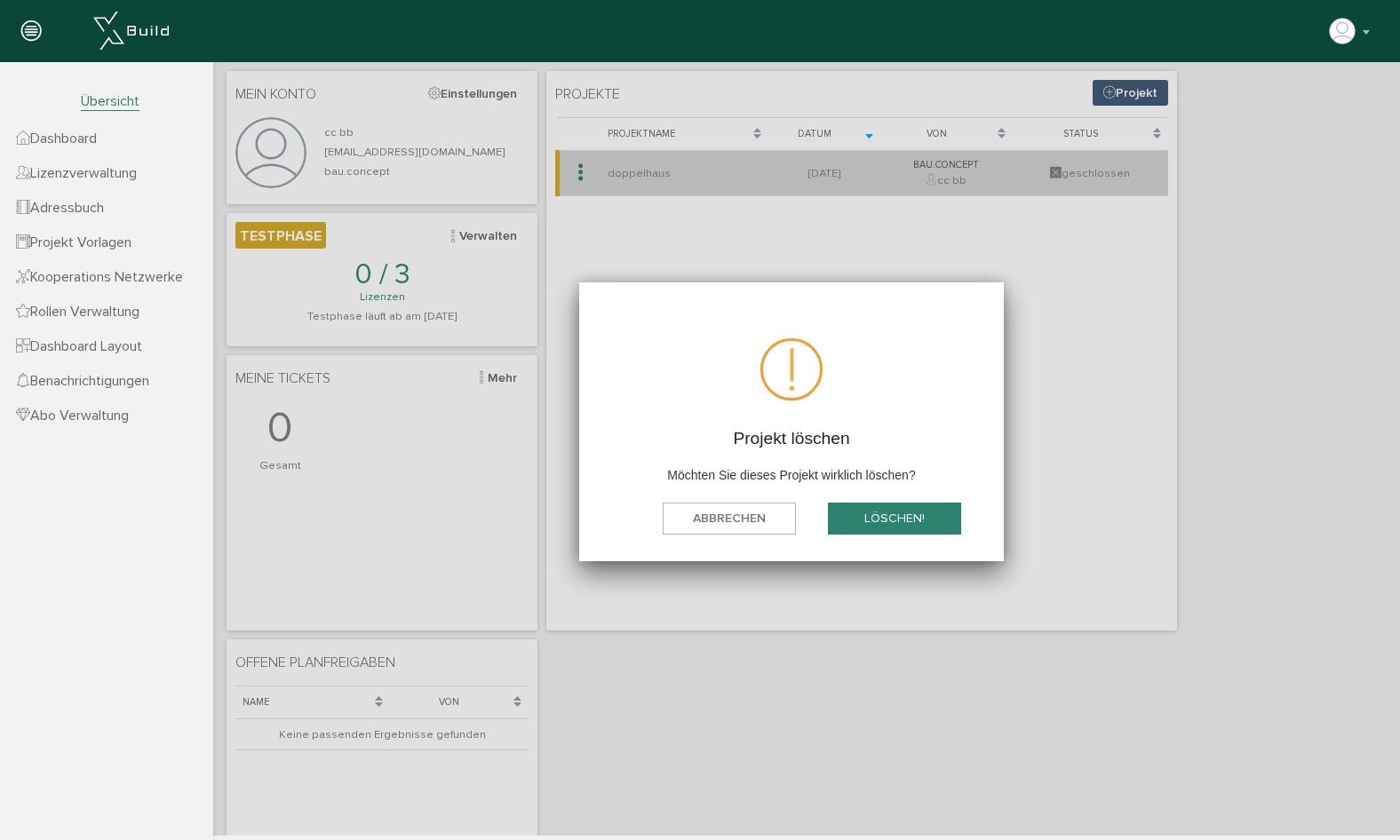
scroll to position [1, 0]
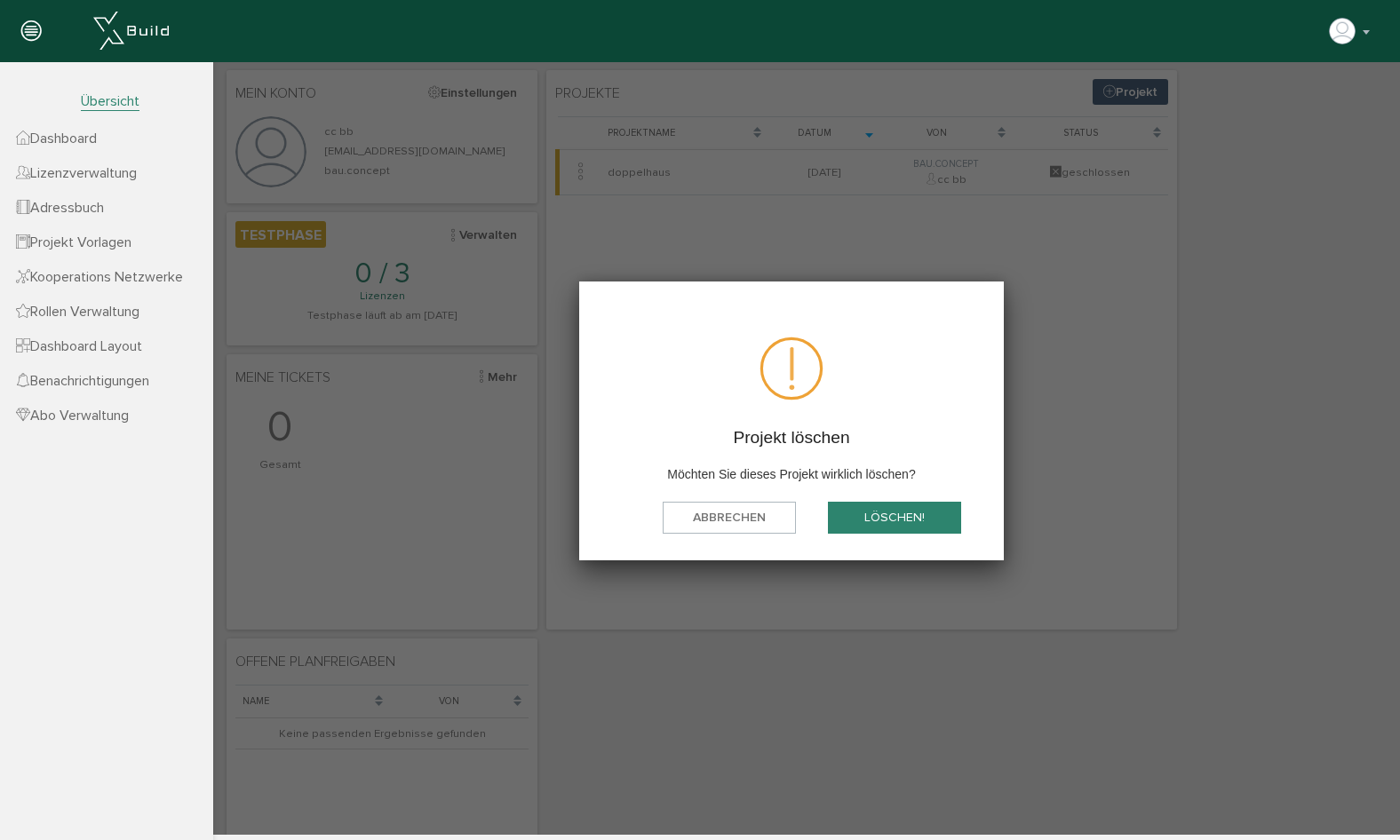
click at [899, 518] on button "löschen!" at bounding box center [895, 517] width 133 height 33
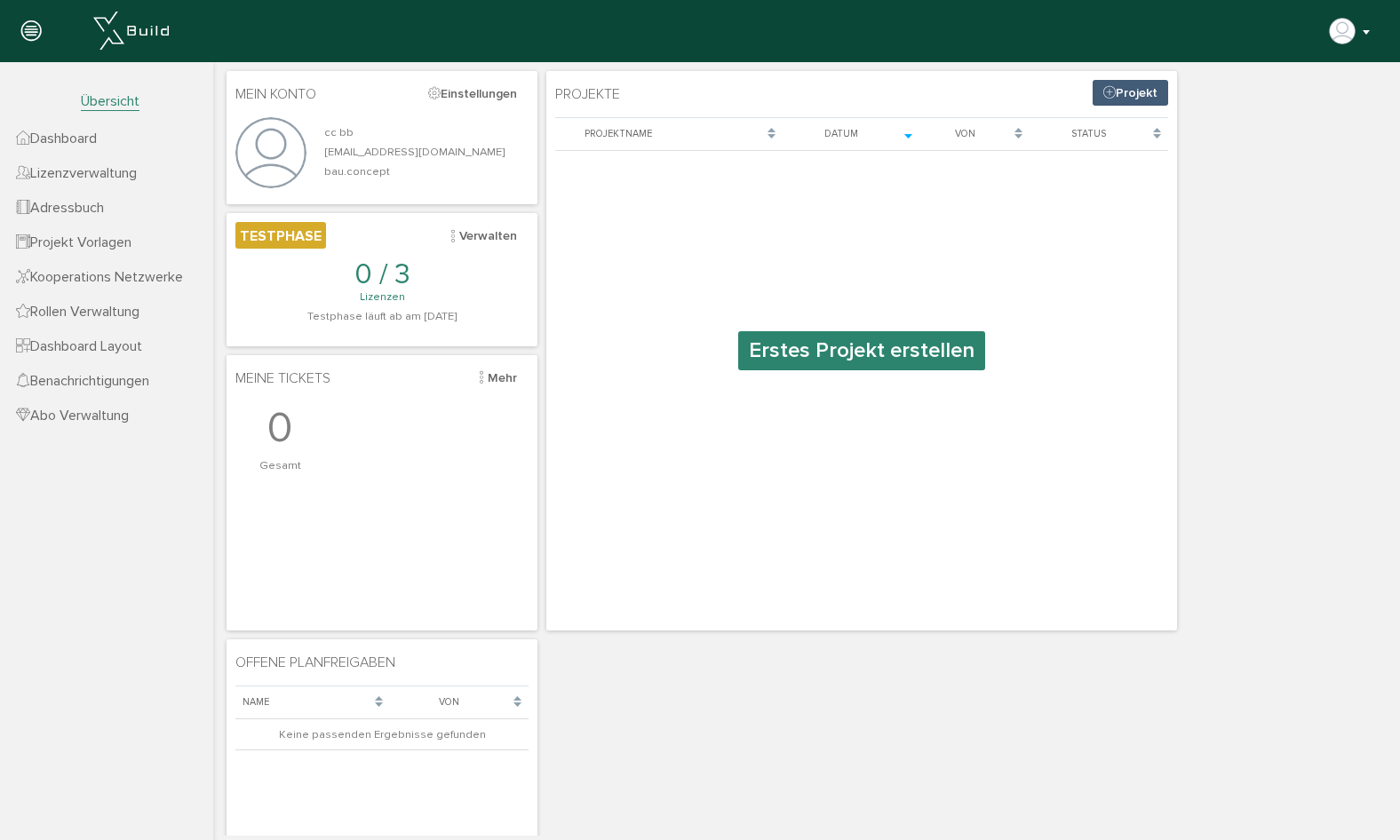
click at [1364, 25] on button "button" at bounding box center [1351, 31] width 46 height 27
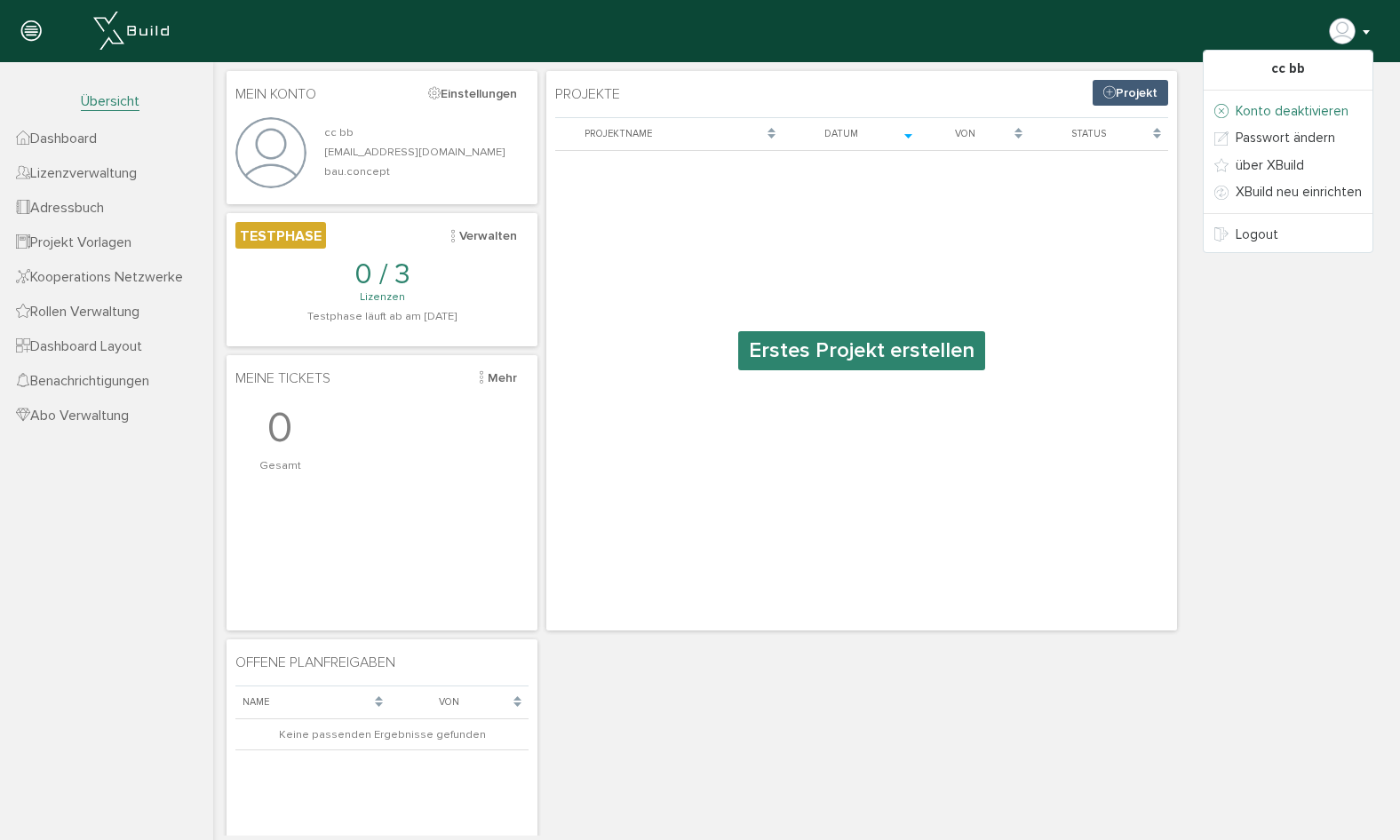
click at [1308, 111] on link "Konto deaktivieren" at bounding box center [1288, 111] width 169 height 28
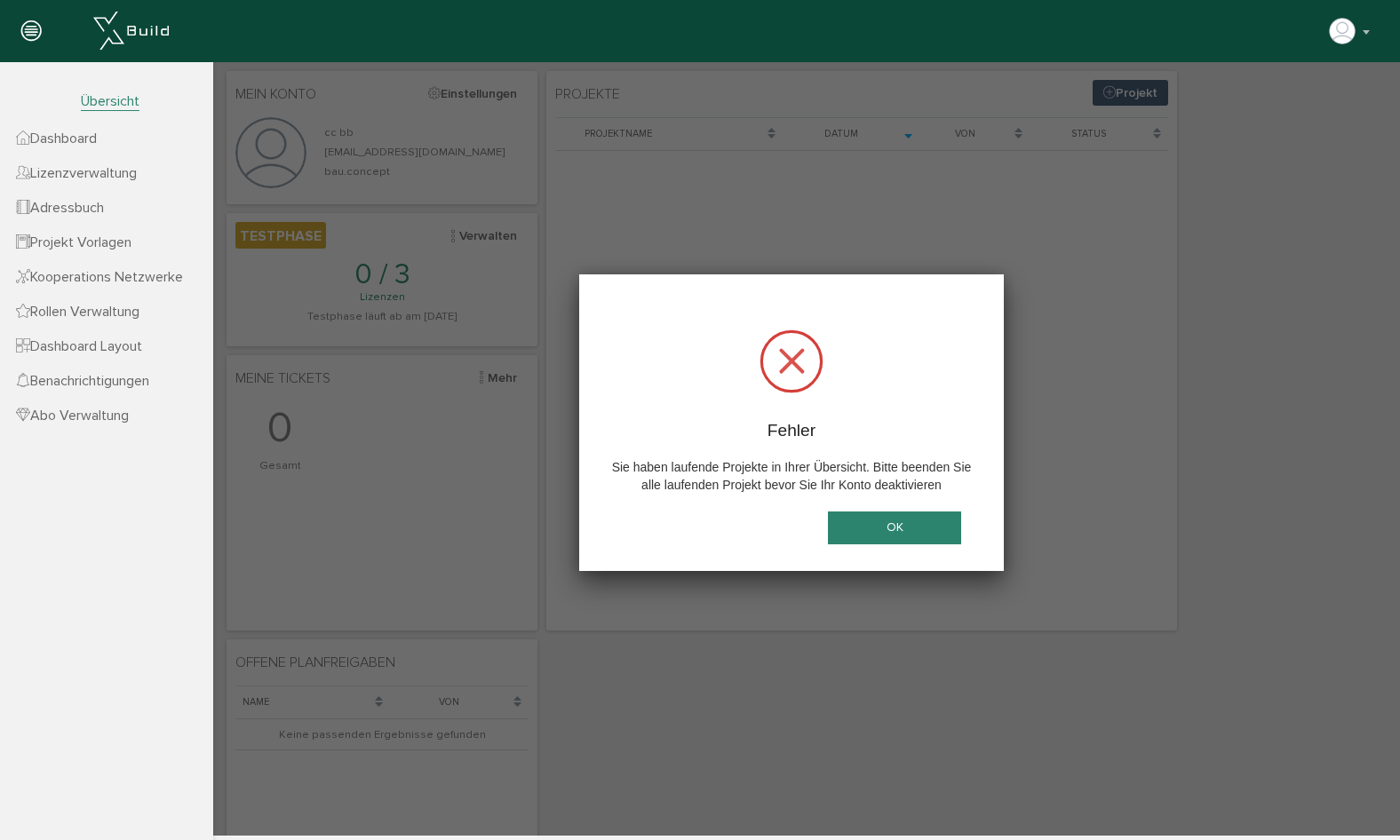
click at [876, 525] on button "OK" at bounding box center [895, 527] width 133 height 33
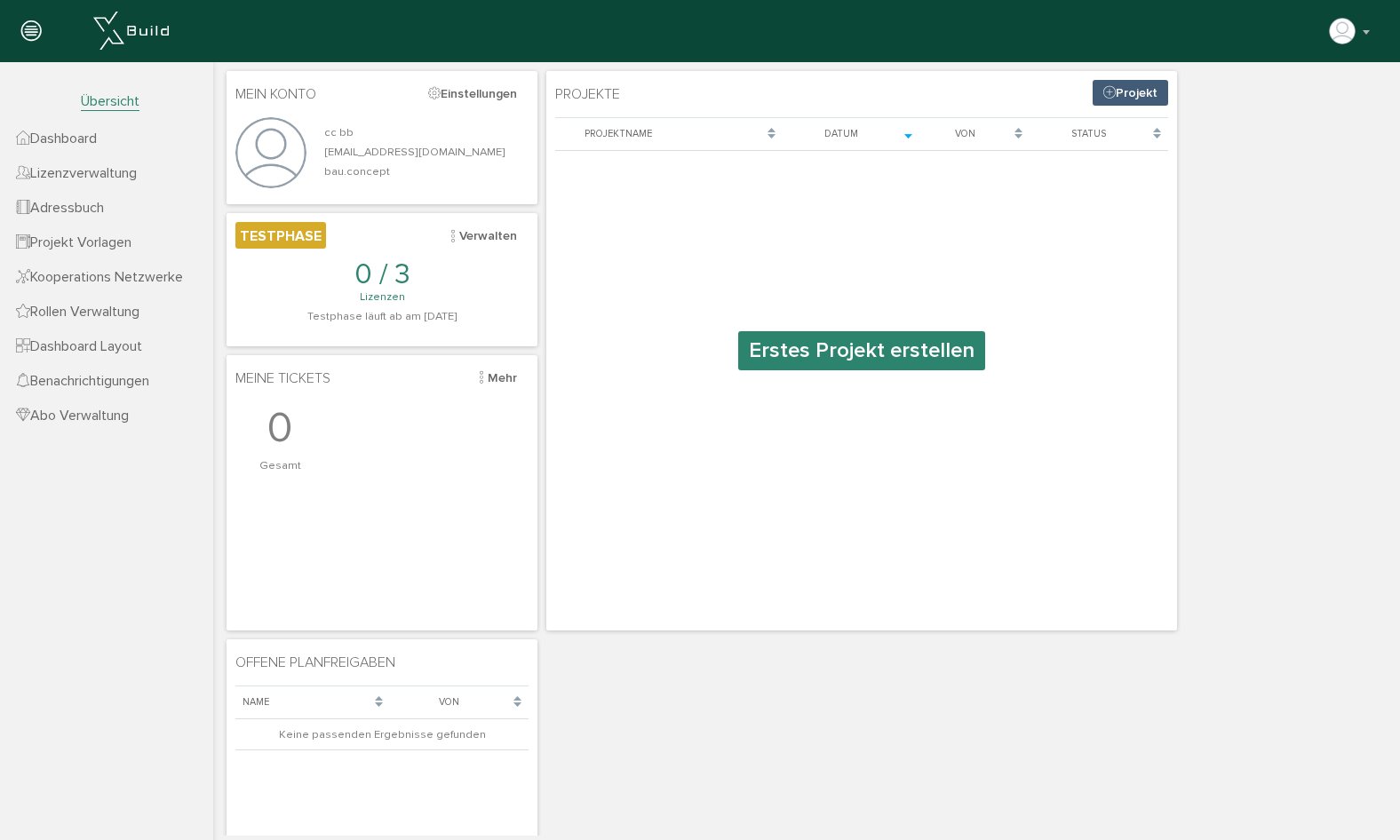
click at [109, 416] on span "Abo Verwaltung" at bounding box center [72, 416] width 113 height 18
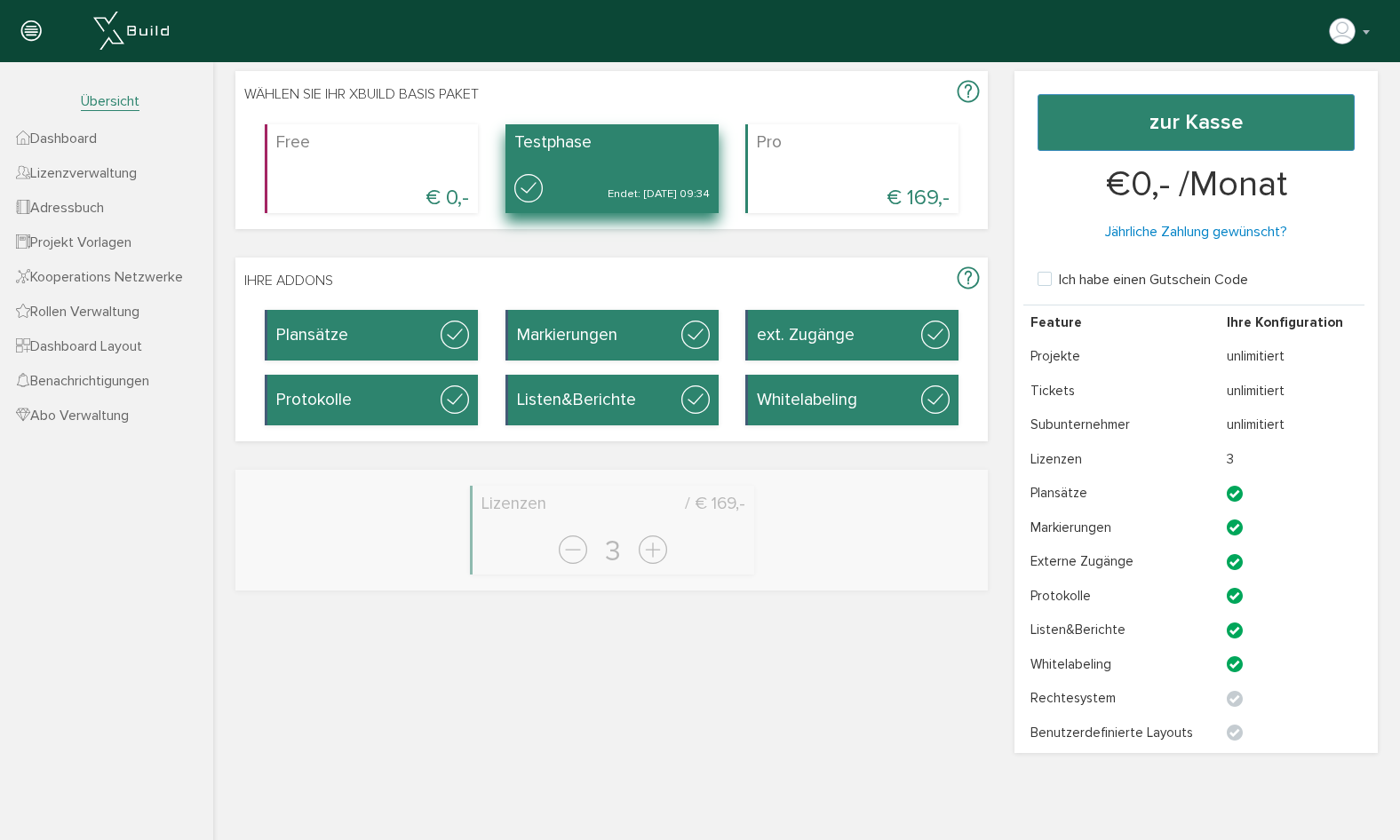
click at [76, 381] on span "Benachrichtigungen" at bounding box center [83, 381] width 133 height 18
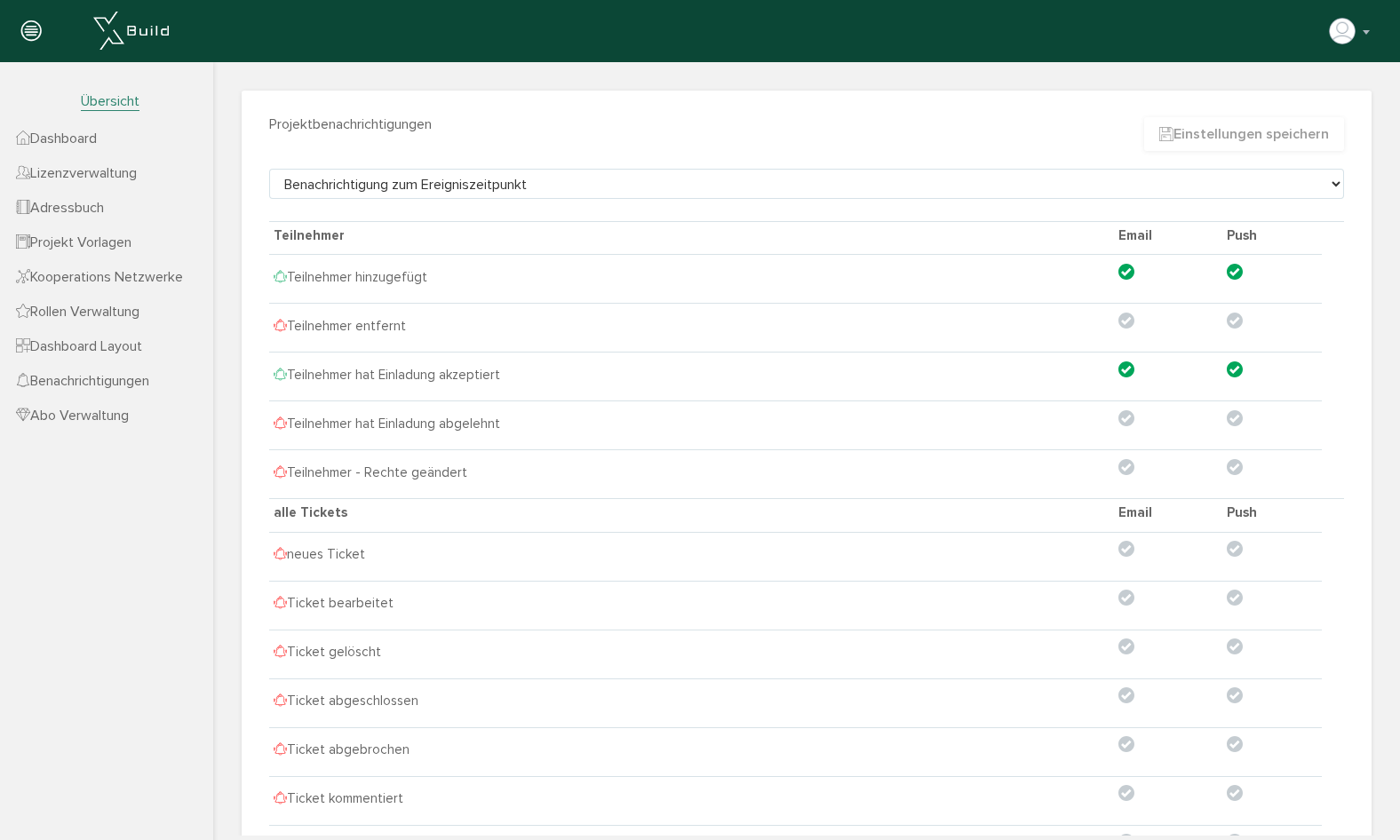
click at [79, 345] on span "Dashboard Layout" at bounding box center [79, 346] width 126 height 18
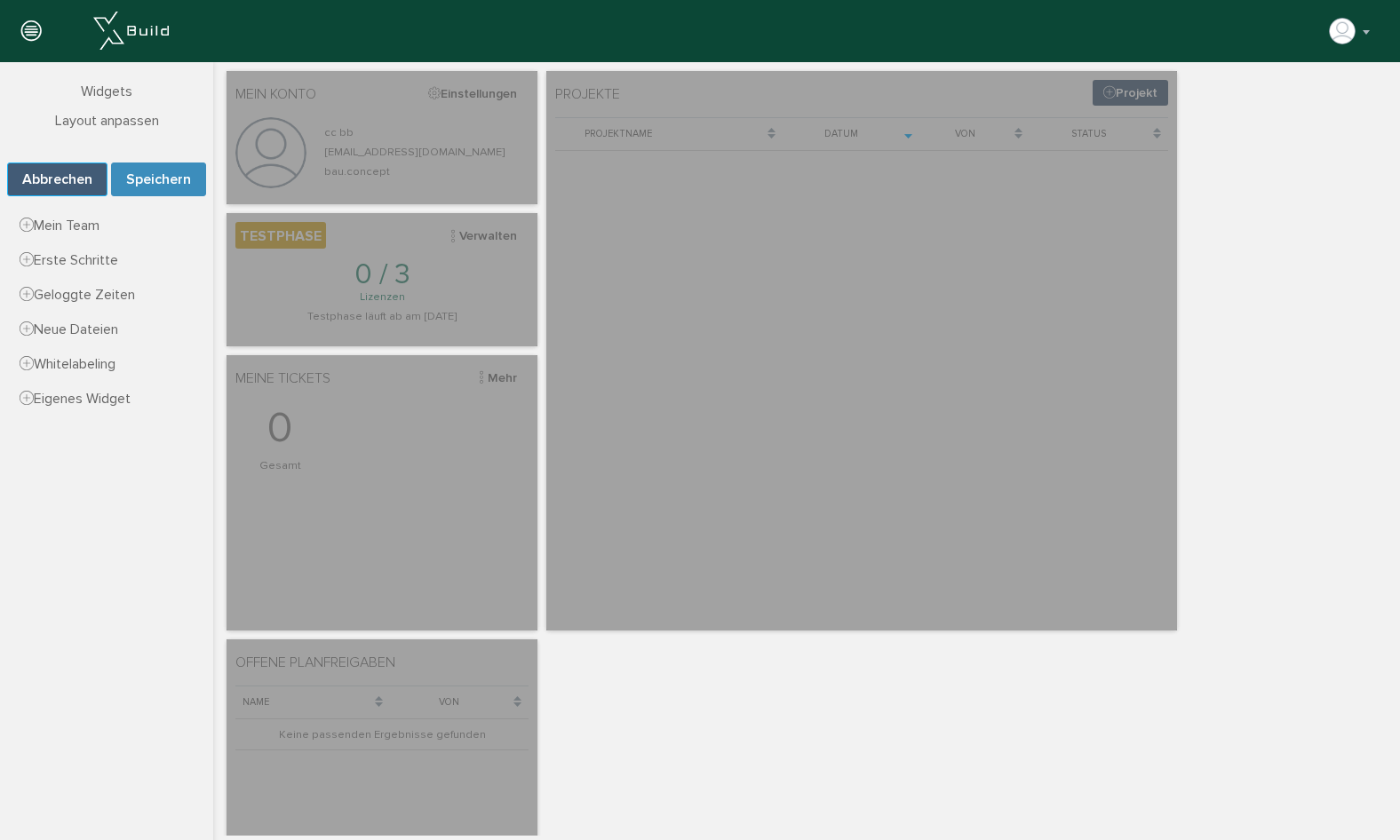
click at [83, 180] on button "Abbrechen" at bounding box center [57, 179] width 101 height 34
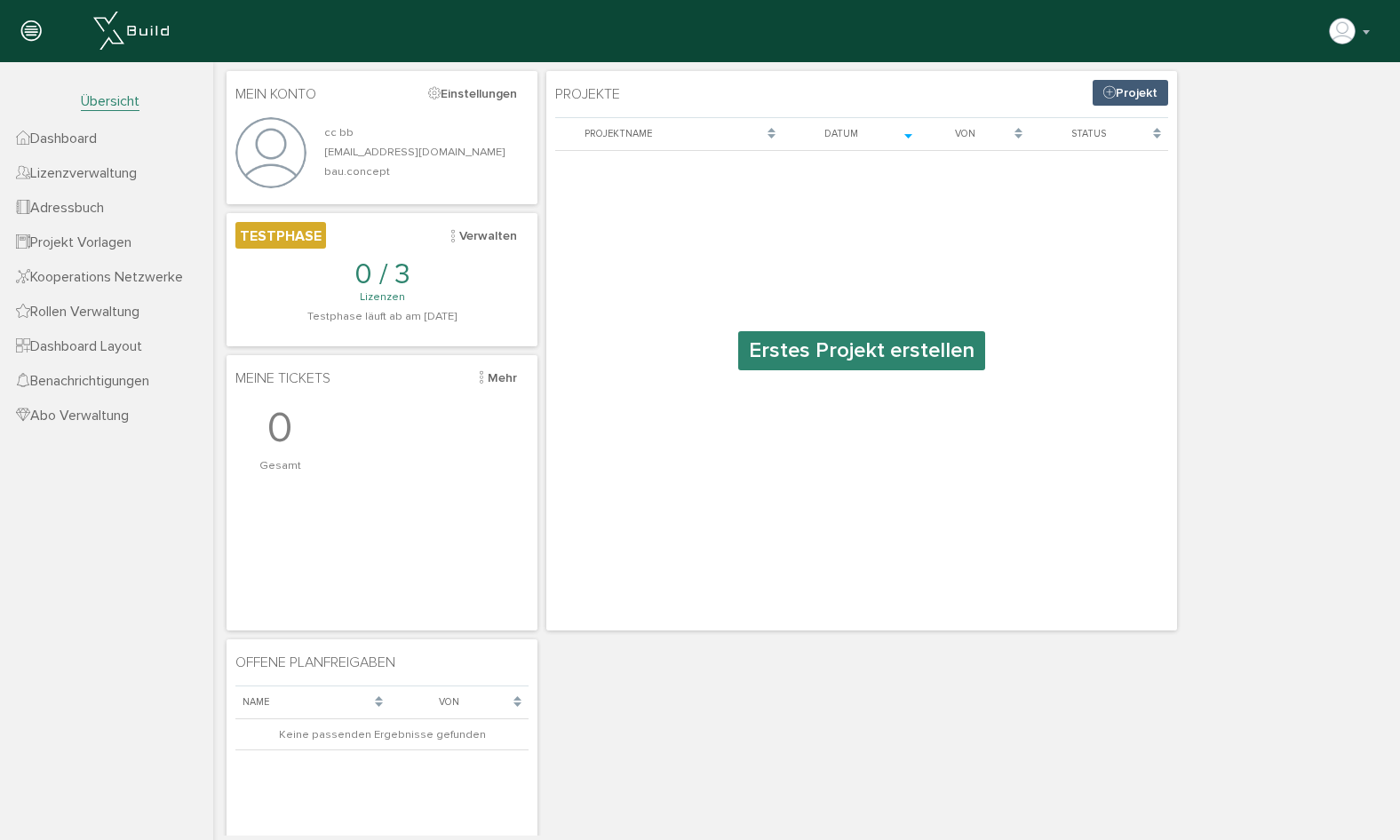
click at [93, 133] on span "Dashboard" at bounding box center [56, 138] width 81 height 18
click at [95, 174] on span "Lizenzverwaltung" at bounding box center [76, 173] width 120 height 18
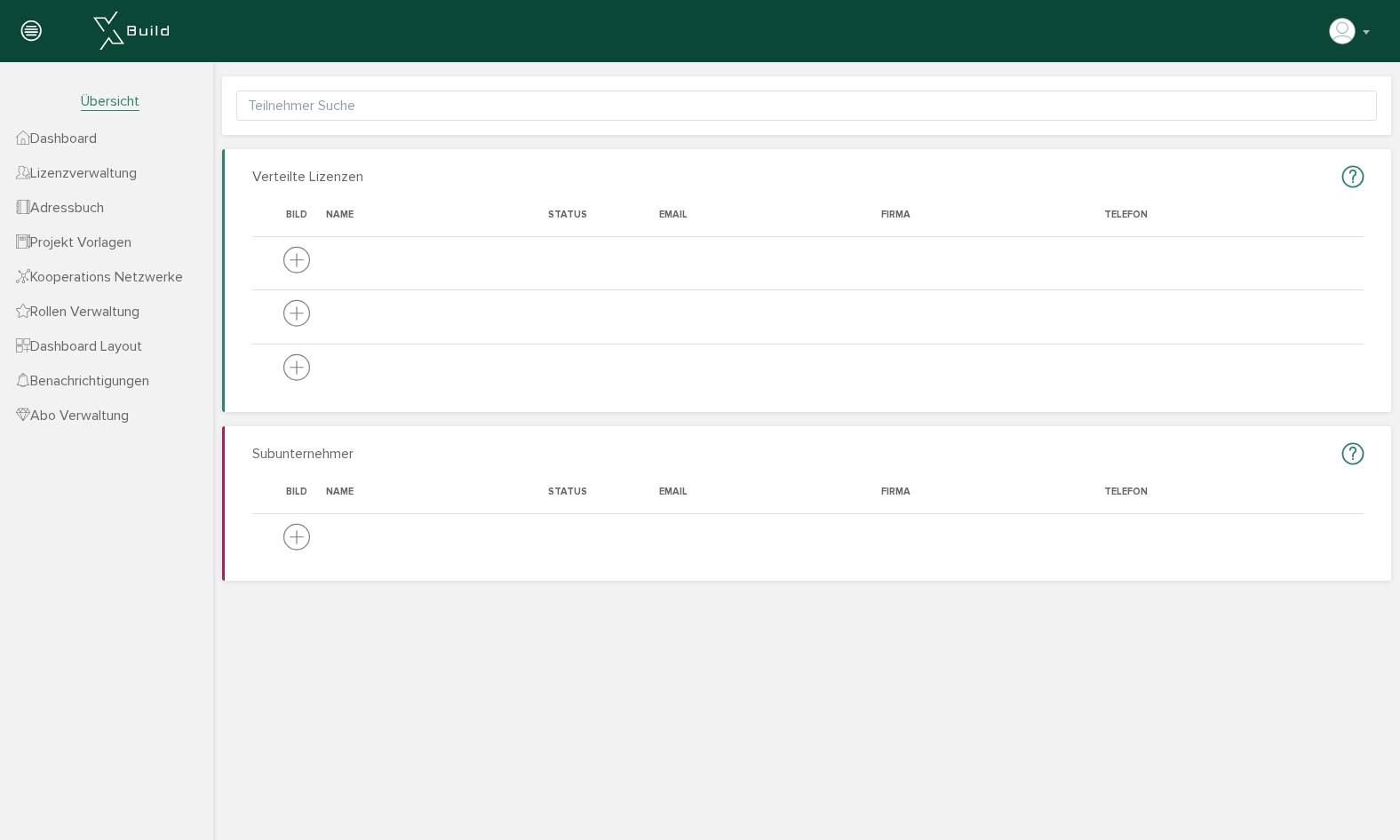
click at [92, 203] on span "Adressbuch" at bounding box center [60, 208] width 88 height 18
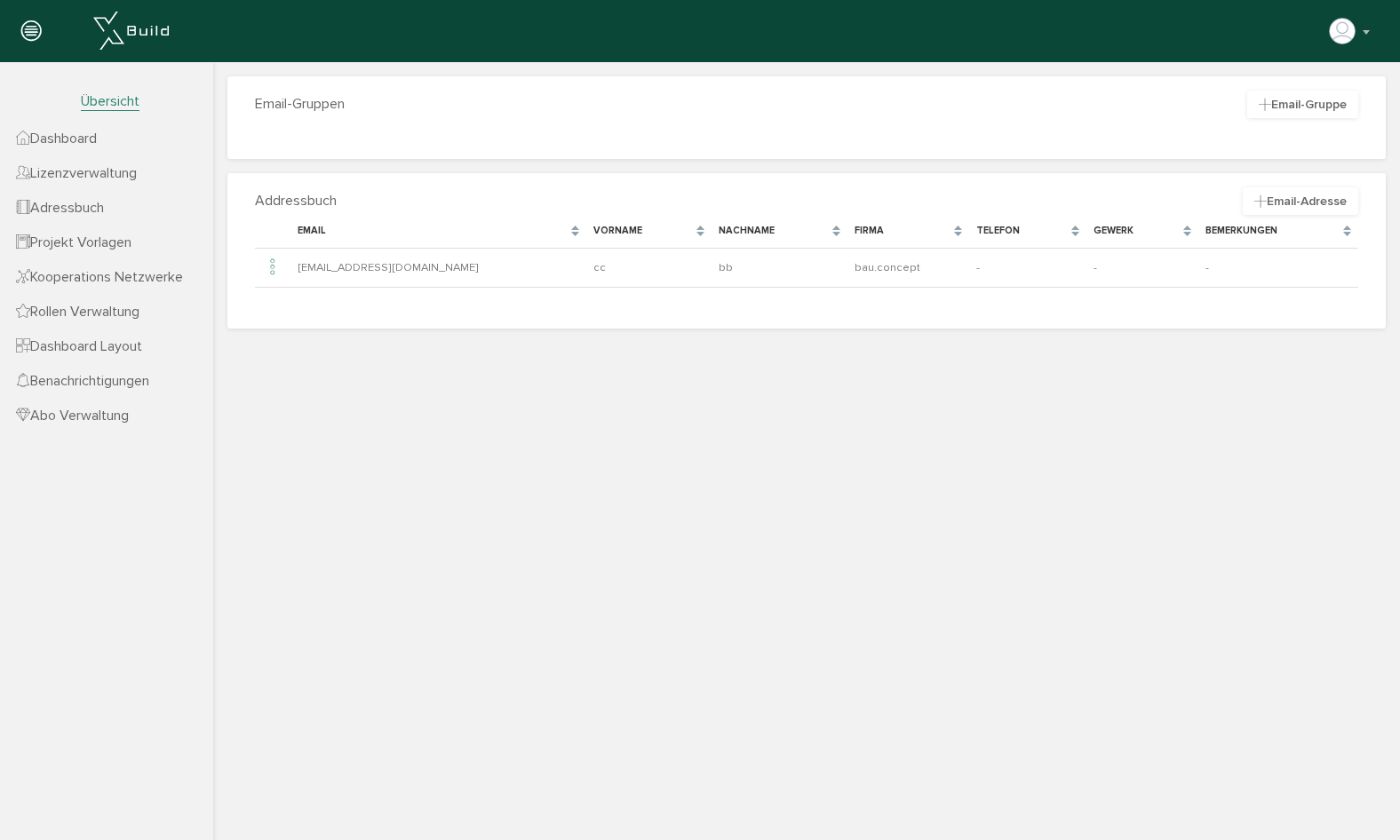
click at [92, 249] on span "Projekt Vorlagen" at bounding box center [74, 243] width 116 height 18
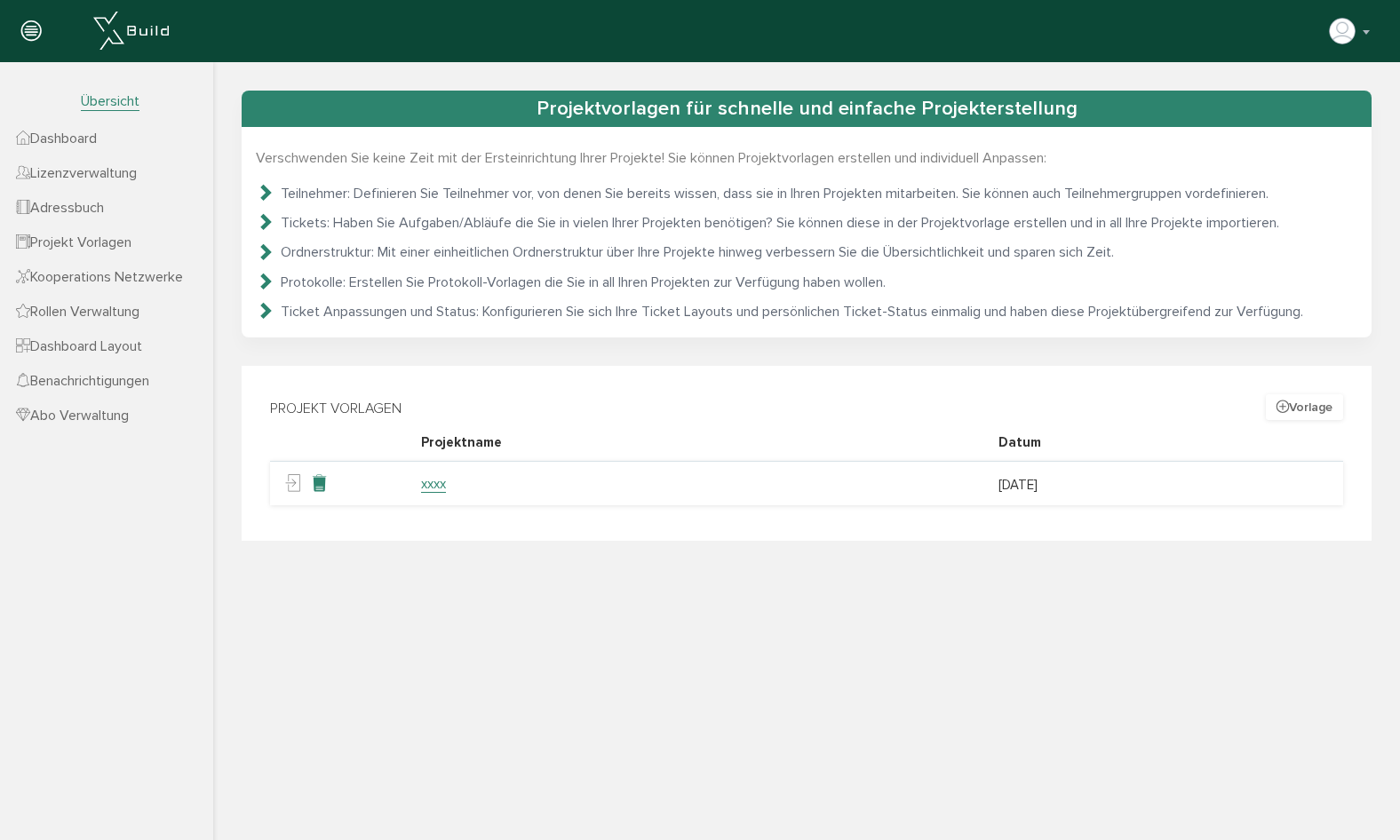
click at [320, 482] on icon at bounding box center [319, 484] width 17 height 27
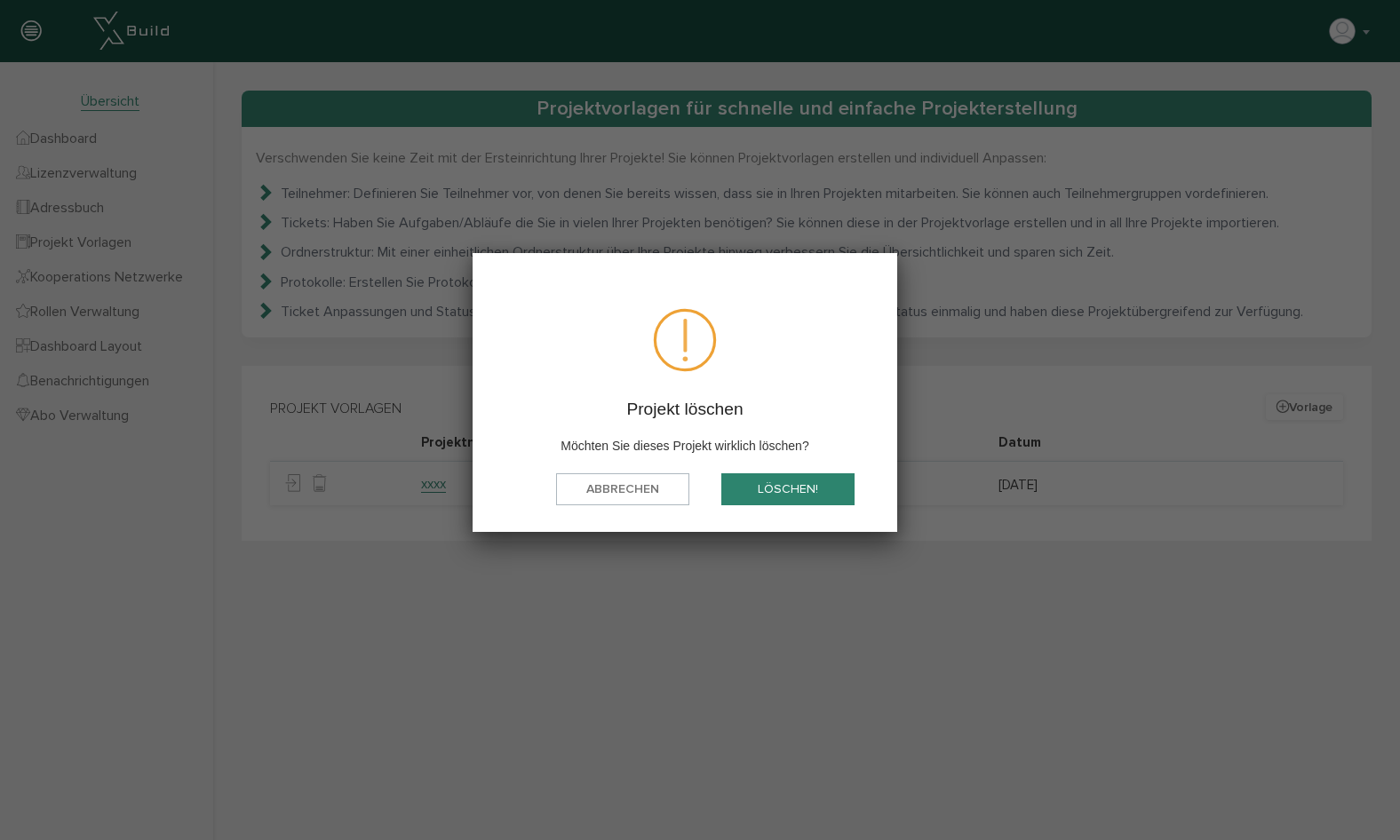
click at [728, 492] on button "löschen!" at bounding box center [788, 490] width 133 height 33
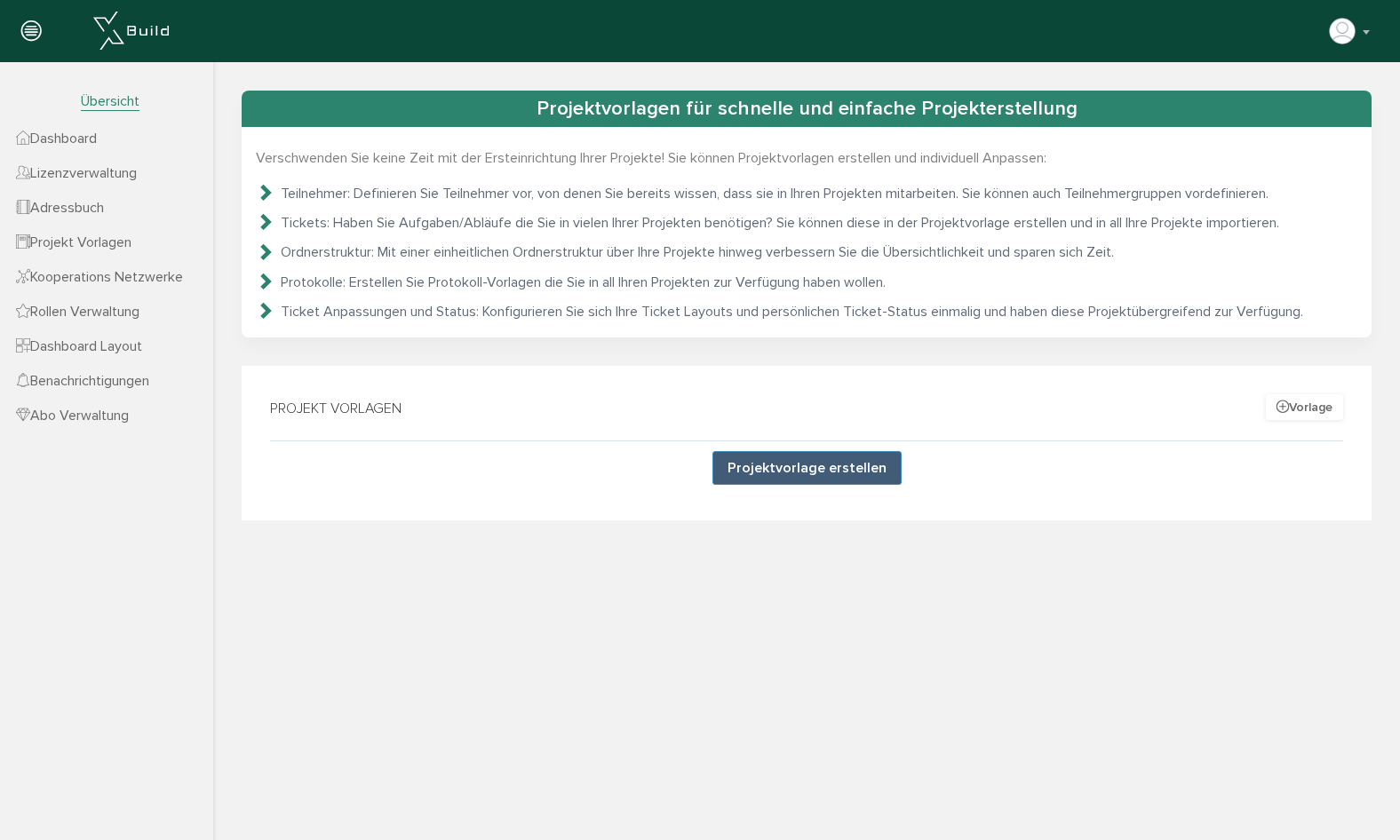
click at [59, 212] on span "Adressbuch" at bounding box center [60, 208] width 88 height 18
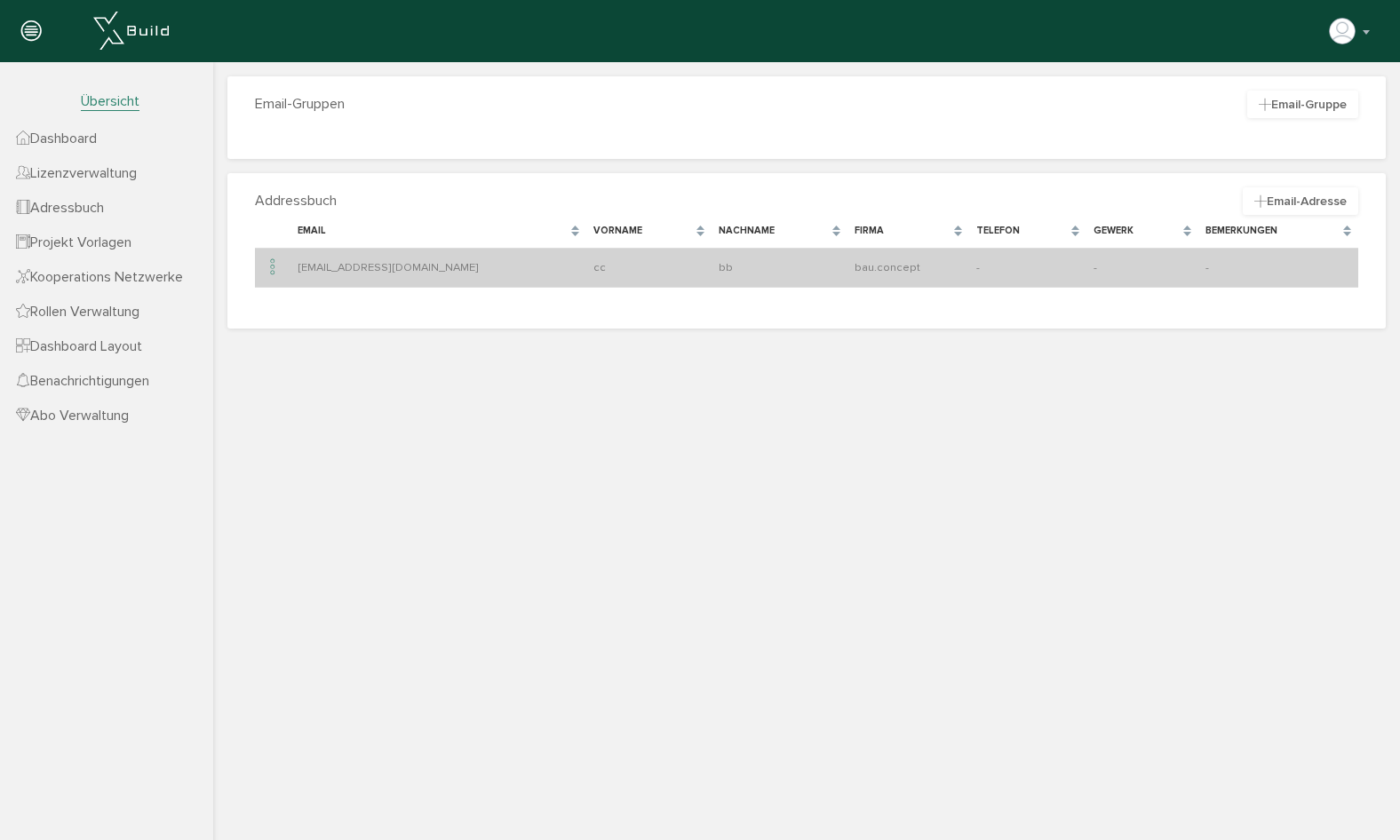
click at [275, 267] on icon at bounding box center [272, 268] width 21 height 24
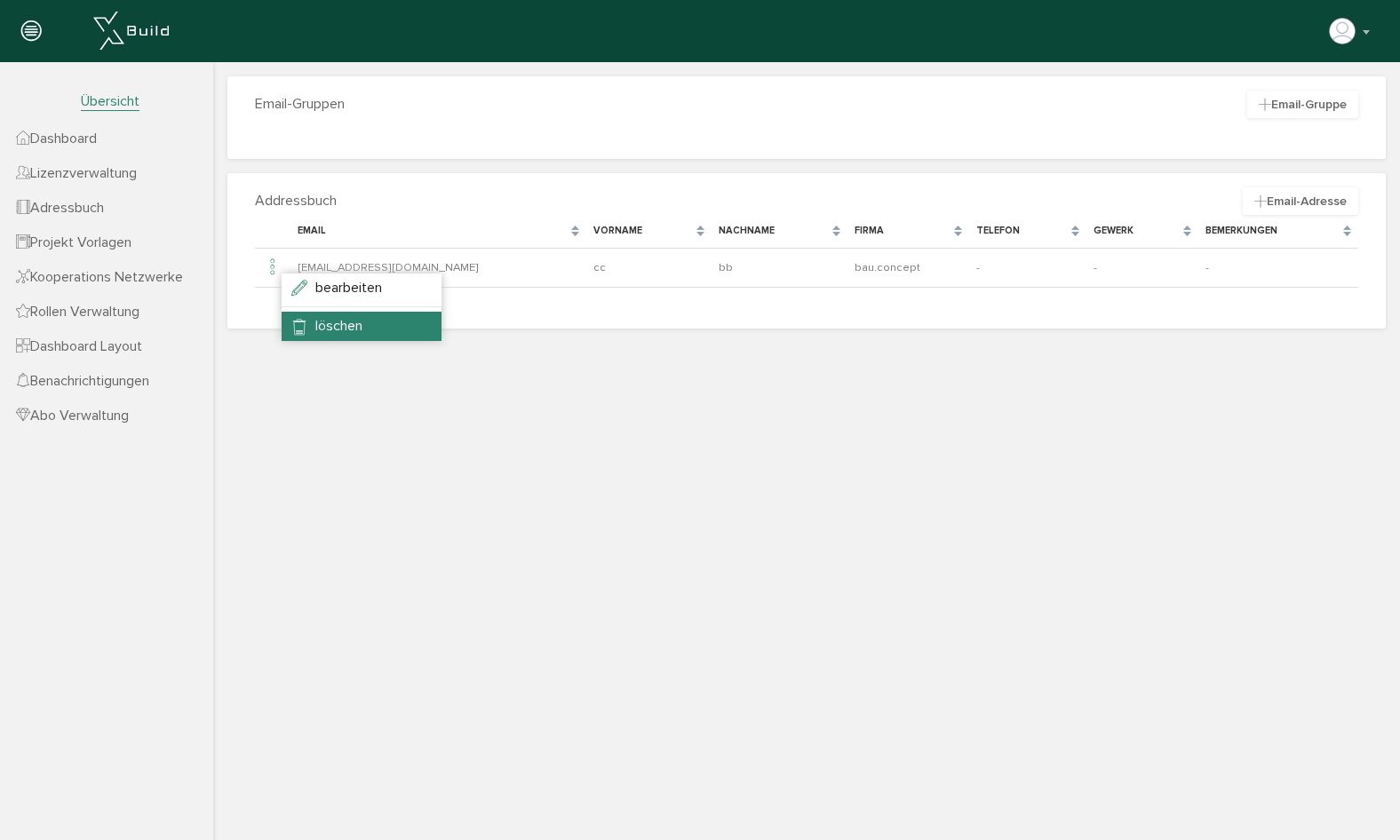
click at [358, 320] on span "löschen" at bounding box center [339, 326] width 47 height 18
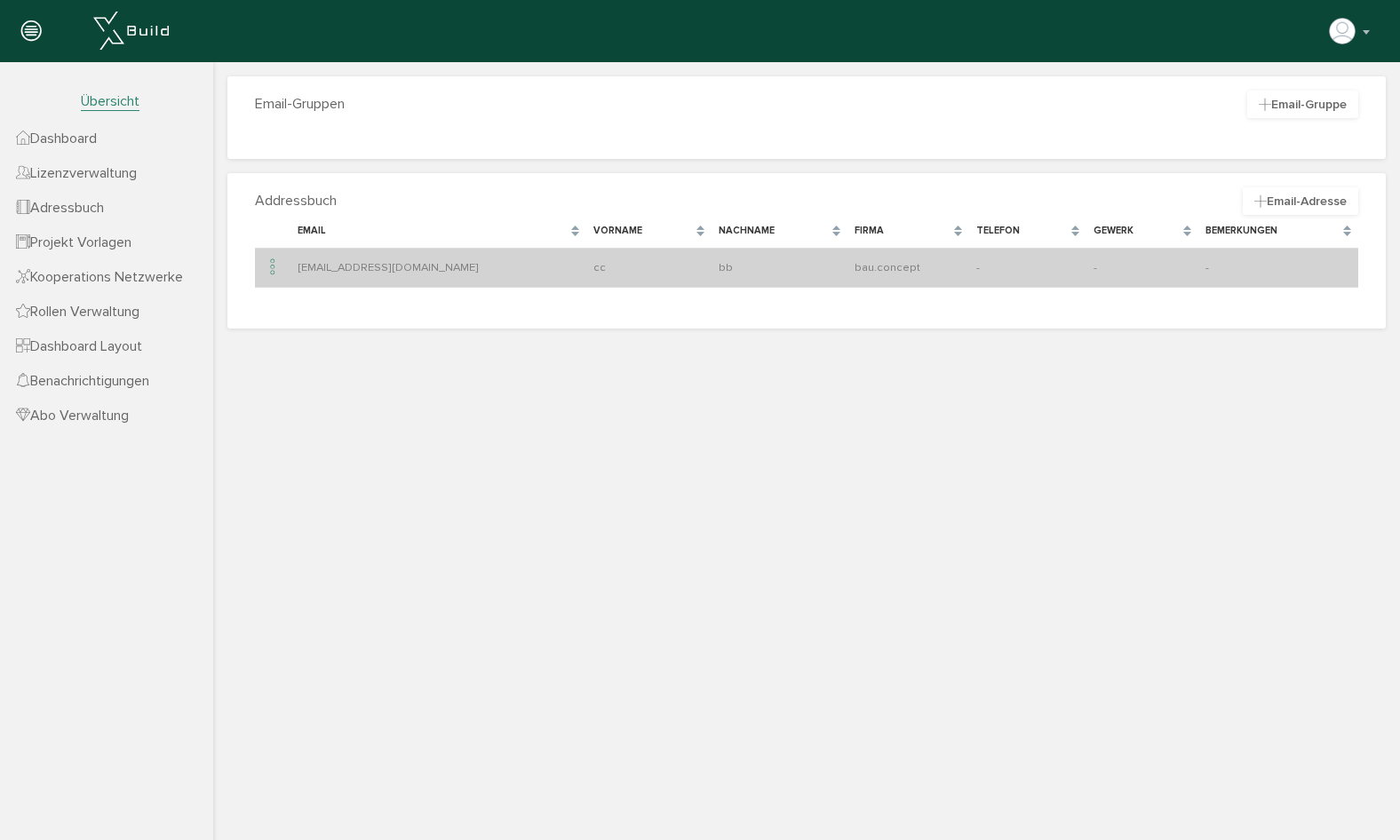
click at [269, 271] on icon at bounding box center [272, 268] width 21 height 24
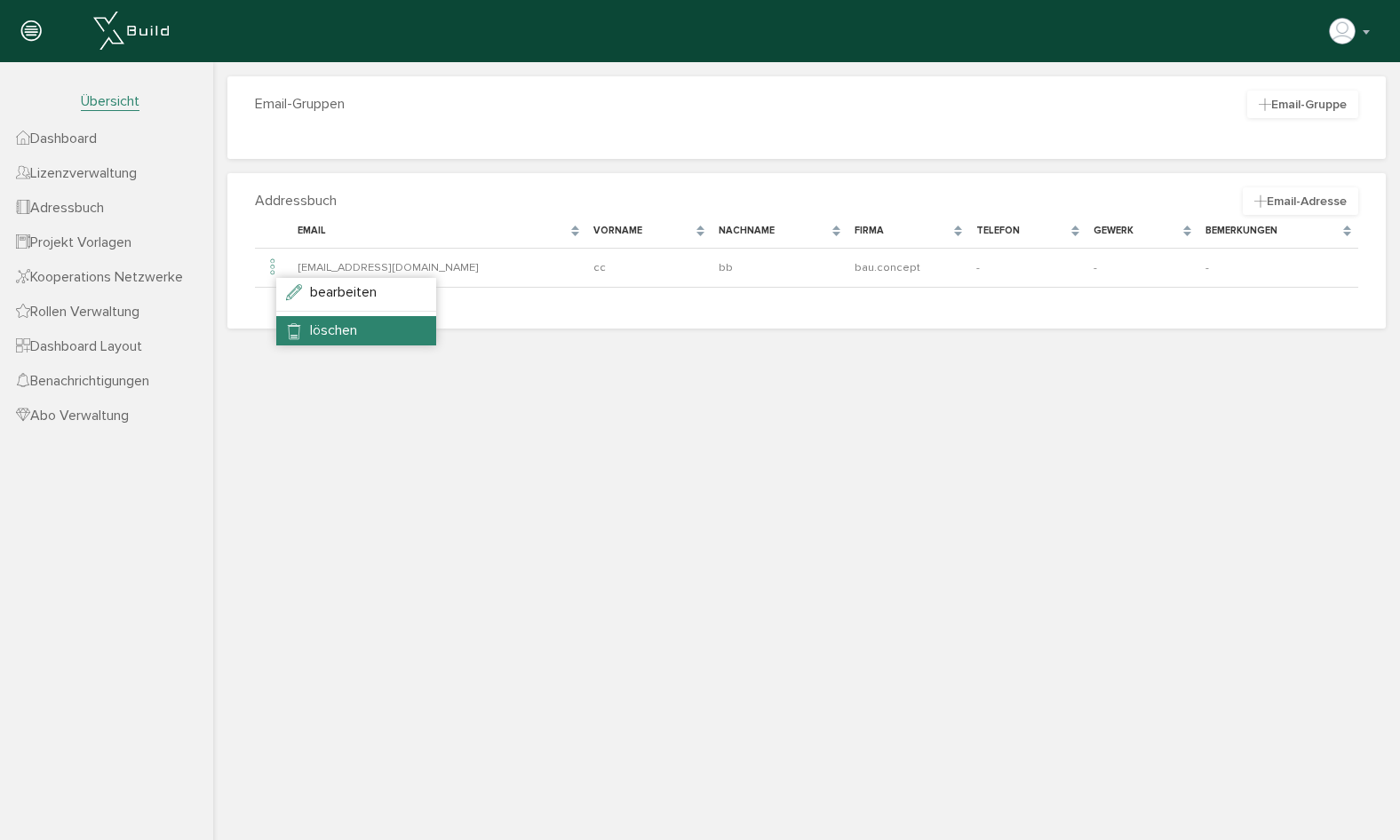
click at [292, 325] on li "löschen" at bounding box center [355, 330] width 160 height 29
click at [122, 181] on span "Lizenzverwaltung" at bounding box center [76, 173] width 120 height 18
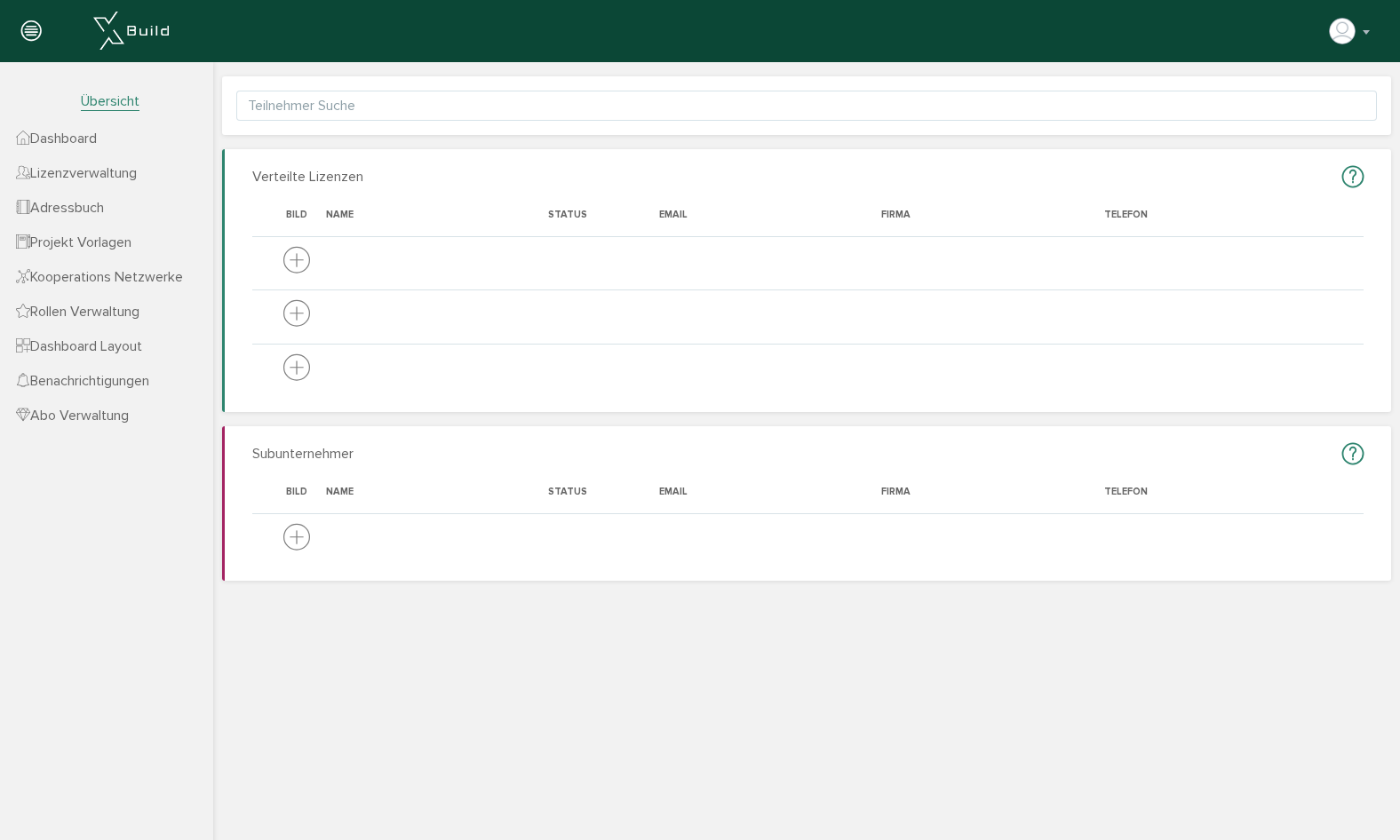
click at [81, 141] on span "Dashboard" at bounding box center [56, 138] width 81 height 18
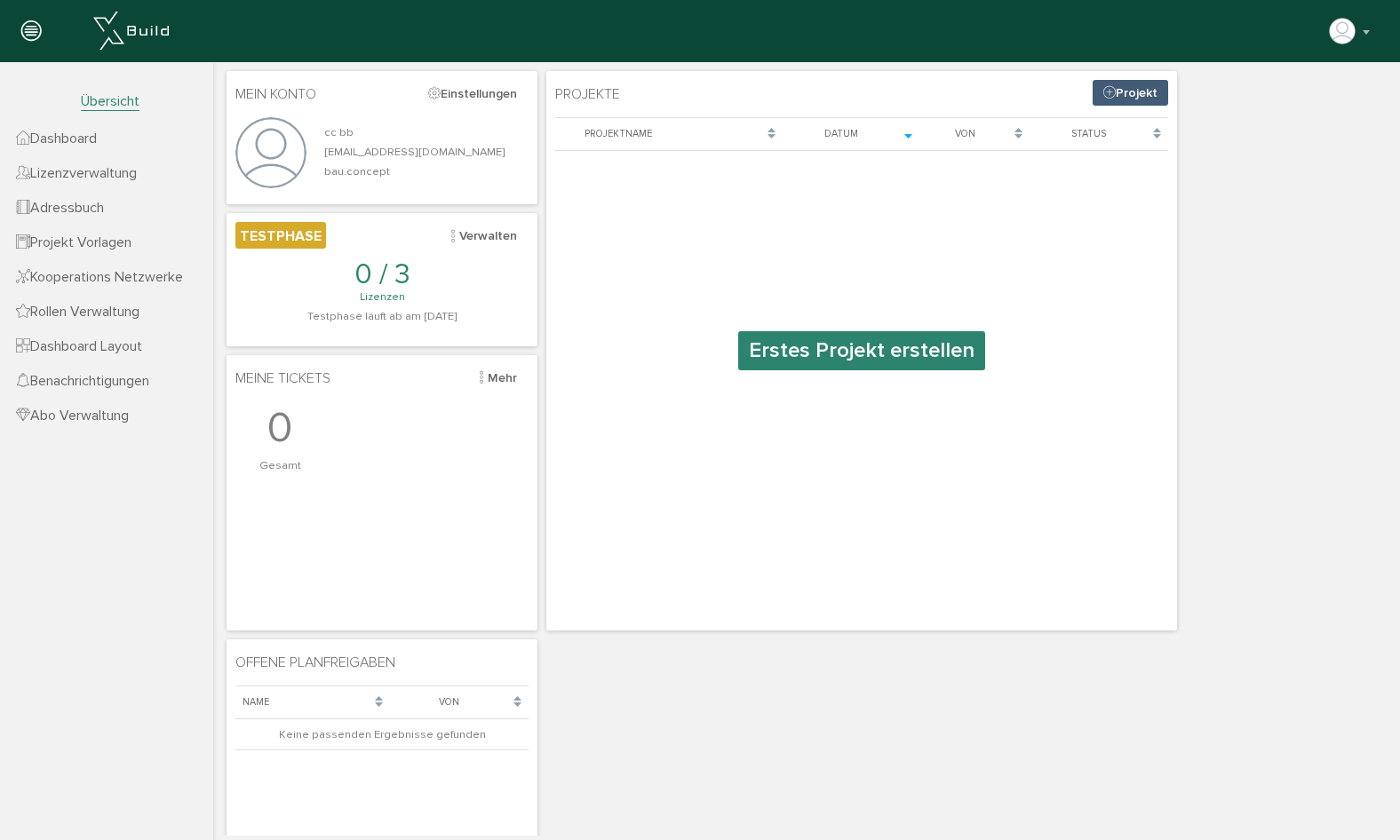
click at [115, 98] on span "Übersicht" at bounding box center [110, 102] width 59 height 19
click at [1338, 31] on img "button" at bounding box center [1342, 31] width 29 height 29
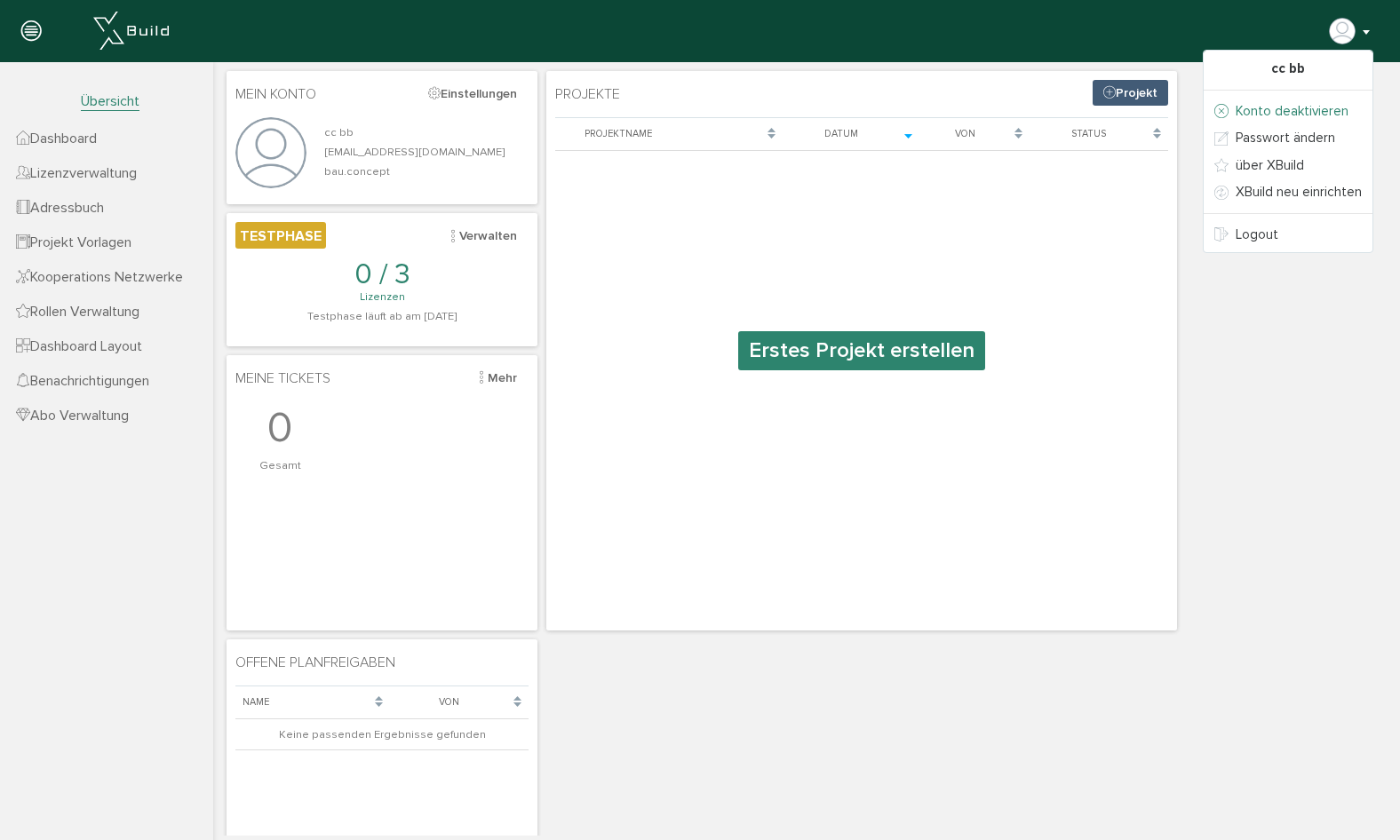
click at [1291, 109] on link "Konto deaktivieren" at bounding box center [1288, 111] width 169 height 28
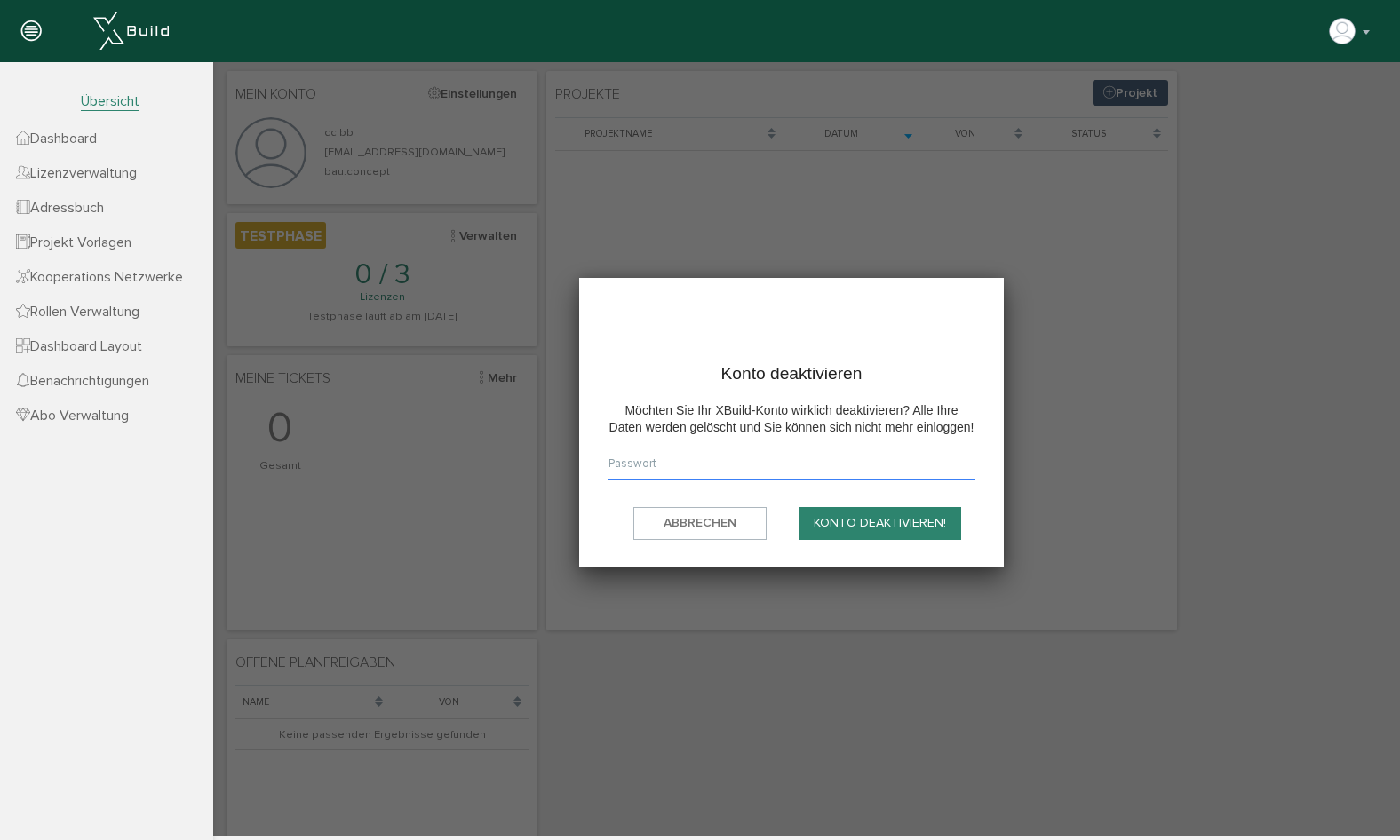
click at [716, 469] on input "text" at bounding box center [791, 468] width 367 height 27
click at [745, 457] on input "text" at bounding box center [791, 468] width 367 height 27
click at [742, 335] on div "Konto deaktivieren Möchten Sie Ihr XBuild-Konto wirklich deaktivieren? Alle Ihr…" at bounding box center [792, 422] width 424 height 289
click at [648, 466] on input "text" at bounding box center [791, 468] width 367 height 27
click at [783, 458] on input "text" at bounding box center [791, 468] width 367 height 27
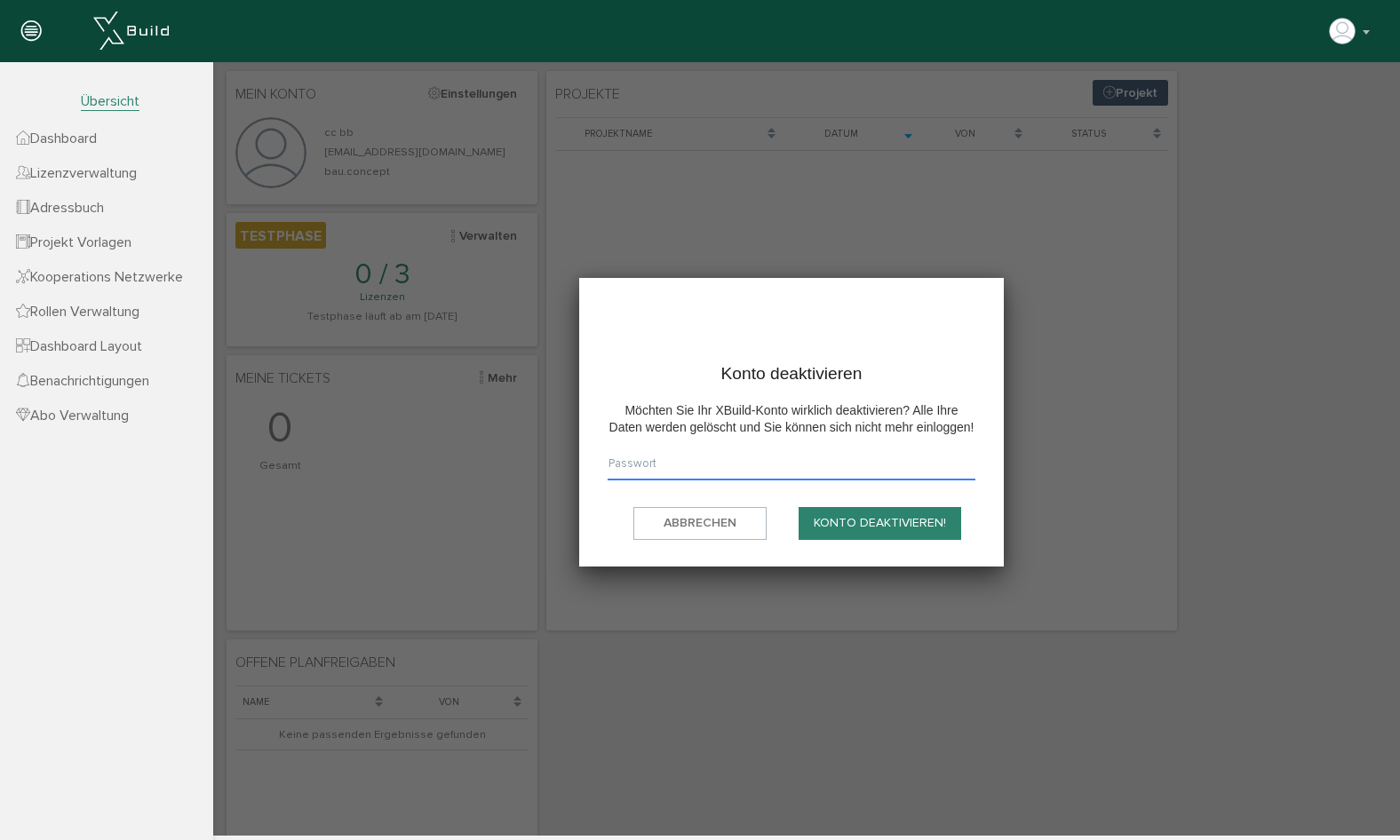
paste input "gyszok-0wymkU-jumguc"
type input "gyszok-0wymkU-jumguc"
click at [861, 530] on button "Konto deaktivieren!" at bounding box center [879, 523] width 162 height 33
